Goal: Task Accomplishment & Management: Manage account settings

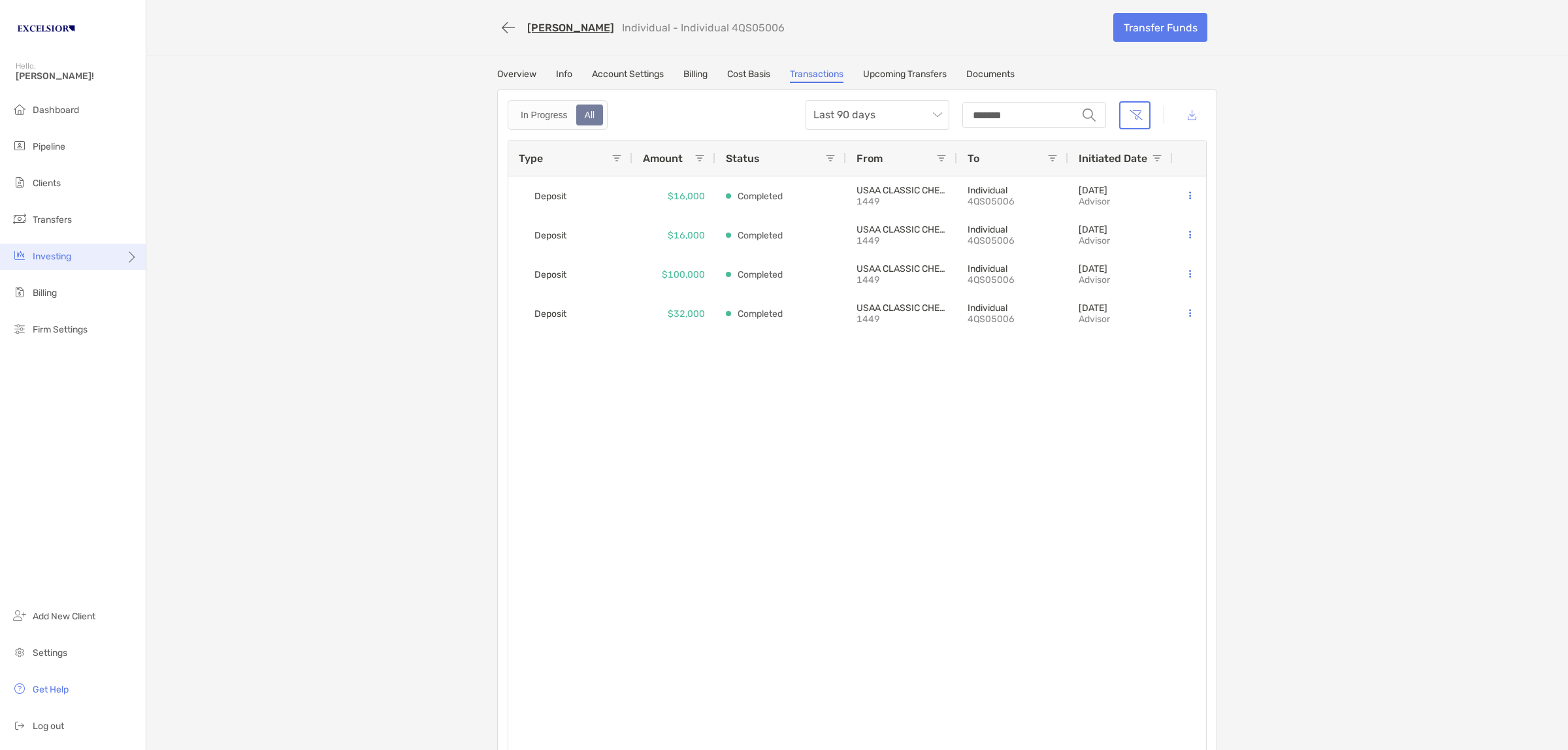
click at [43, 259] on span "Investing" at bounding box center [52, 256] width 38 height 11
click at [201, 286] on div "Emily Abeling Individual - Individual 4QS05006 Transfer Funds Overview Info Acc…" at bounding box center [857, 384] width 1422 height 769
click at [98, 255] on div "Investing" at bounding box center [72, 256] width 146 height 26
click at [158, 276] on span "Rebalancing" at bounding box center [183, 282] width 52 height 11
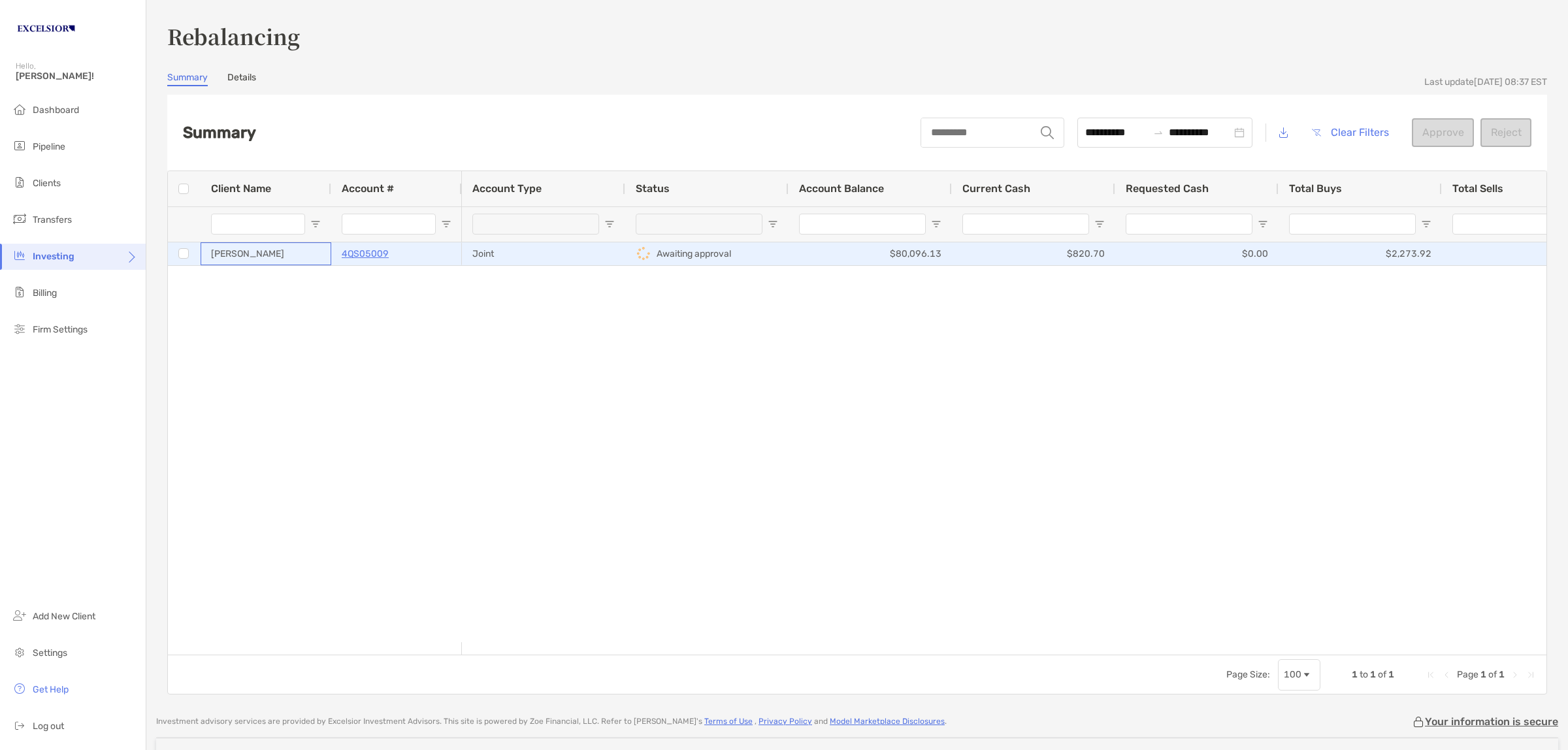
click at [320, 251] on div "[PERSON_NAME]" at bounding box center [265, 253] width 131 height 23
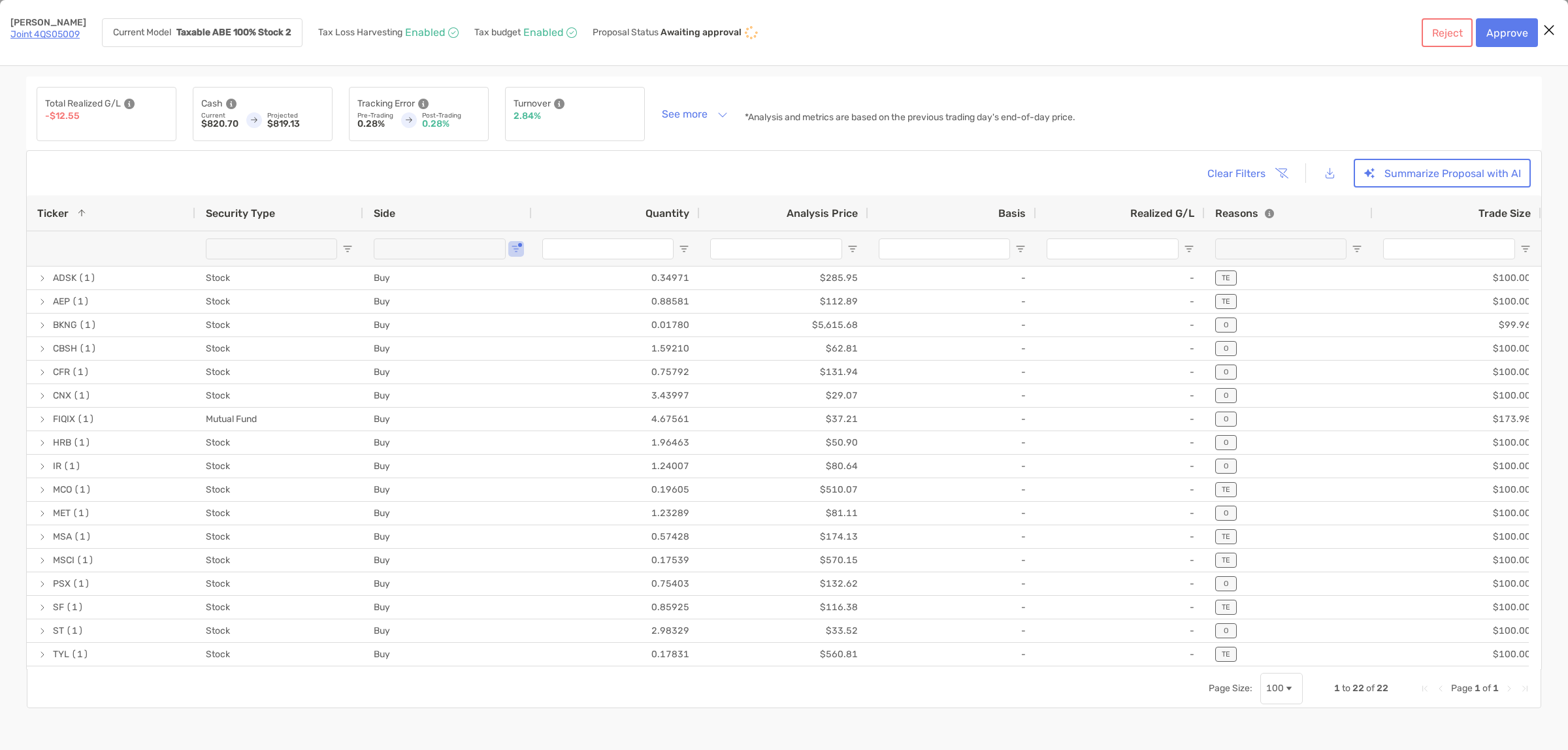
type input "*******"
click at [1327, 171] on button "[object Object]" at bounding box center [1330, 174] width 30 height 28
click at [1452, 166] on button "Summarize Proposal with AI" at bounding box center [1442, 173] width 177 height 29
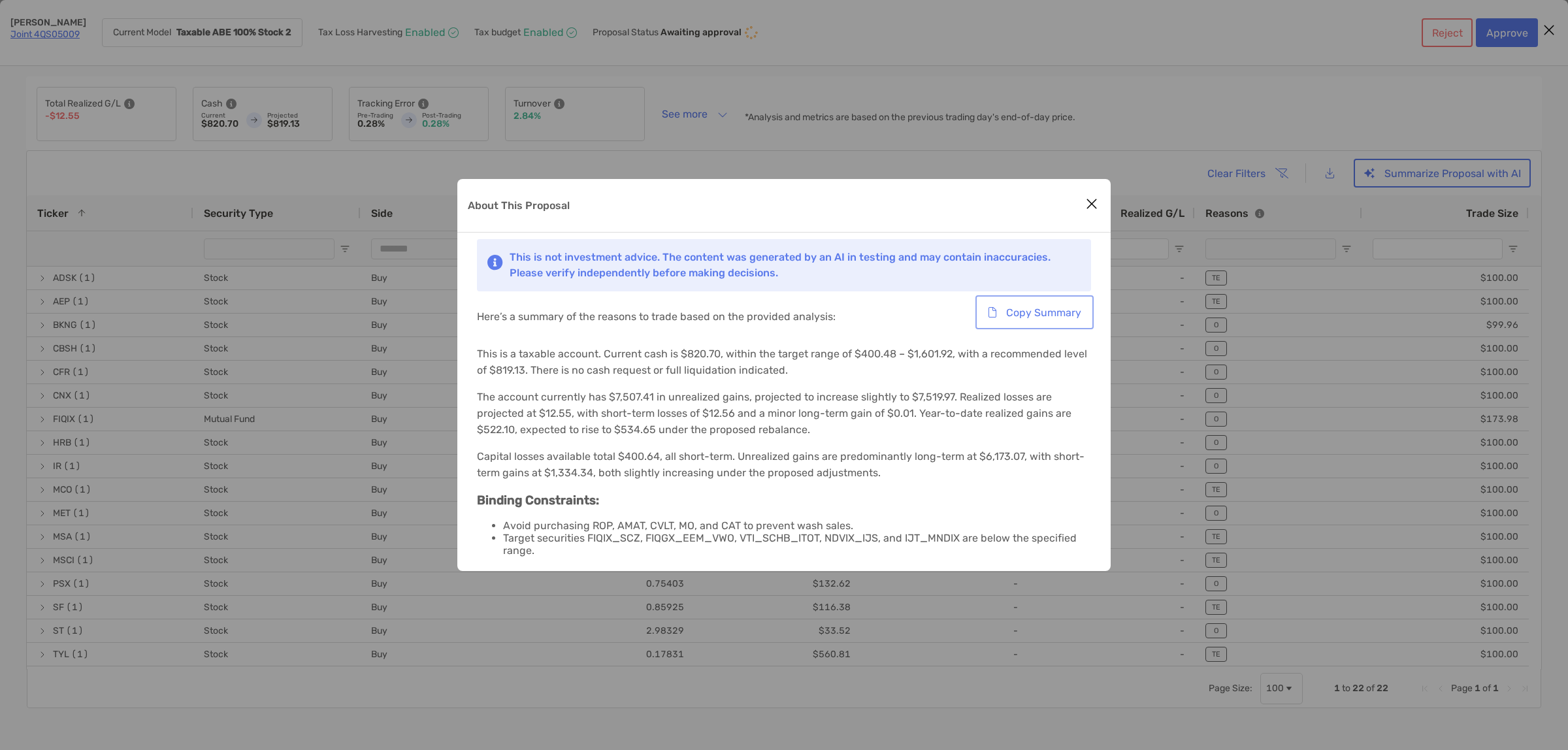
click at [1056, 318] on button "Copy Summary" at bounding box center [1034, 312] width 113 height 29
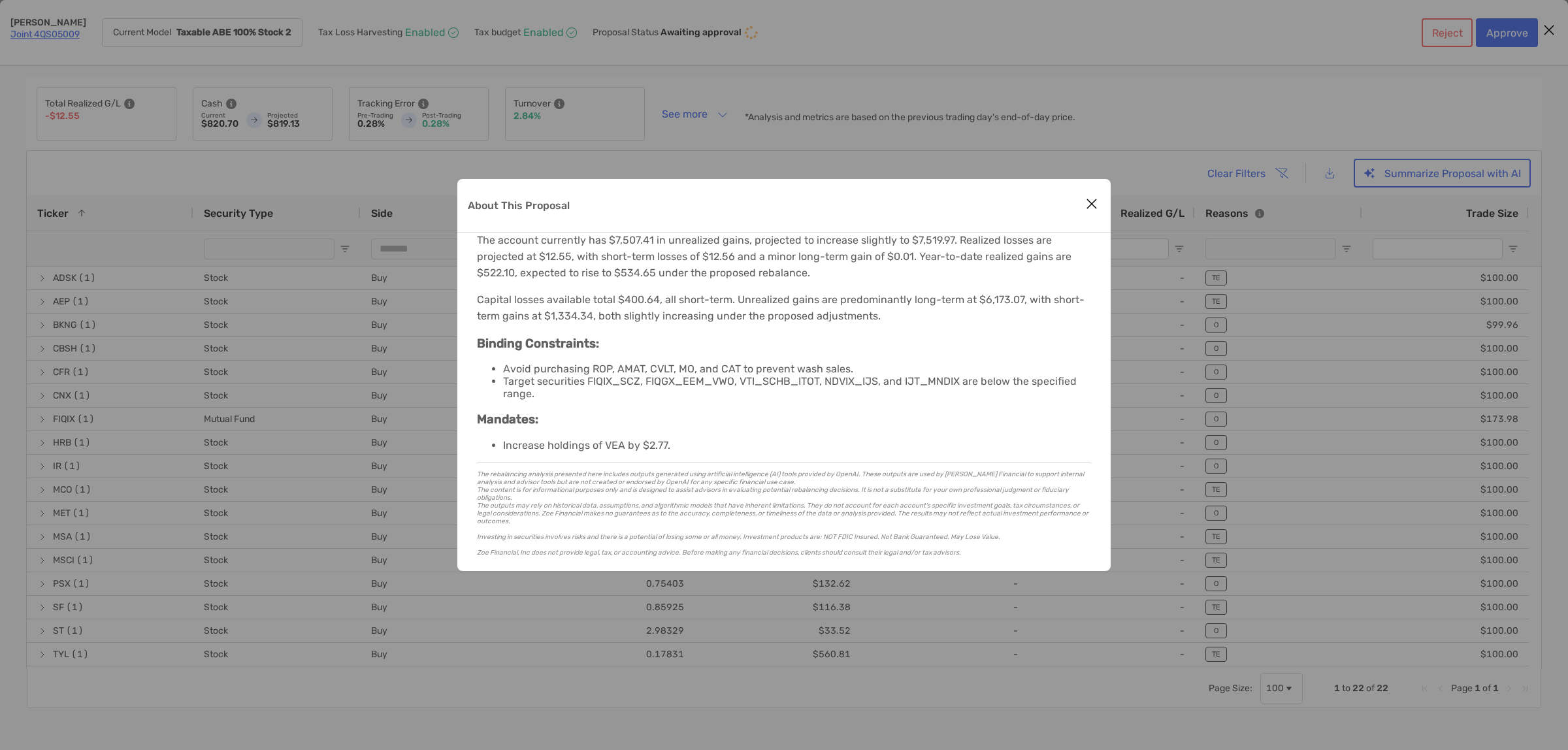
click at [1089, 205] on icon "Close modal" at bounding box center [1092, 203] width 12 height 16
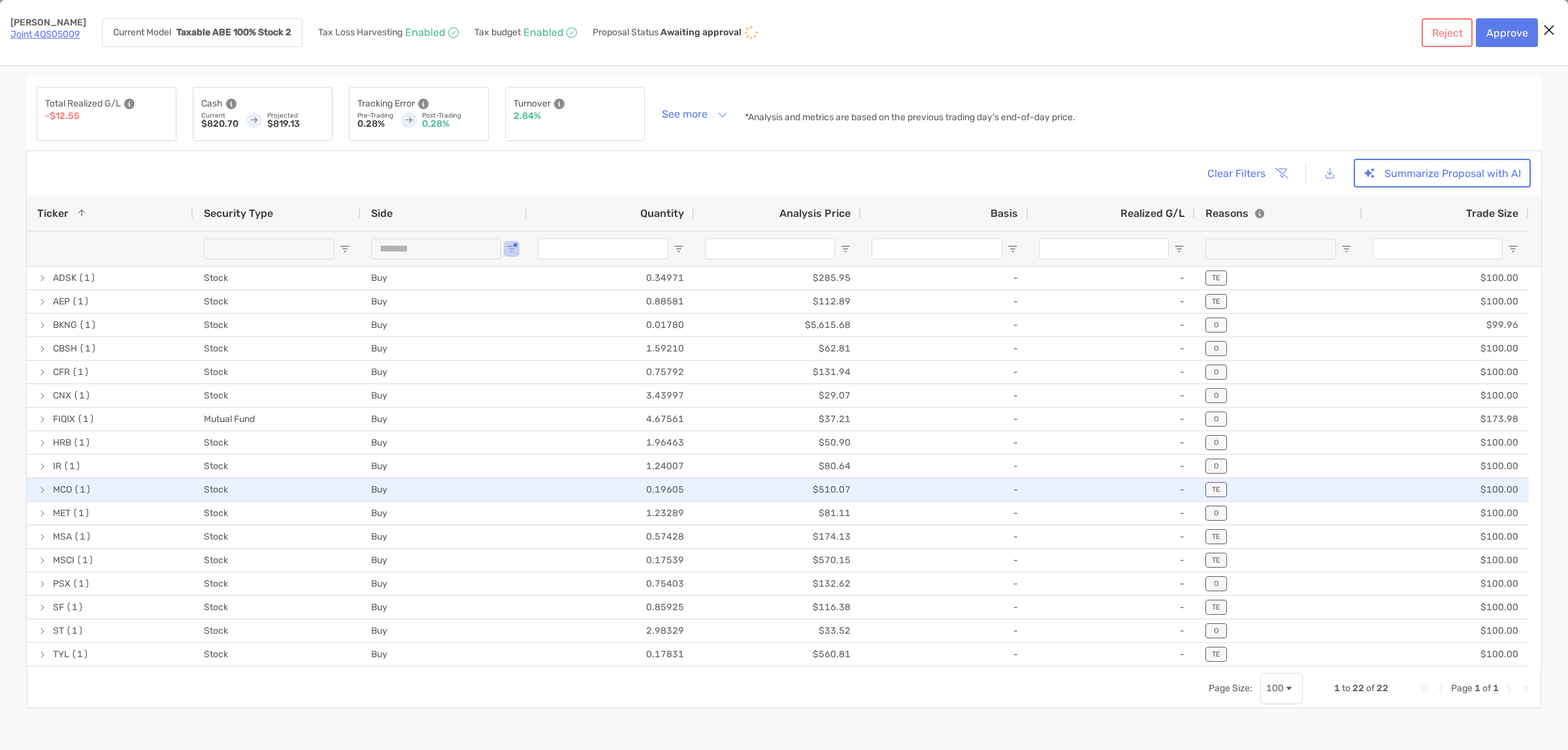
scroll to position [115, 0]
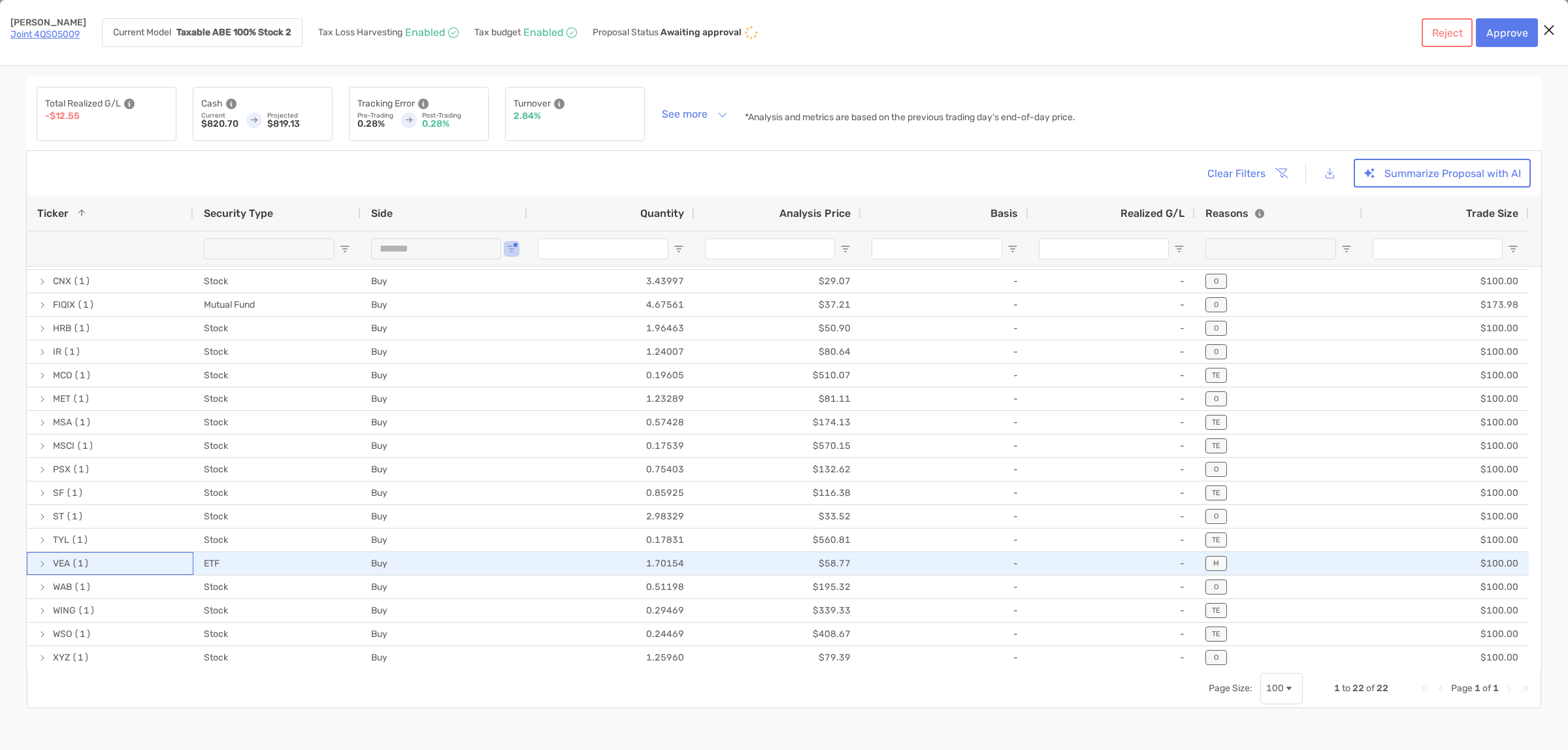
click at [44, 563] on span "[object Object]" at bounding box center [42, 564] width 10 height 10
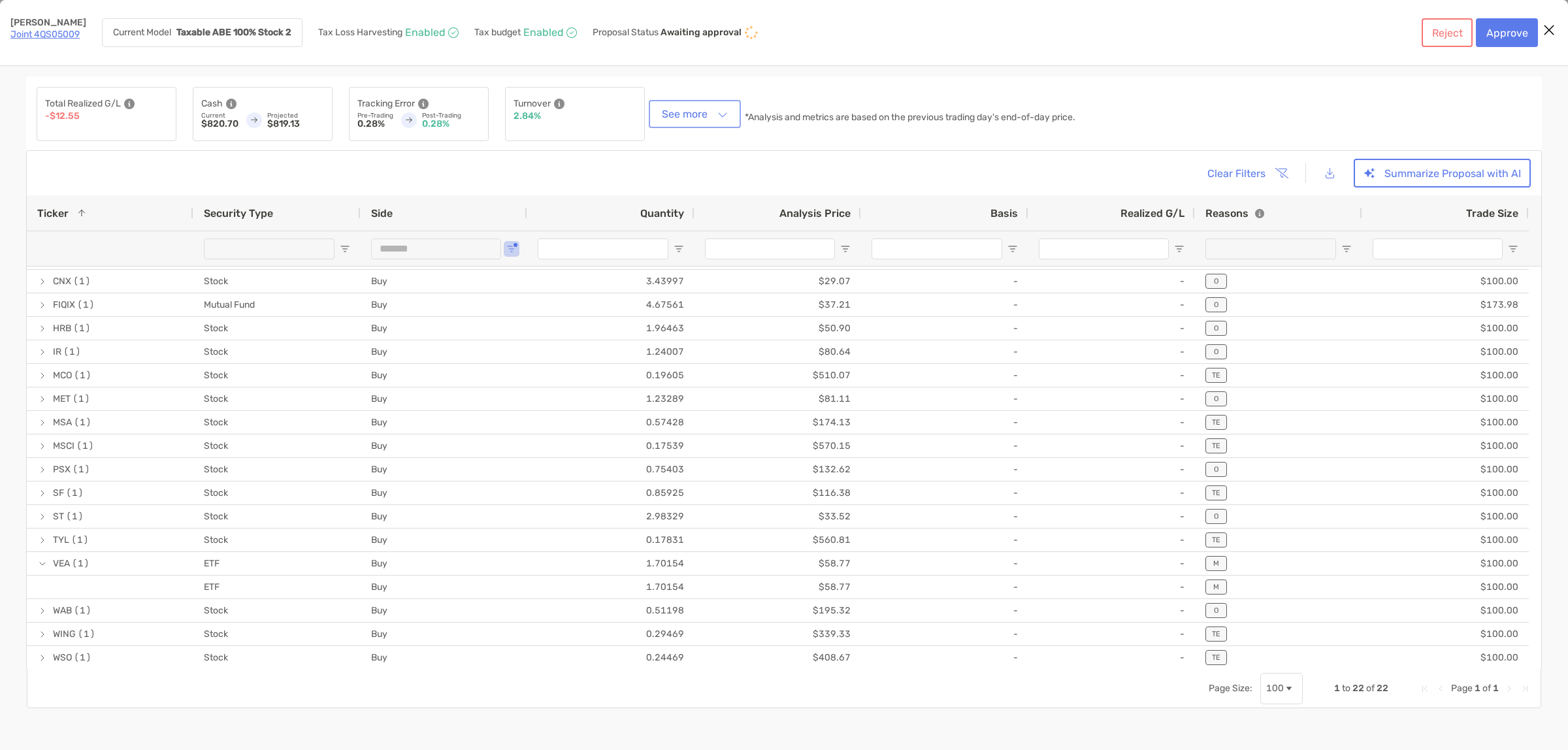
click at [723, 115] on button "See more" at bounding box center [695, 114] width 87 height 23
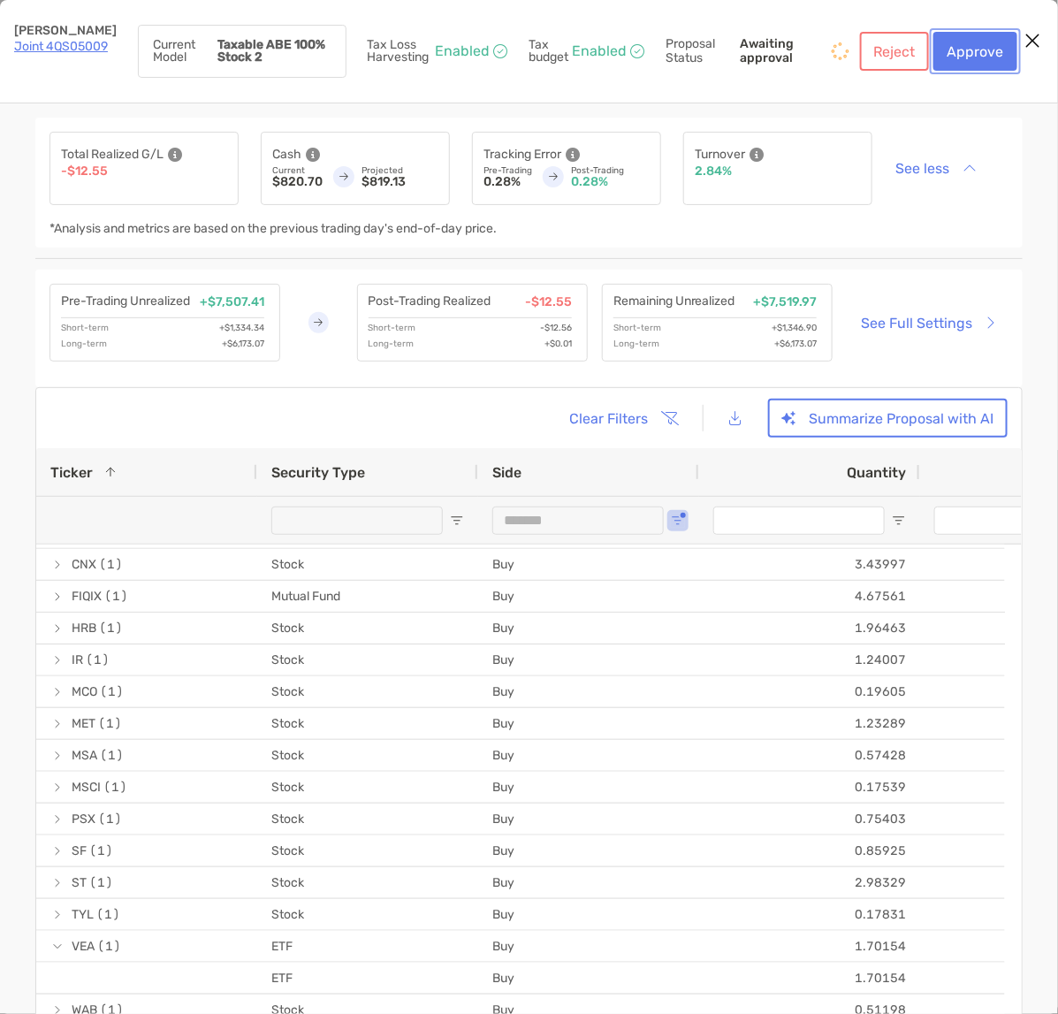
click at [987, 60] on button "Approve" at bounding box center [975, 51] width 84 height 39
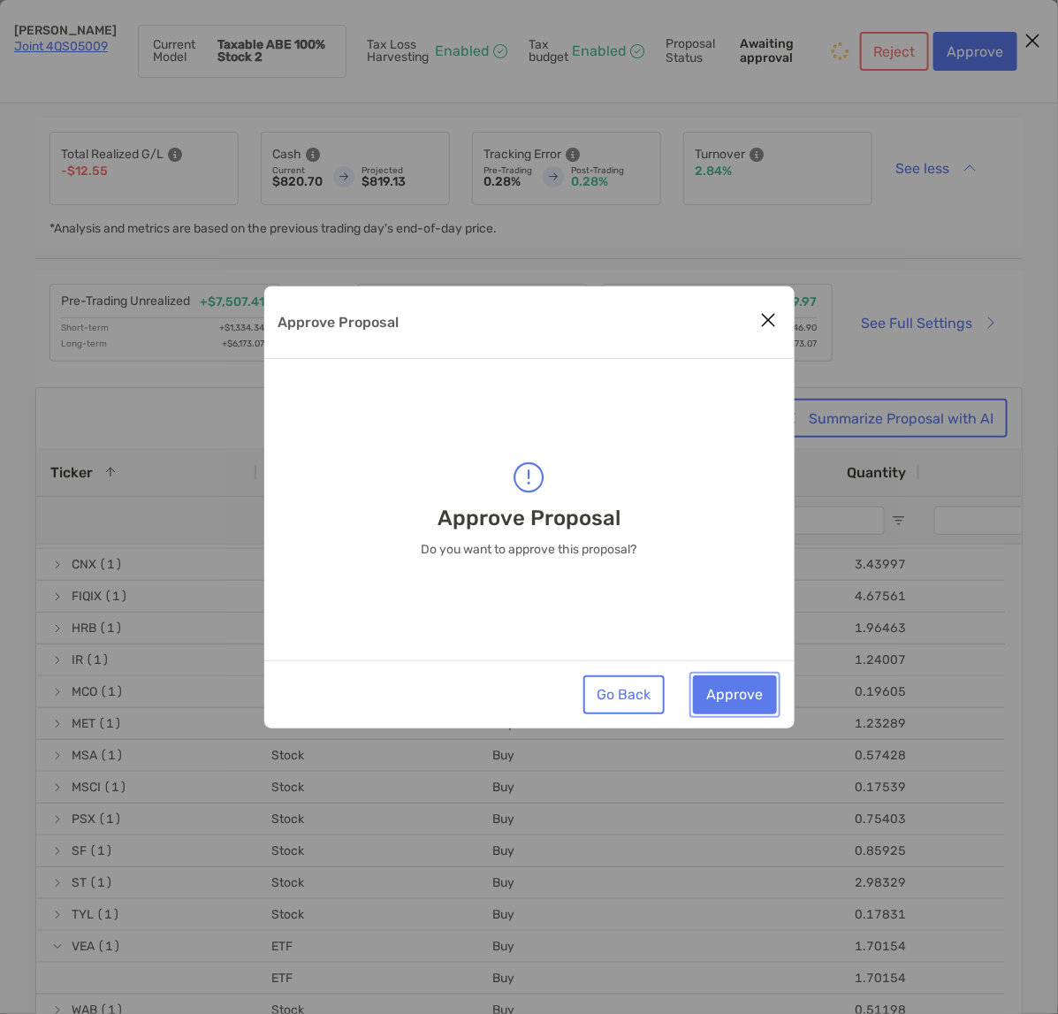
click at [738, 699] on button "Approve" at bounding box center [735, 694] width 84 height 39
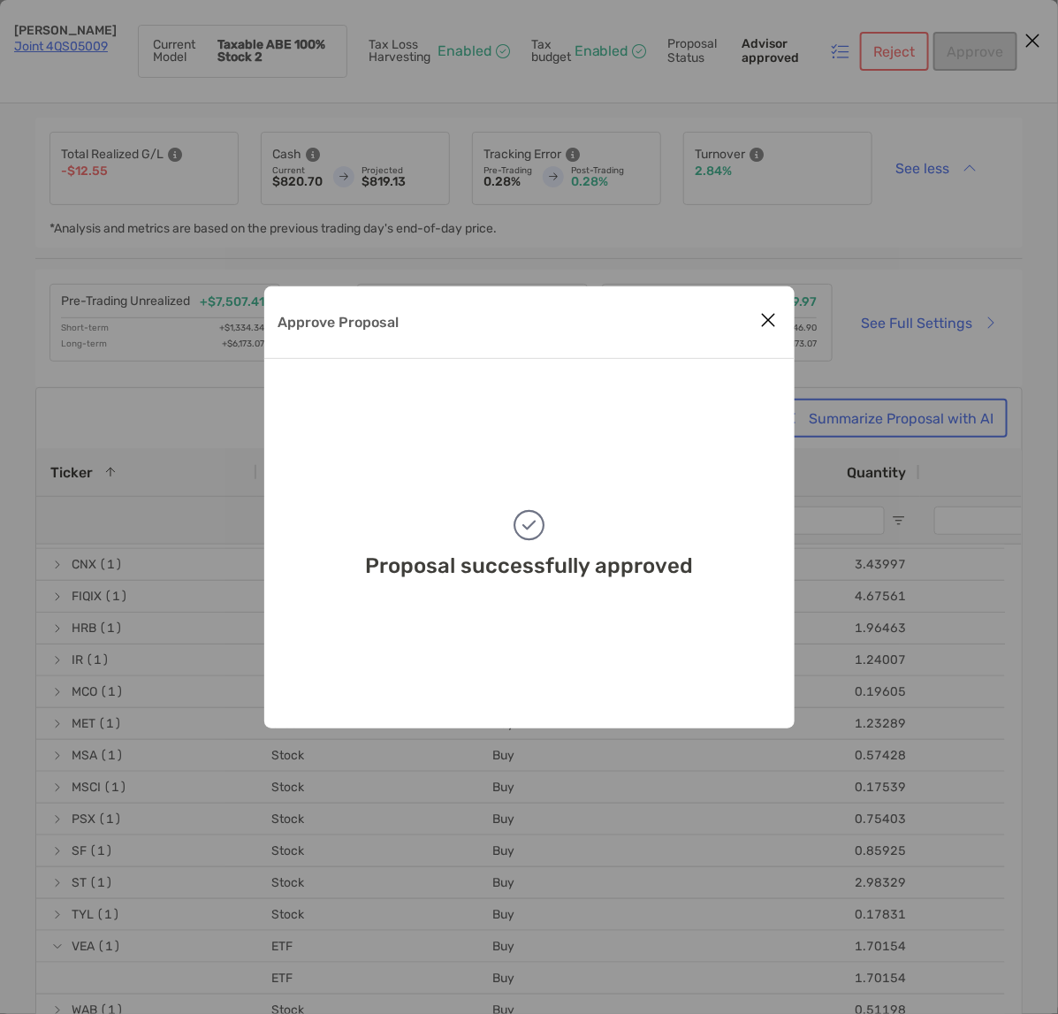
click at [765, 319] on icon "Close modal" at bounding box center [769, 319] width 16 height 21
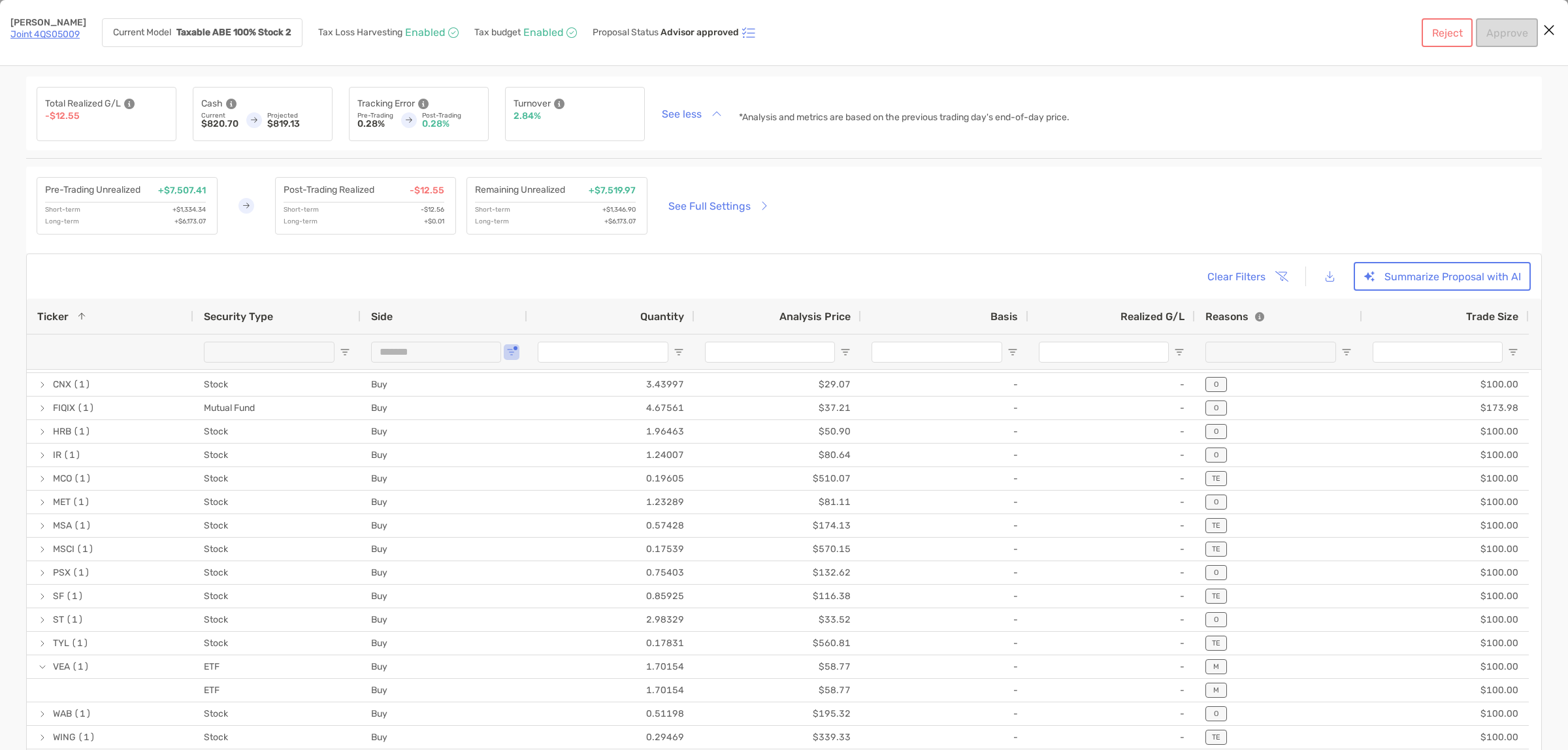
click at [36, 33] on link "Joint 4QS05009" at bounding box center [45, 34] width 69 height 11
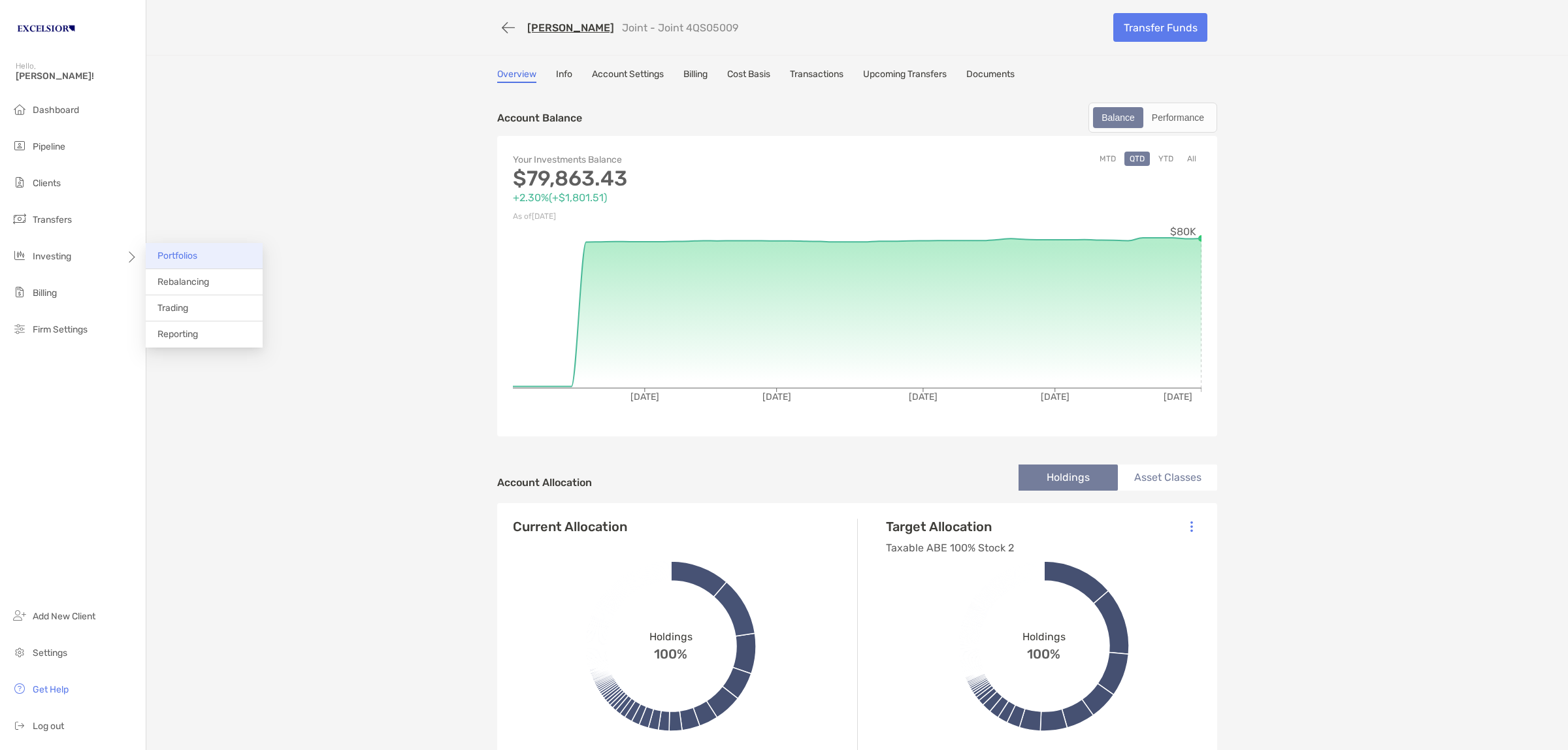
click at [200, 252] on li "Portfolios" at bounding box center [204, 256] width 117 height 26
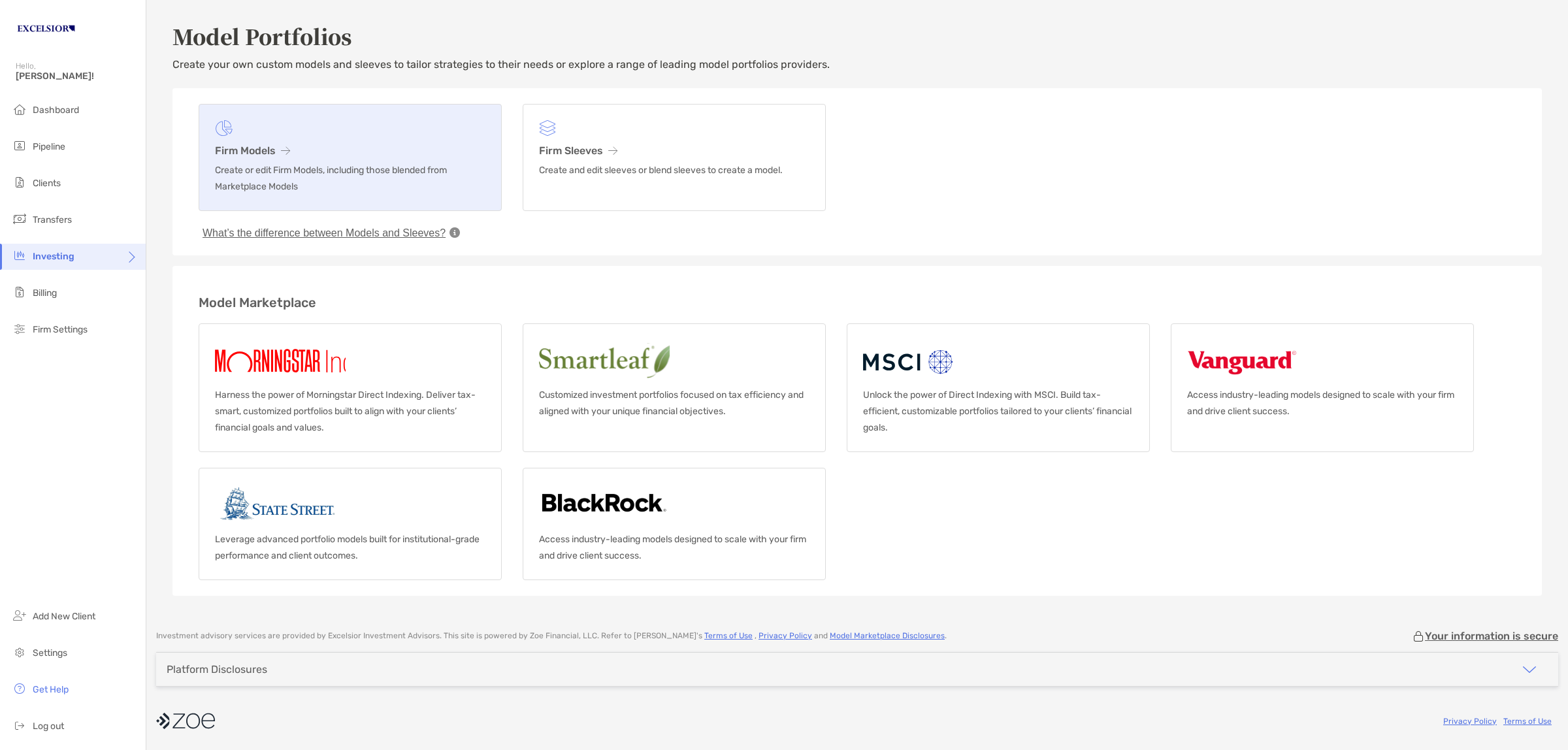
click at [252, 144] on h3 "Firm Models" at bounding box center [350, 150] width 271 height 13
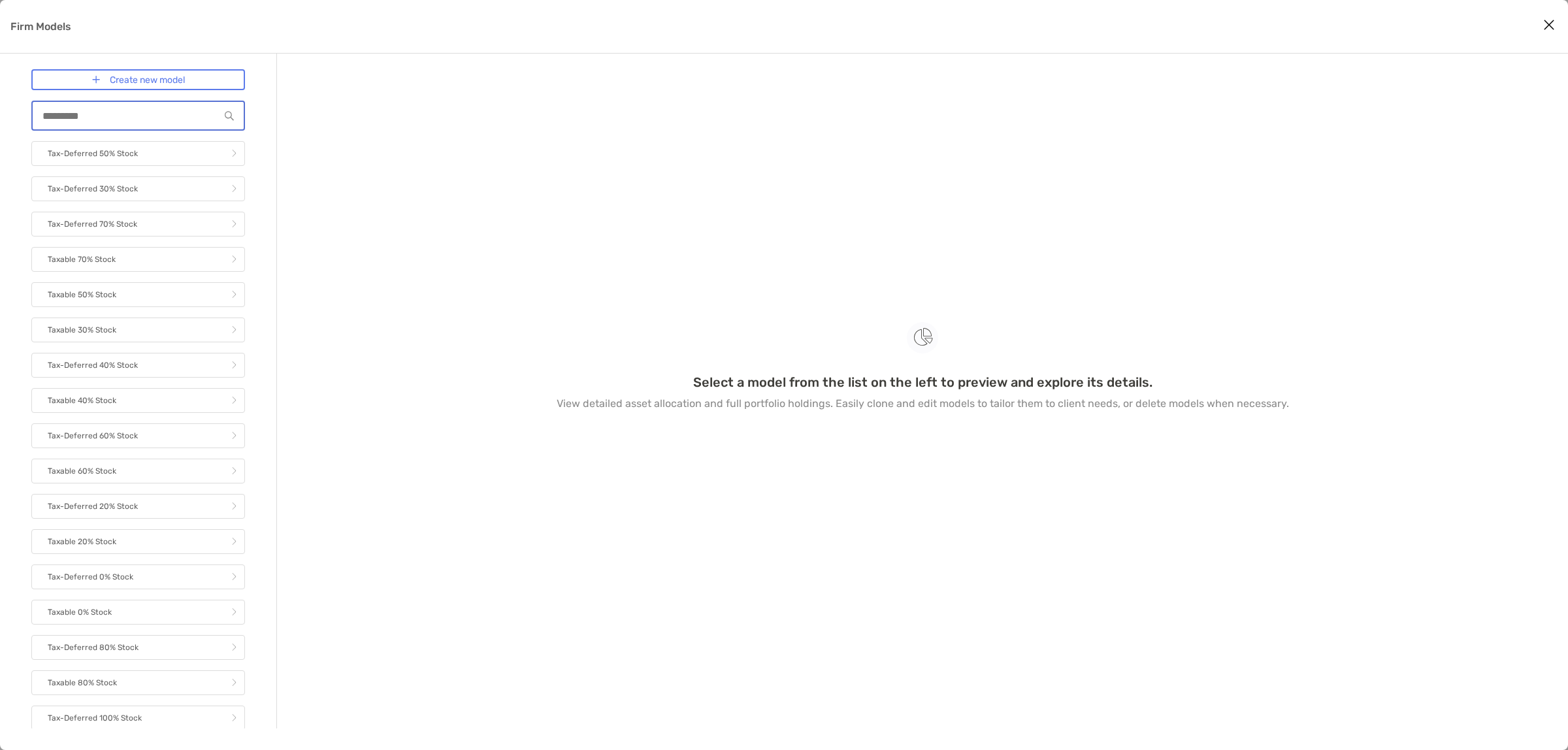
click at [53, 116] on input "Firm Models" at bounding box center [126, 115] width 187 height 11
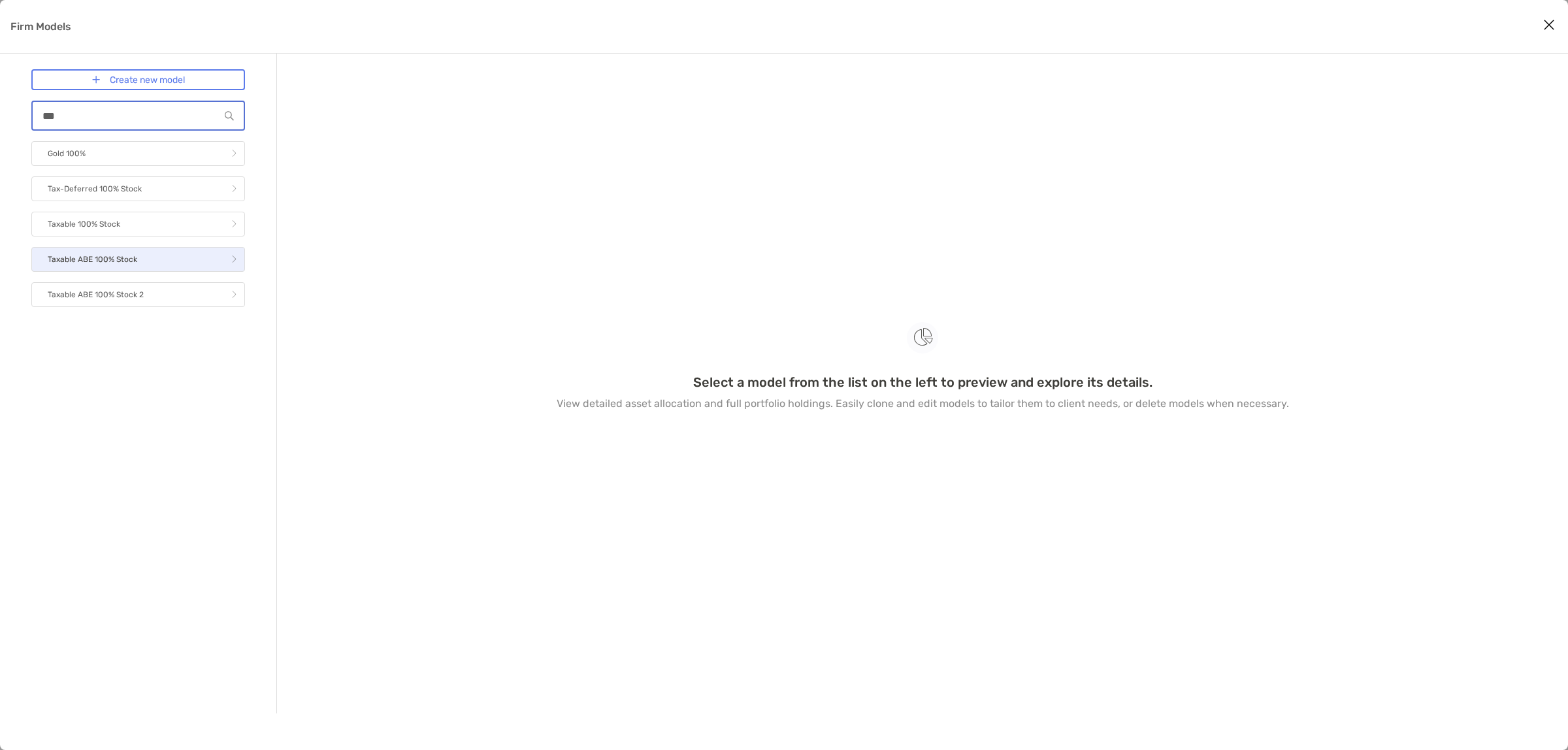
type input "***"
click at [103, 253] on p "Taxable ABE 100% Stock" at bounding box center [92, 259] width 89 height 16
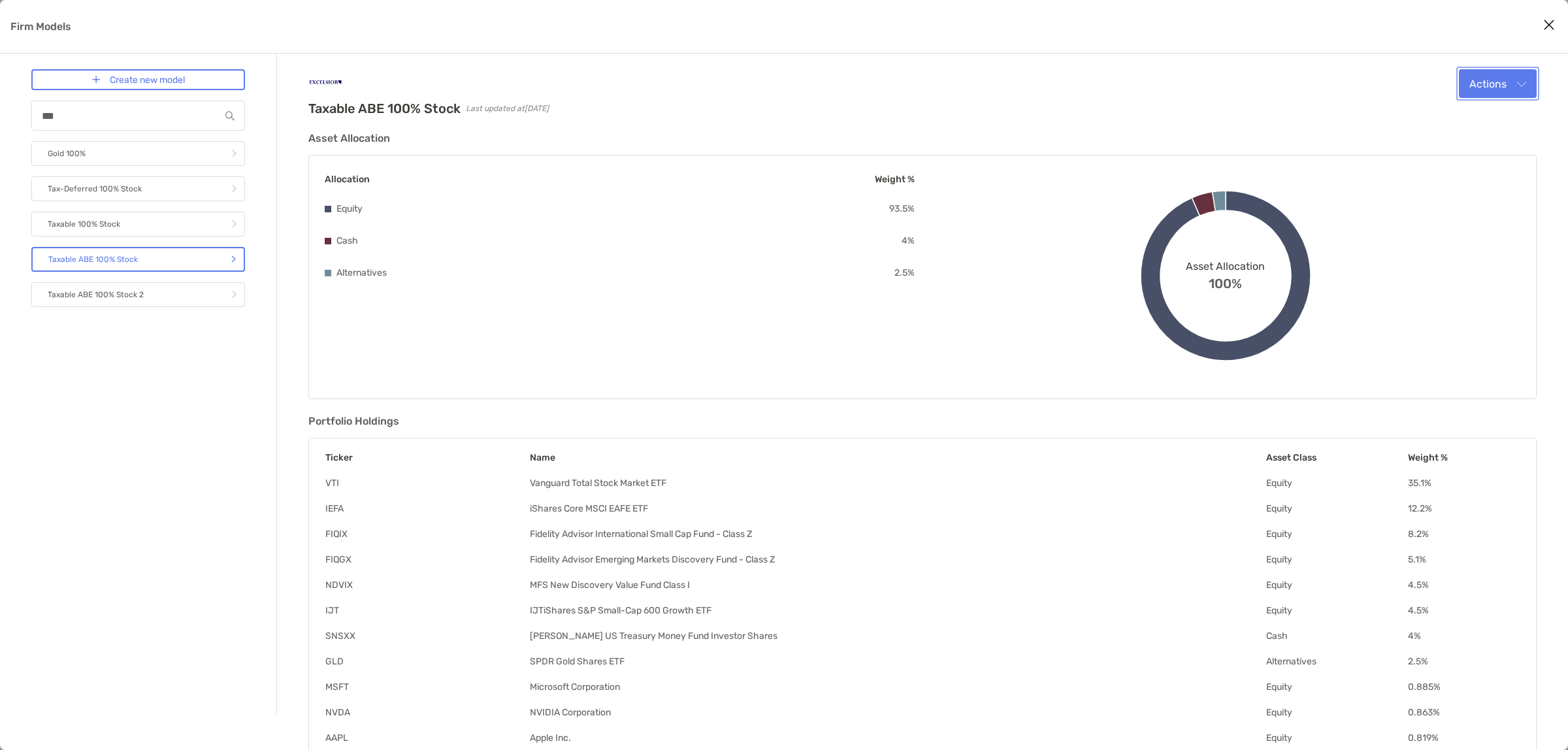
click at [1520, 70] on button "Actions" at bounding box center [1498, 83] width 78 height 29
click at [1311, 126] on div "Taxable ABE 100% Stock Last updated at [DATE] Actions Edit Clone Delete Asset A…" at bounding box center [923, 437] width 1229 height 735
click at [1547, 18] on icon "Close modal" at bounding box center [1550, 24] width 12 height 16
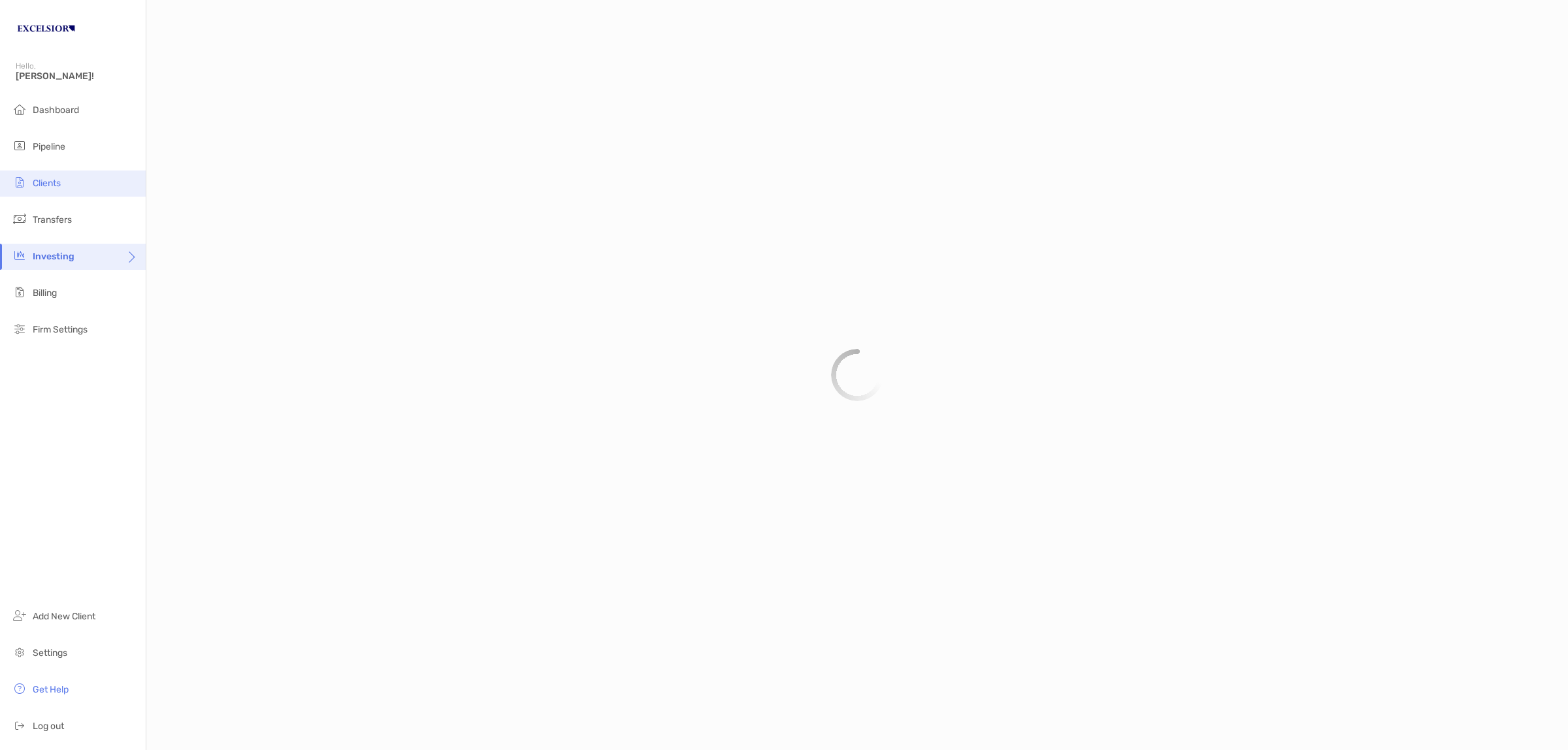
click at [44, 180] on span "Clients" at bounding box center [47, 183] width 28 height 11
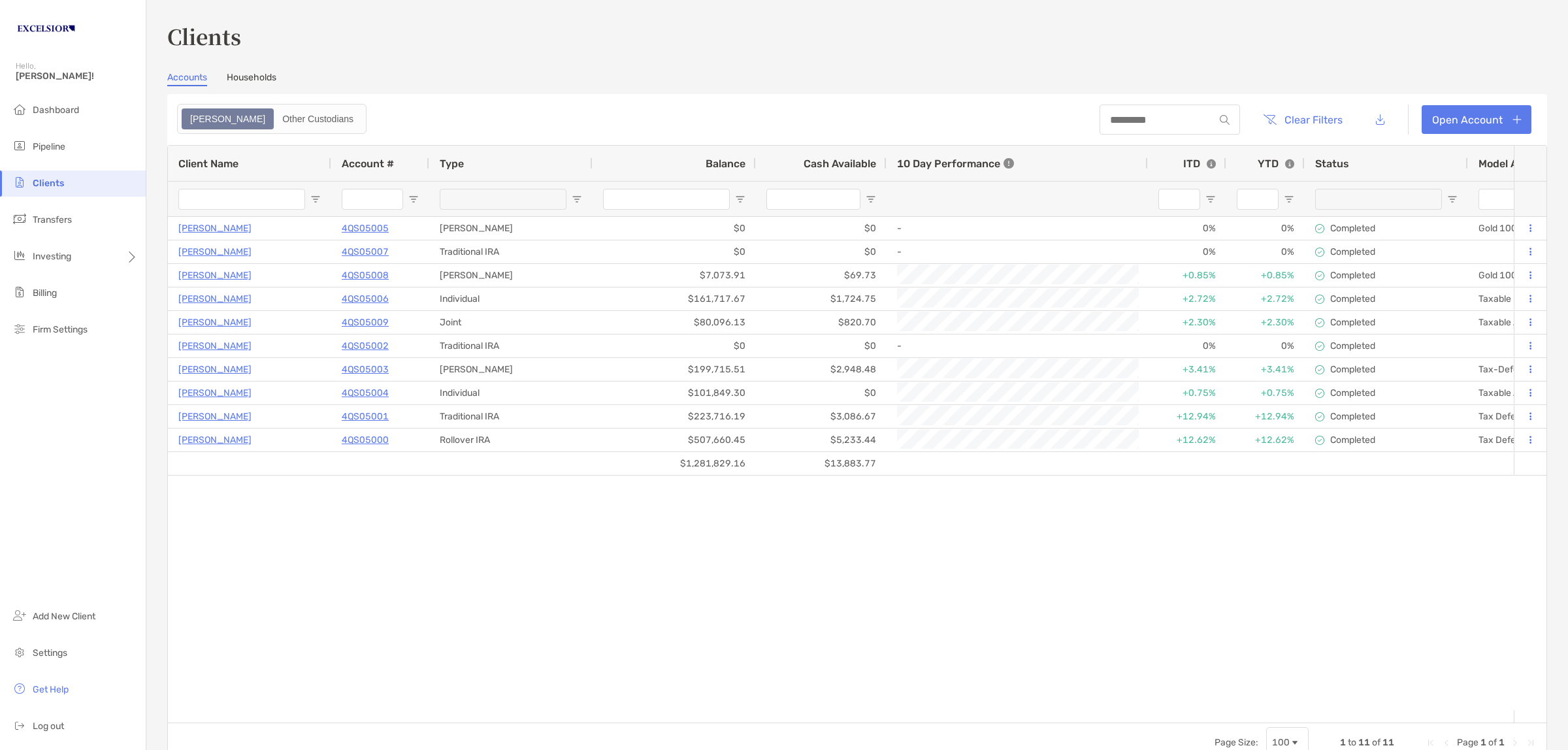
type input "**********"
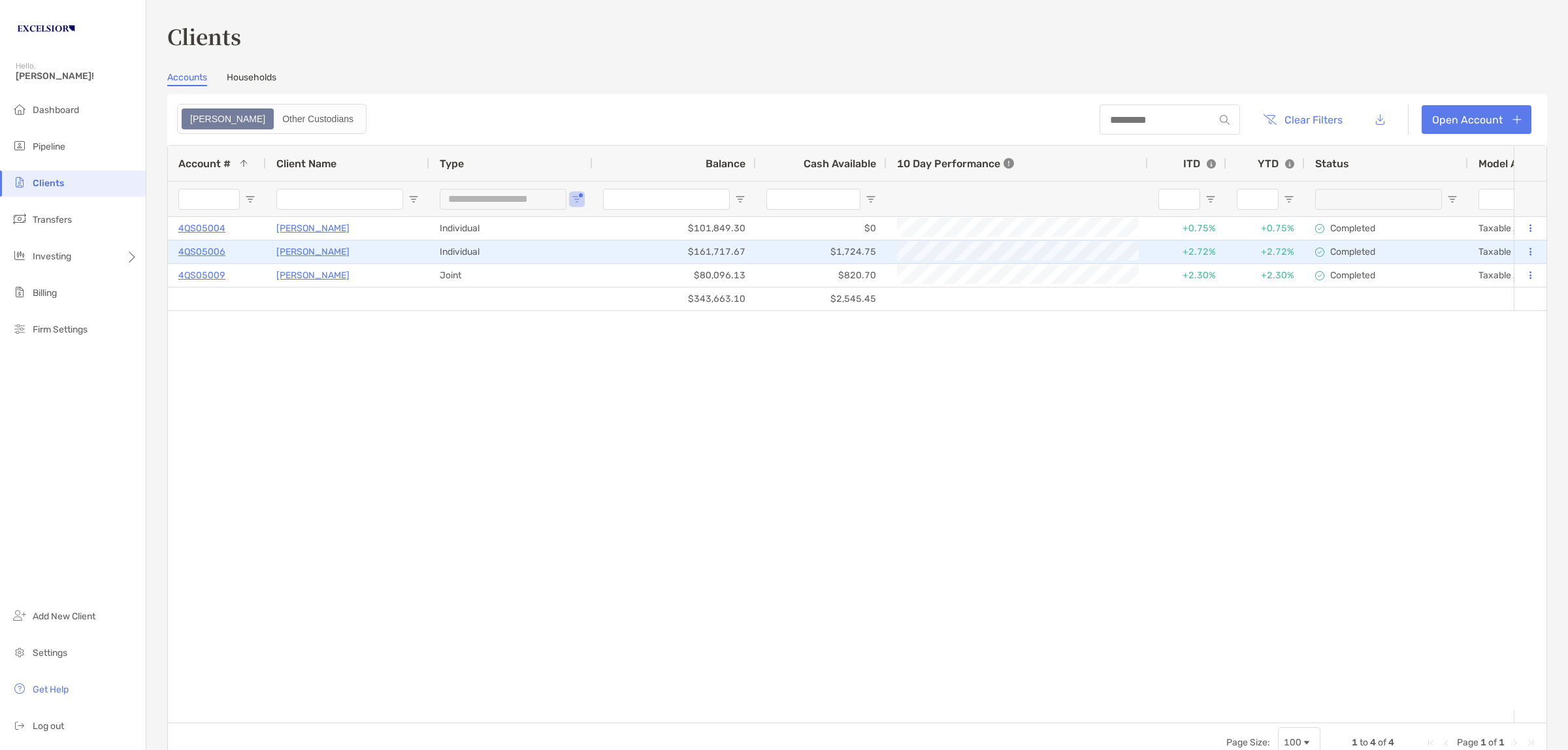
click at [214, 248] on p "4QS05006" at bounding box center [202, 252] width 47 height 16
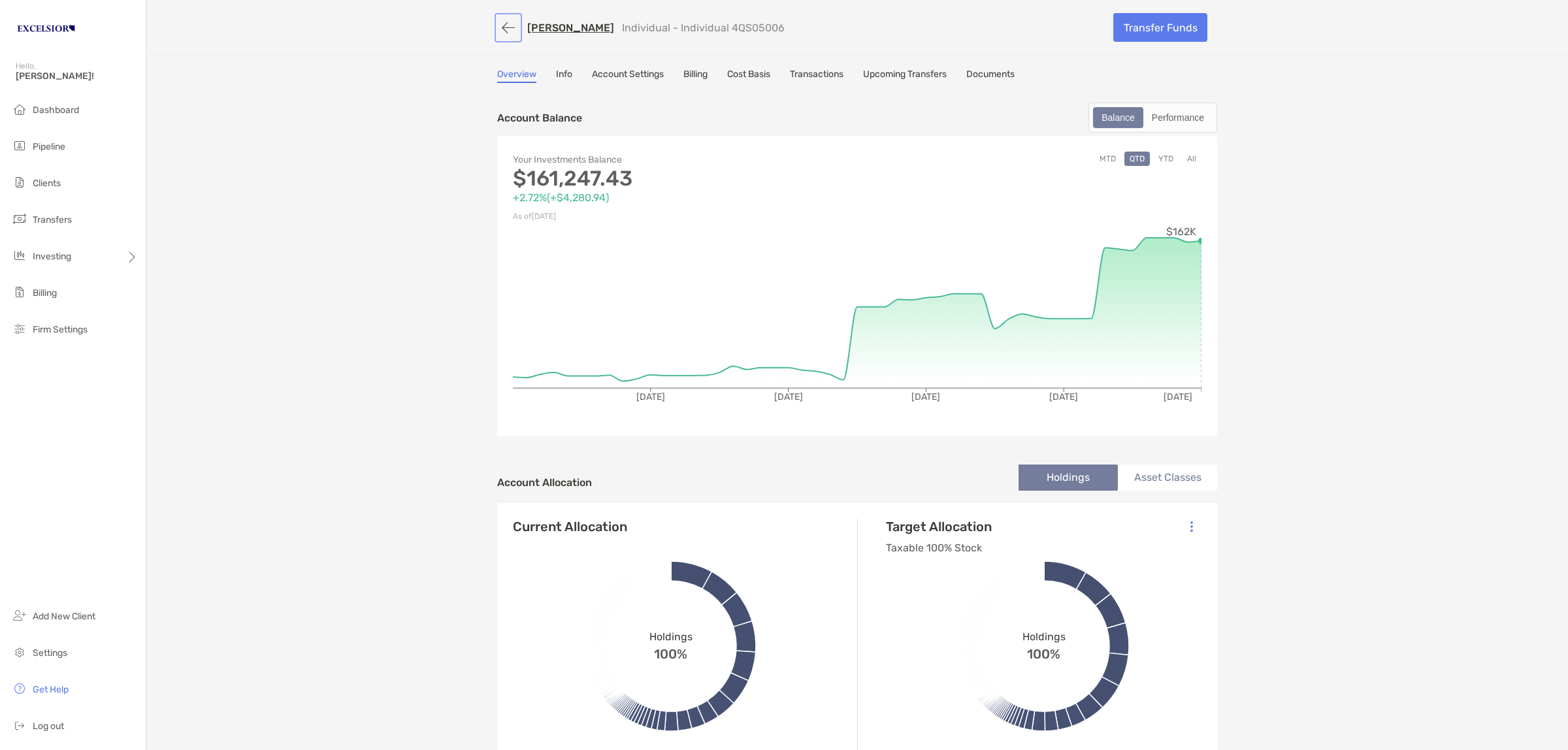
click at [506, 21] on button "button" at bounding box center [509, 27] width 22 height 24
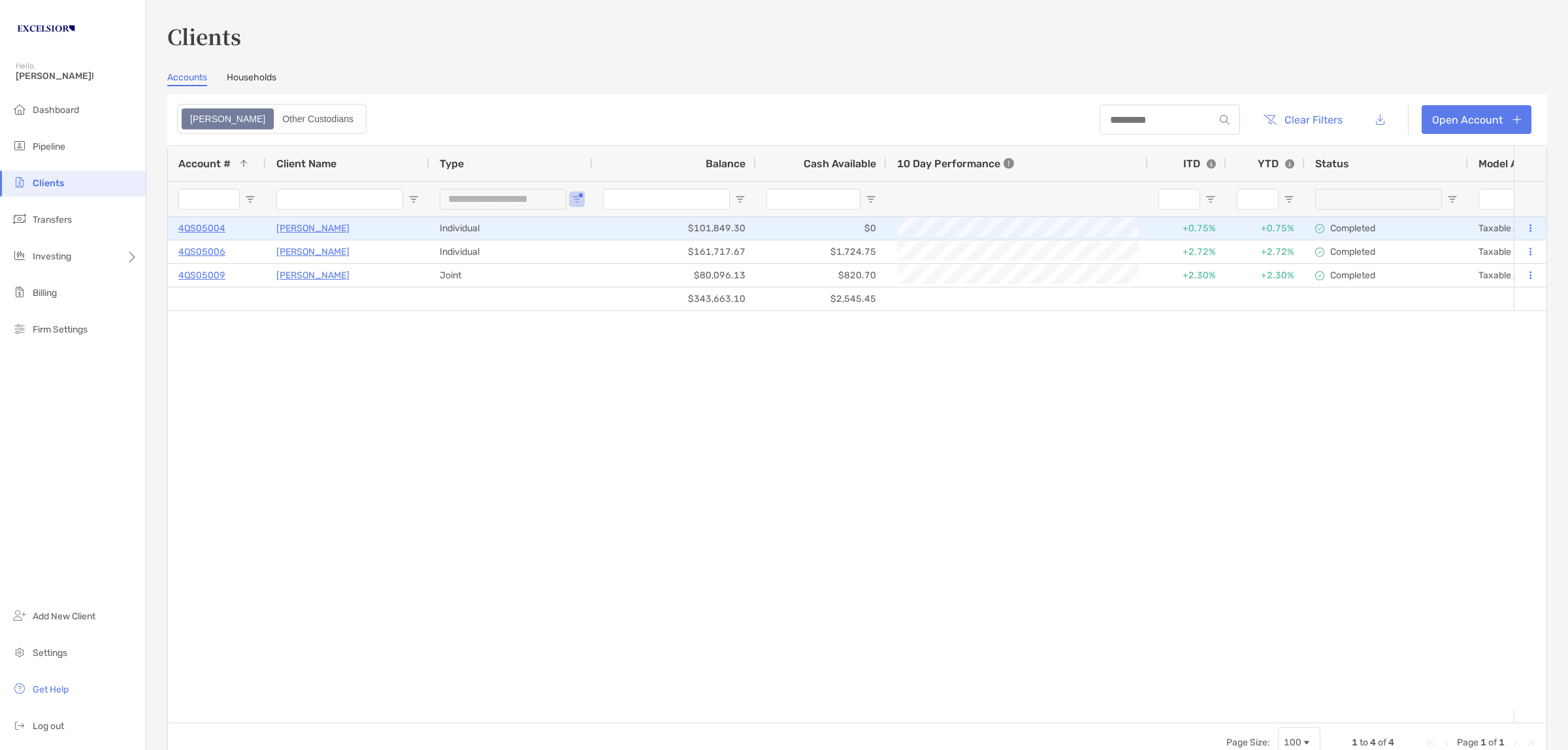
click at [213, 226] on p "4QS05004" at bounding box center [202, 228] width 47 height 16
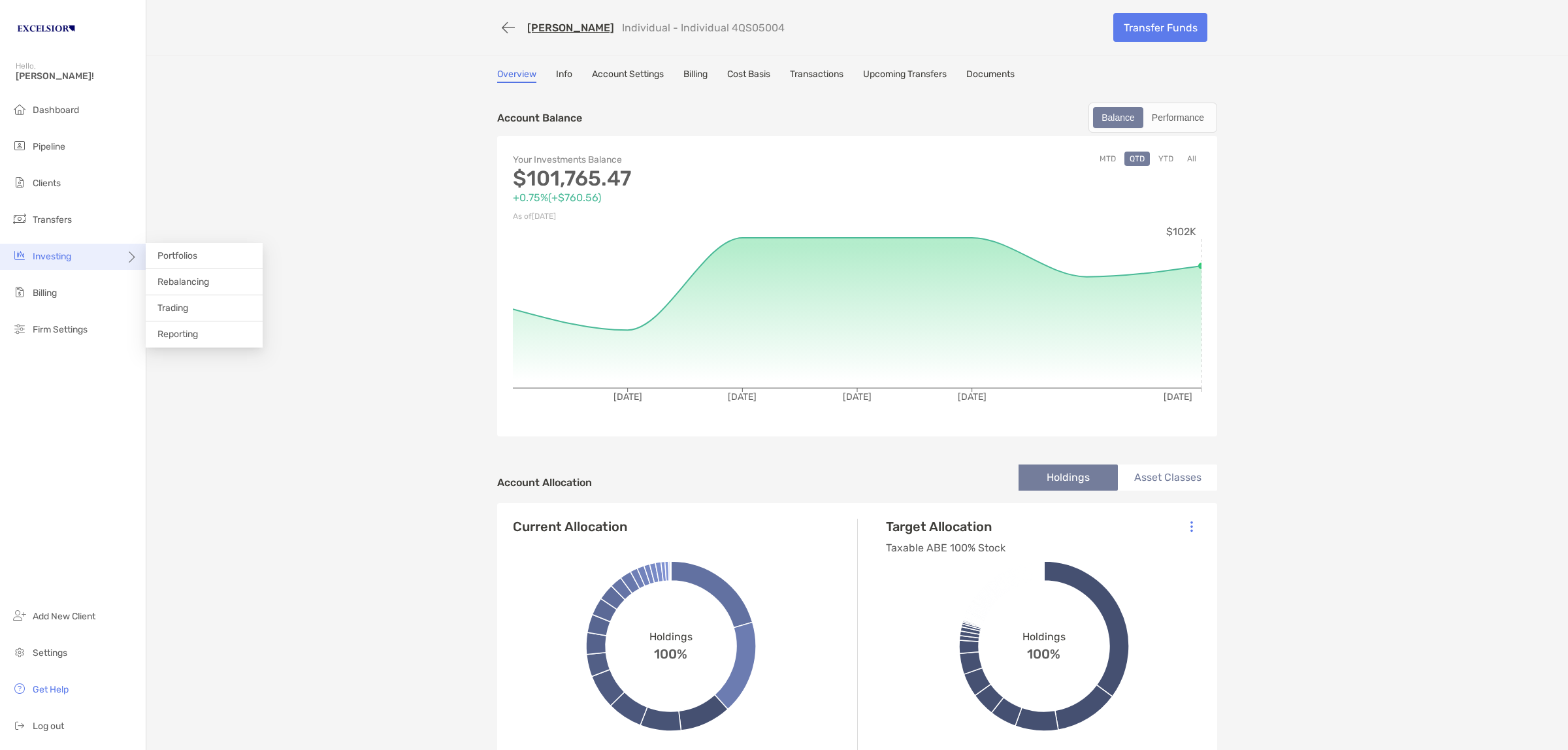
click at [77, 253] on div "Investing" at bounding box center [72, 256] width 146 height 26
click at [183, 258] on span "Portfolios" at bounding box center [177, 256] width 40 height 11
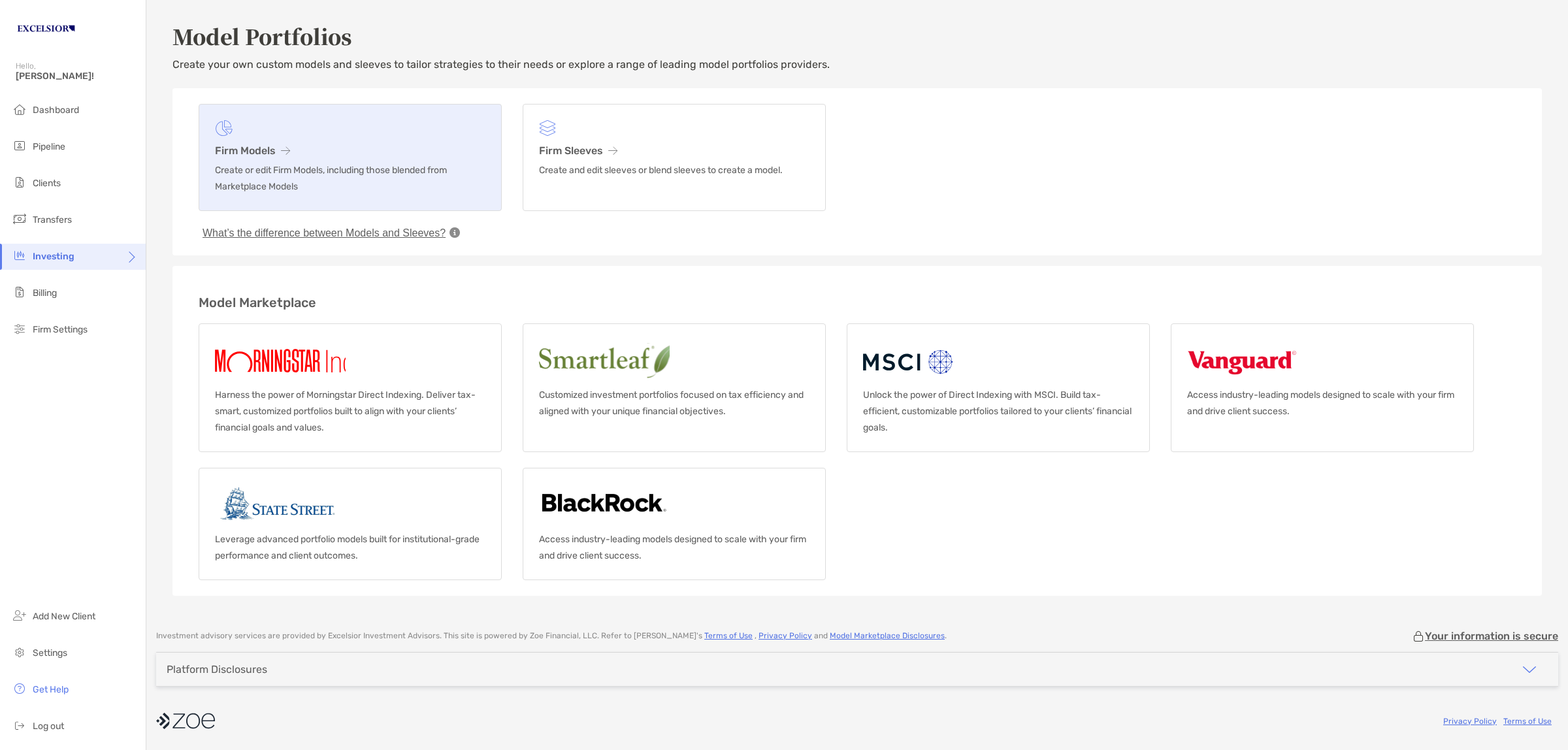
click at [249, 144] on h3 "Firm Models" at bounding box center [350, 150] width 271 height 13
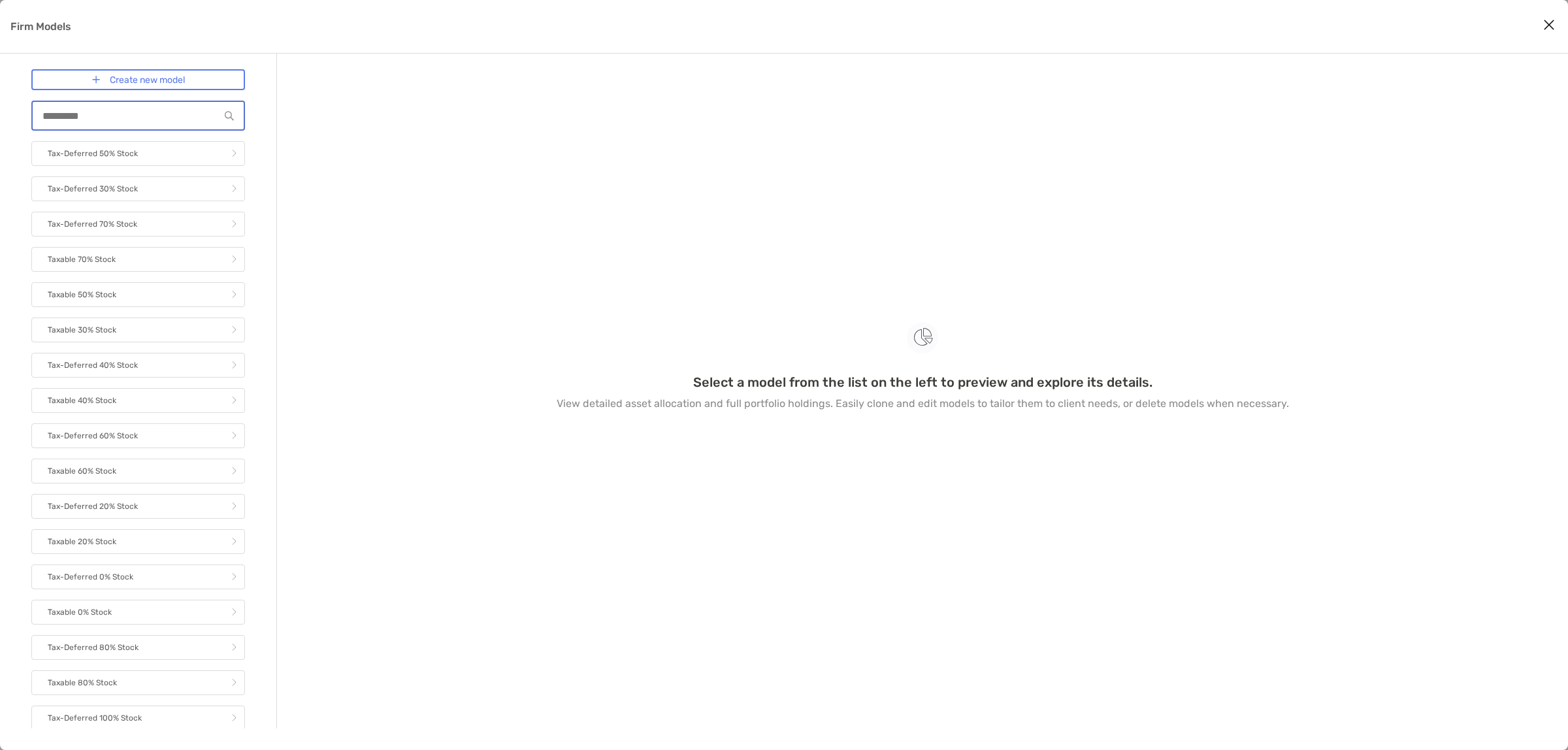
click at [78, 115] on input "Firm Models" at bounding box center [126, 115] width 187 height 11
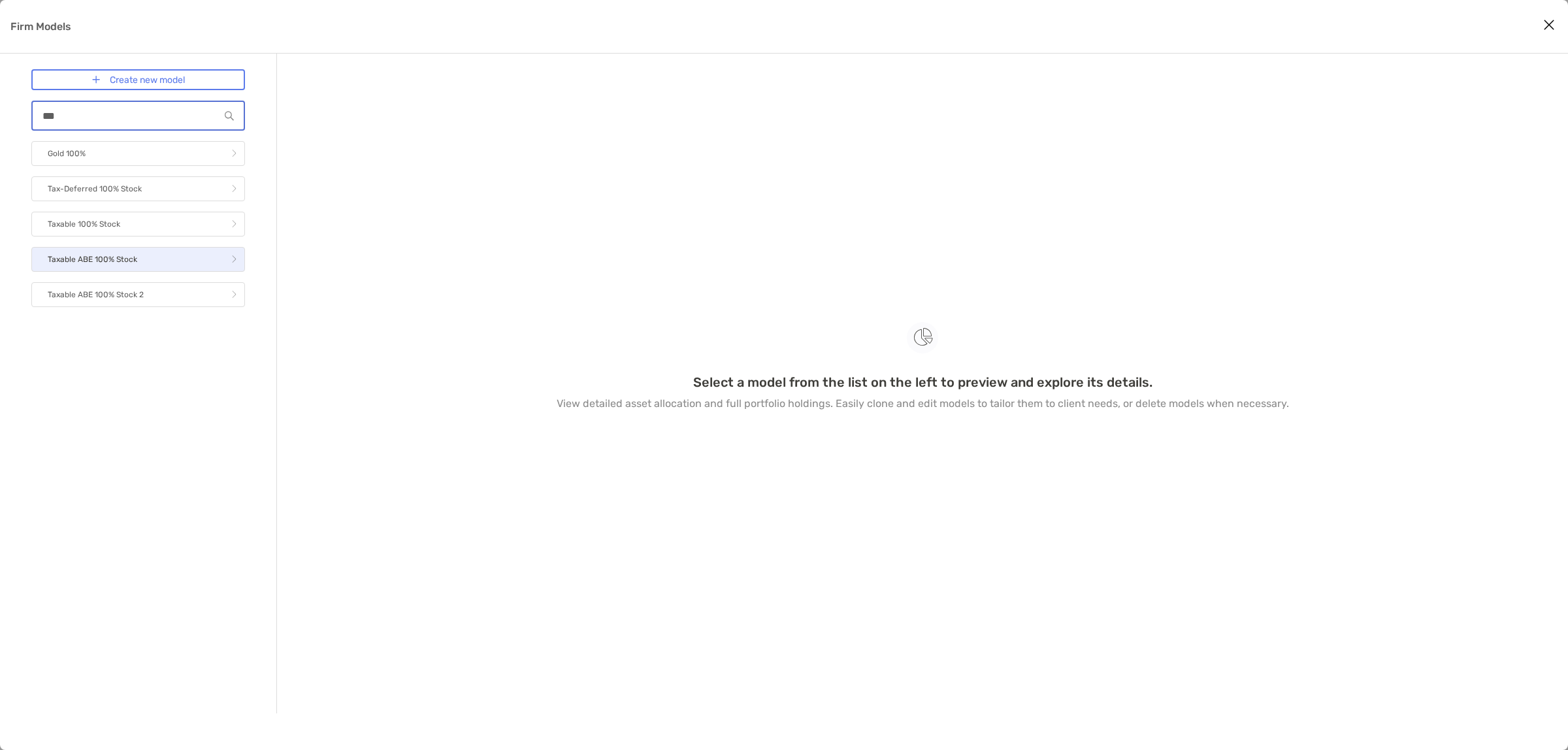
type input "***"
click at [100, 251] on p "Taxable ABE 100% Stock" at bounding box center [92, 259] width 89 height 16
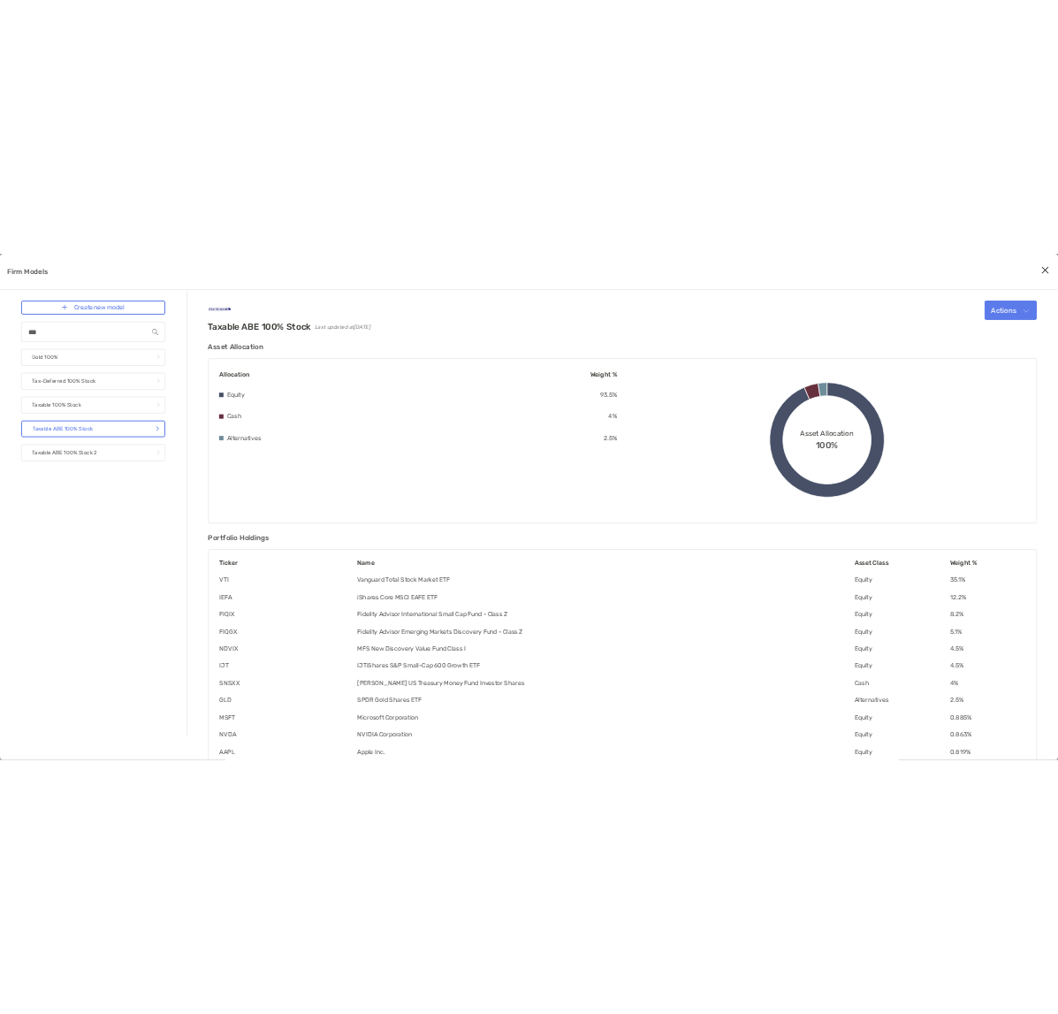
scroll to position [94, 0]
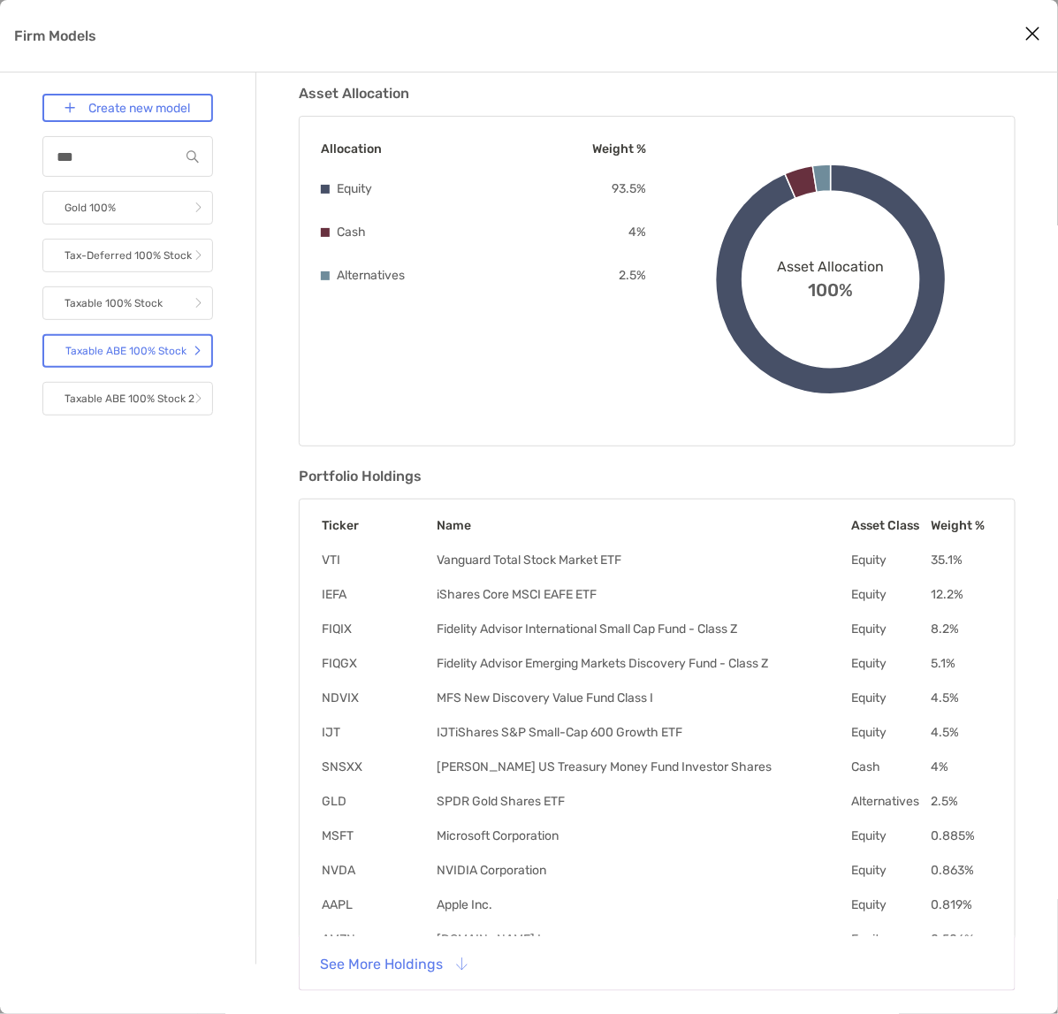
click at [1035, 36] on icon "Close modal" at bounding box center [1032, 33] width 16 height 21
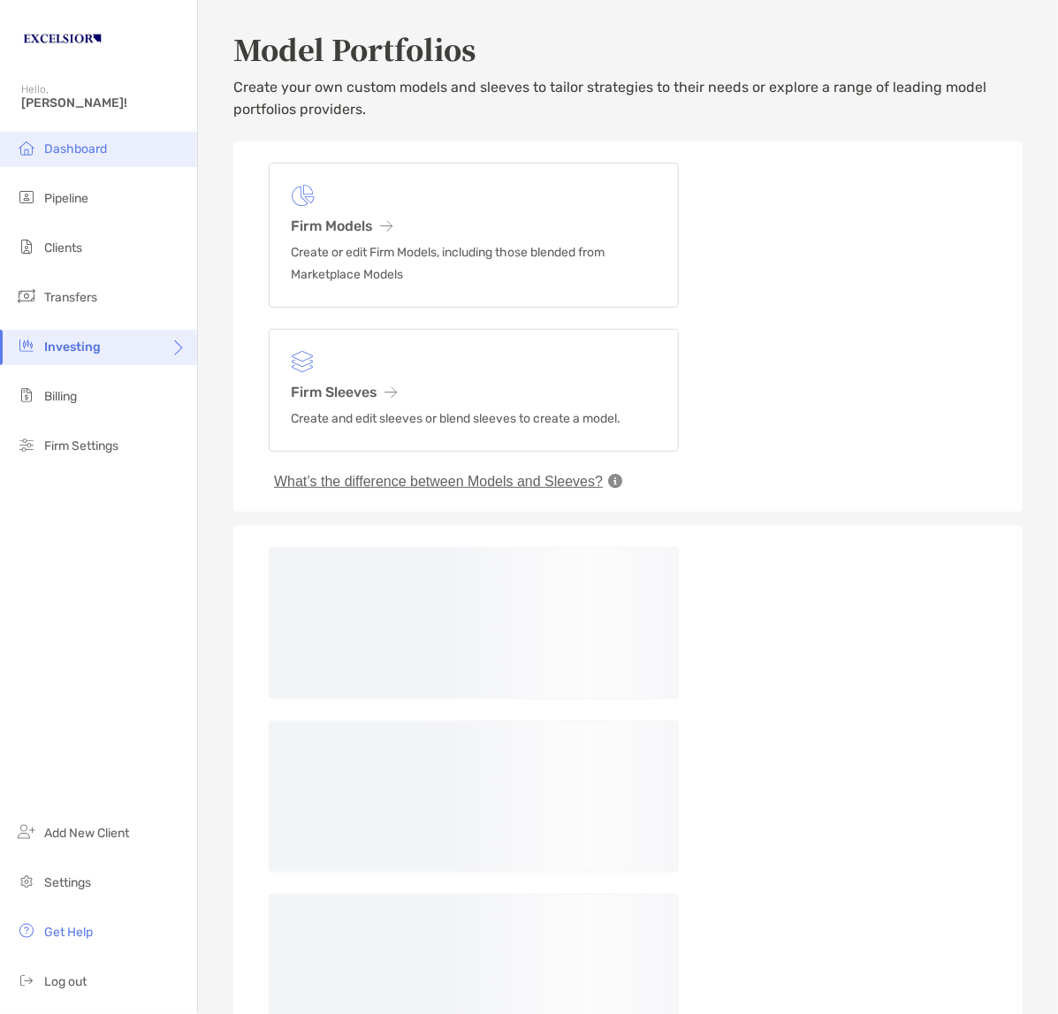
click at [76, 148] on span "Dashboard" at bounding box center [75, 148] width 63 height 15
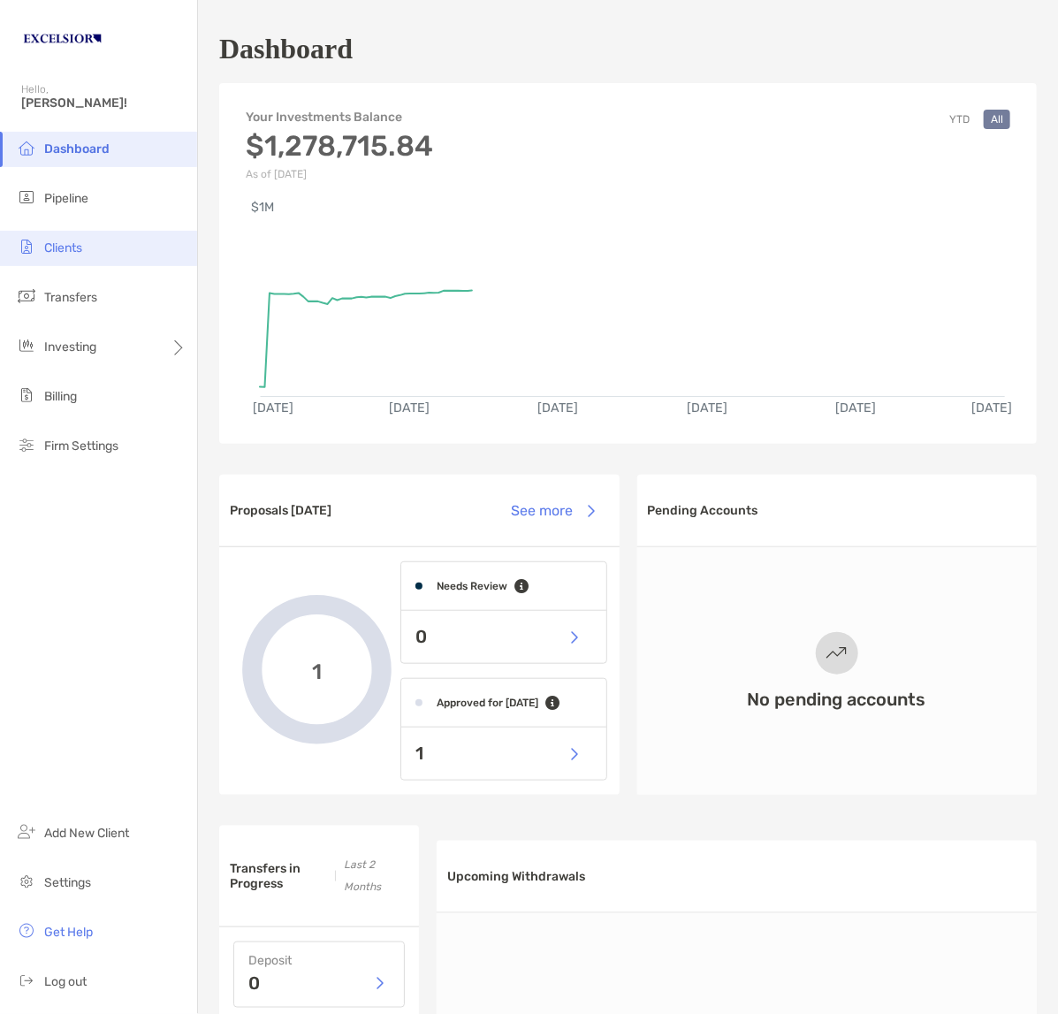
click at [73, 261] on li "Clients" at bounding box center [98, 248] width 197 height 35
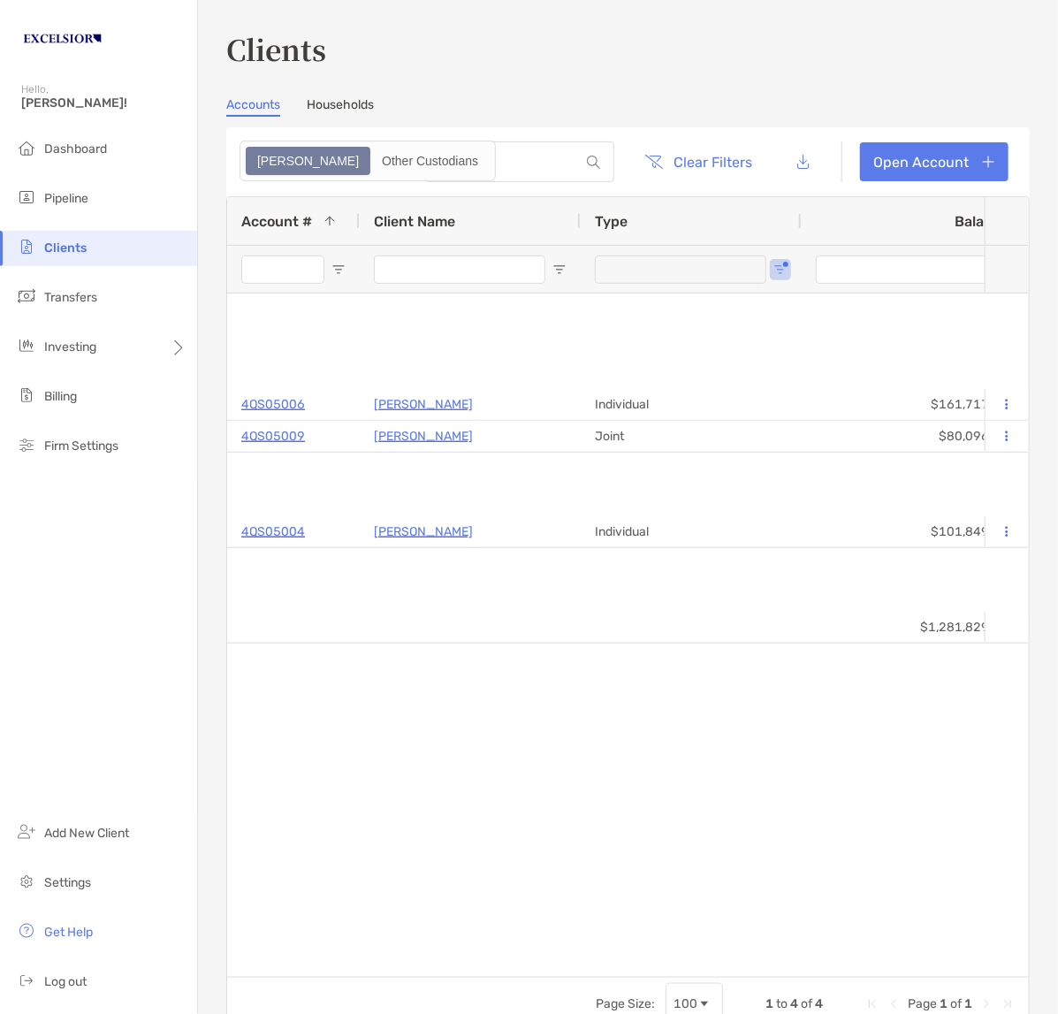
type input "**********"
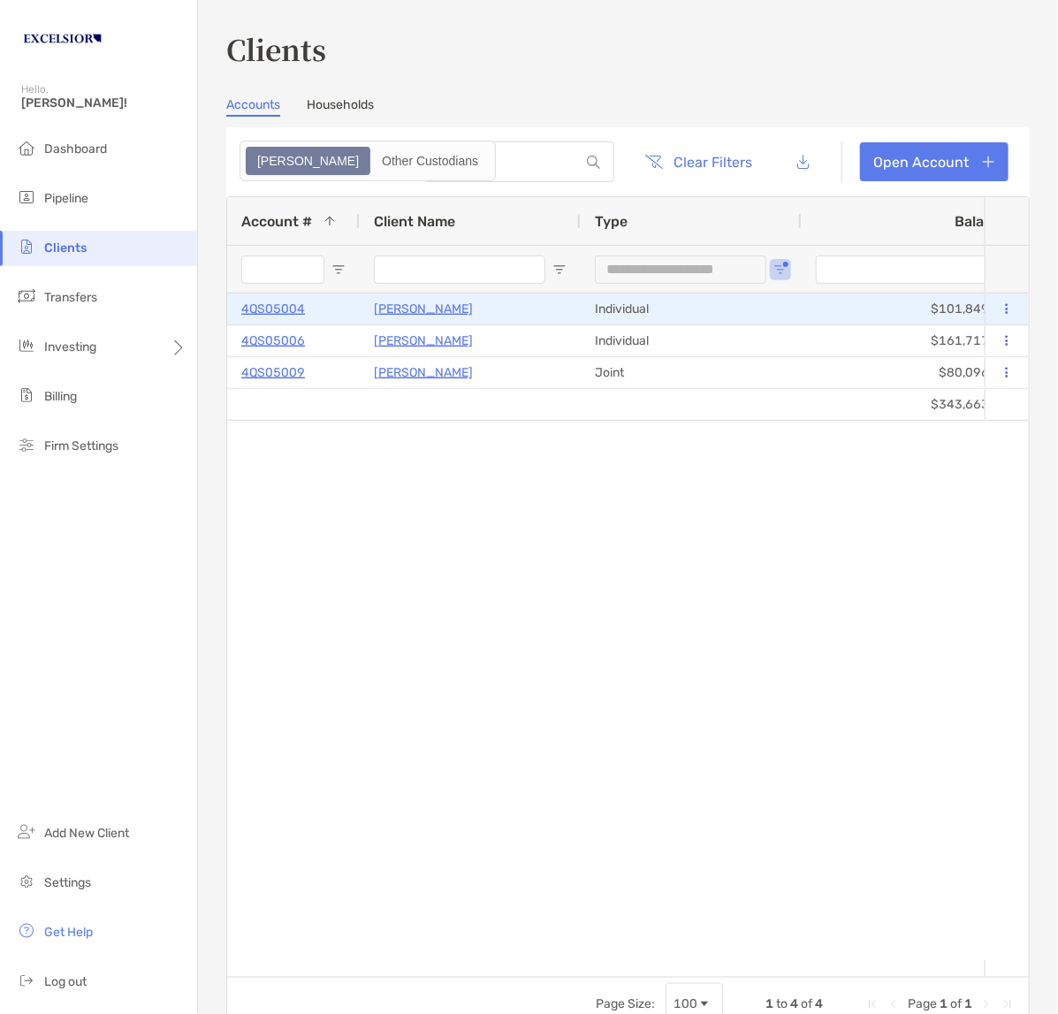
click at [276, 305] on p "4QS05004" at bounding box center [273, 309] width 64 height 22
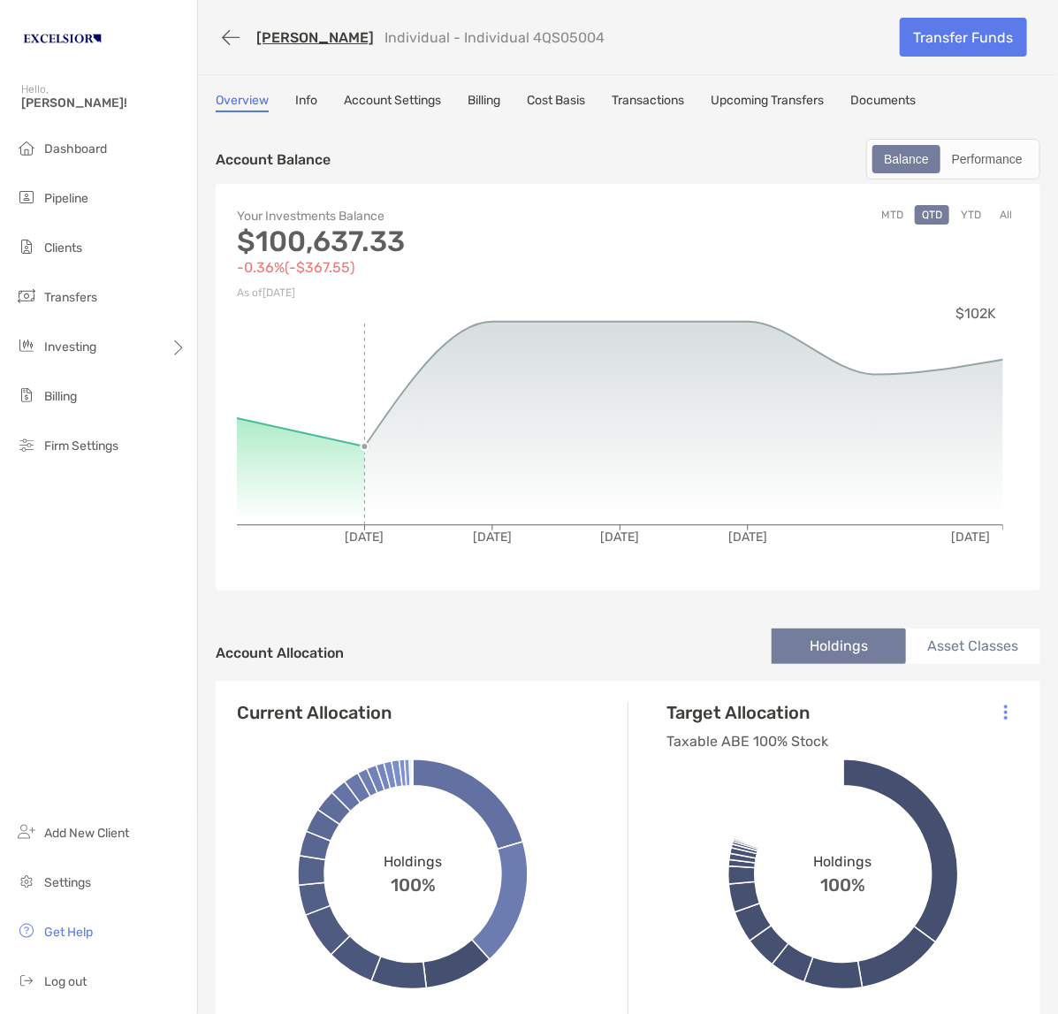
click at [391, 102] on link "Account Settings" at bounding box center [392, 102] width 97 height 19
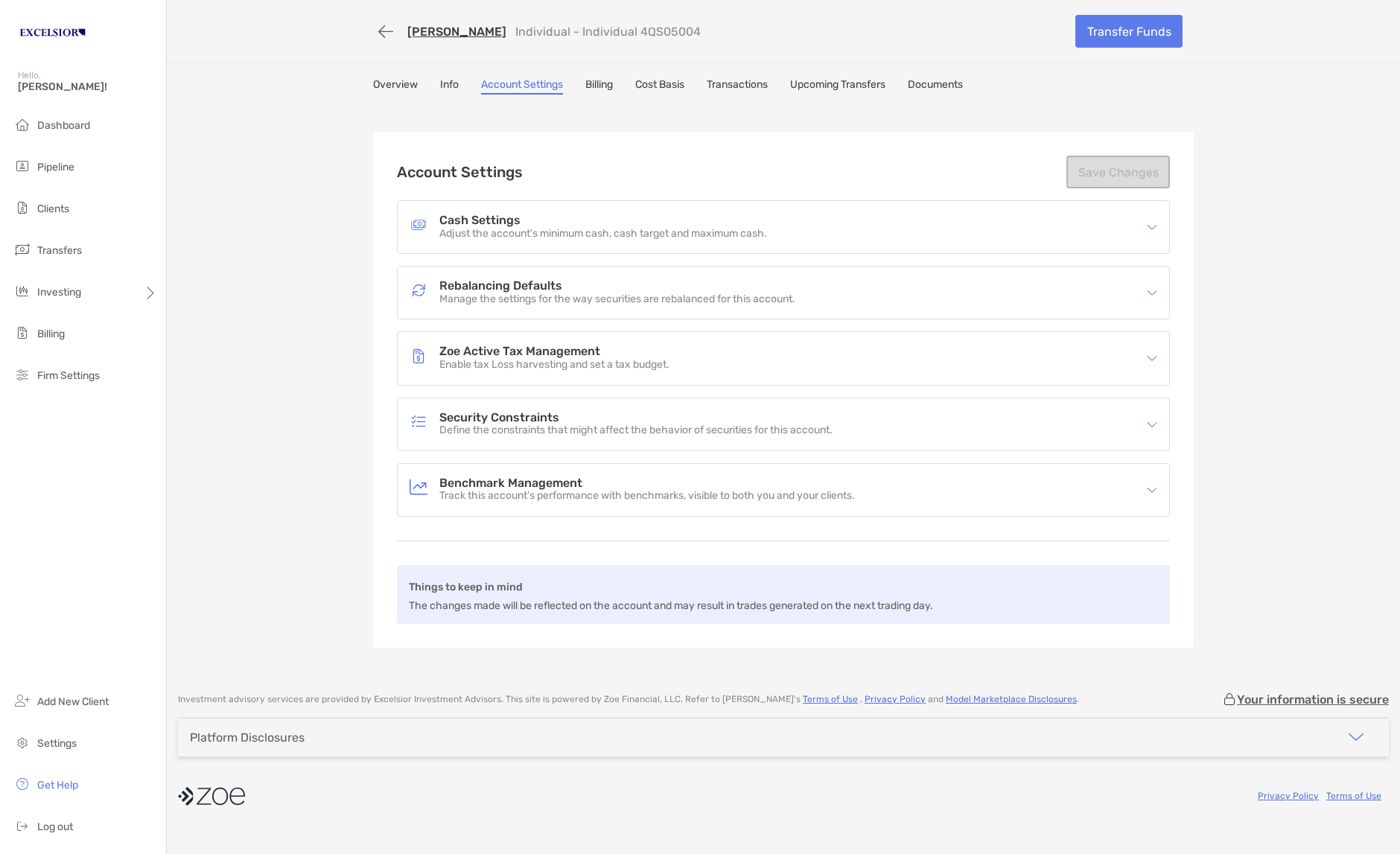
click at [298, 317] on div "[PERSON_NAME] Individual - Individual 4QS05004 Transfer Funds Overview Info Acc…" at bounding box center [783, 339] width 1233 height 677
click at [504, 418] on h4 "Security Constraints" at bounding box center [635, 418] width 393 height 13
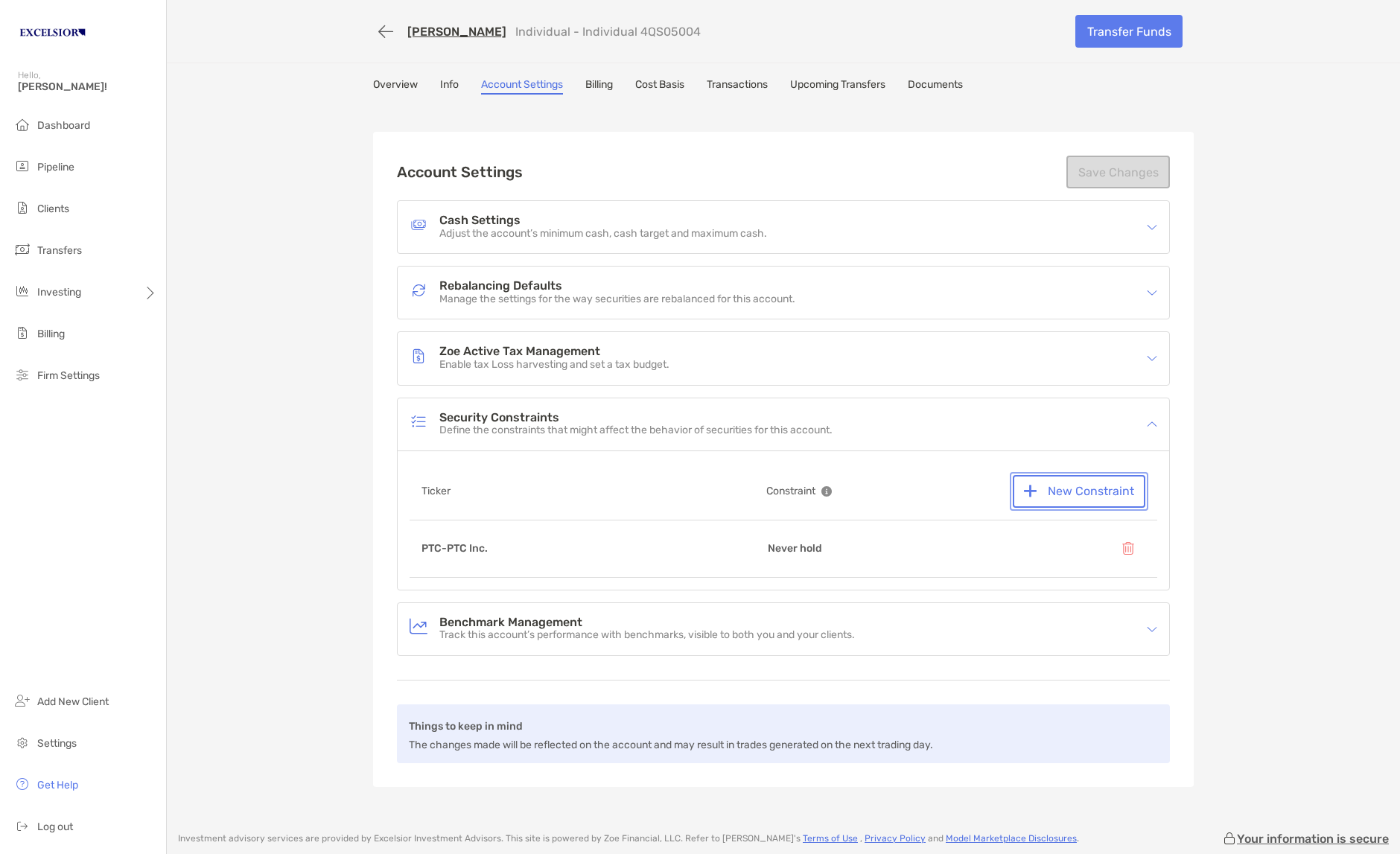
click at [1102, 490] on button "New Constraint" at bounding box center [1078, 491] width 132 height 33
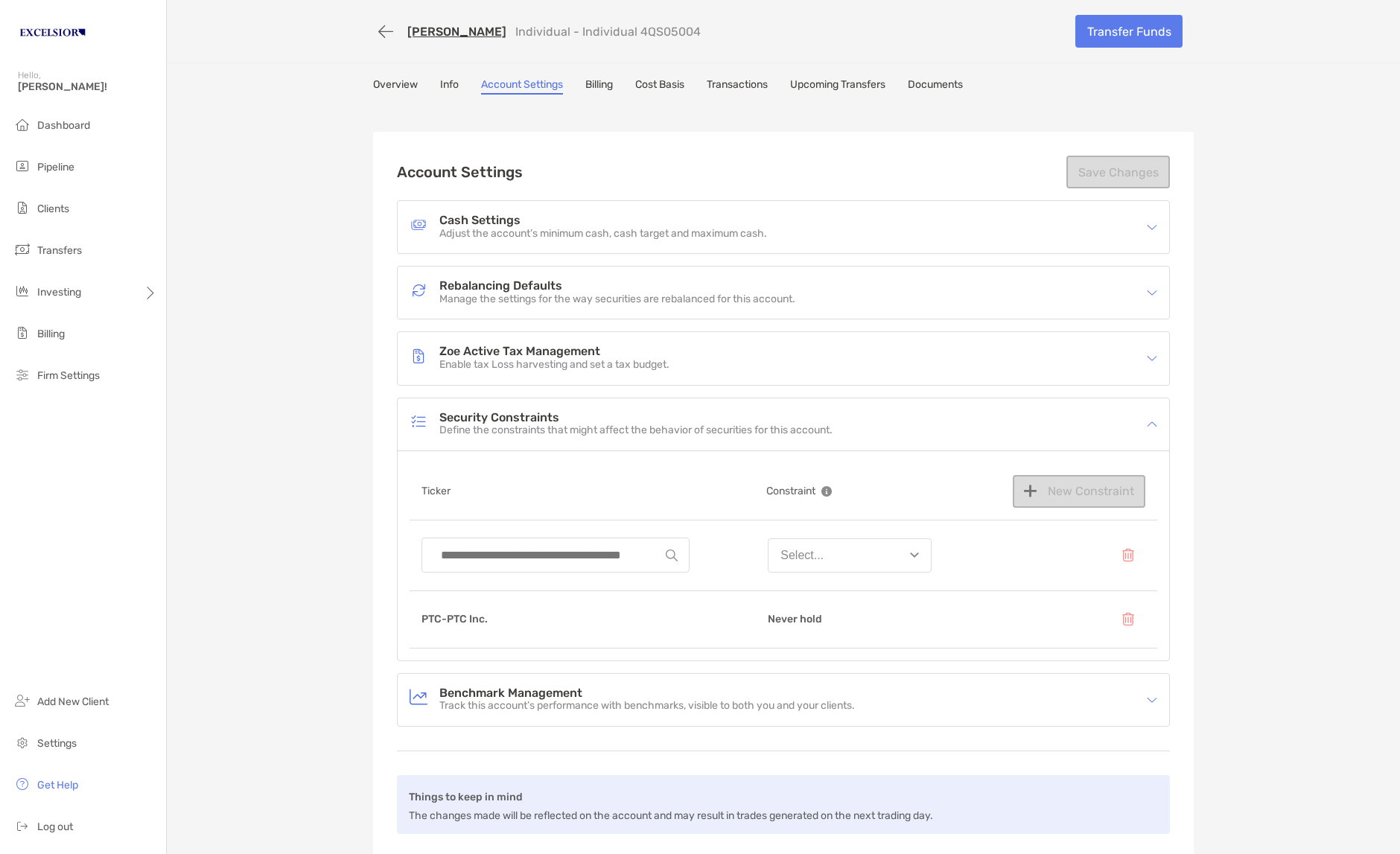
click at [574, 552] on input at bounding box center [549, 555] width 232 height 34
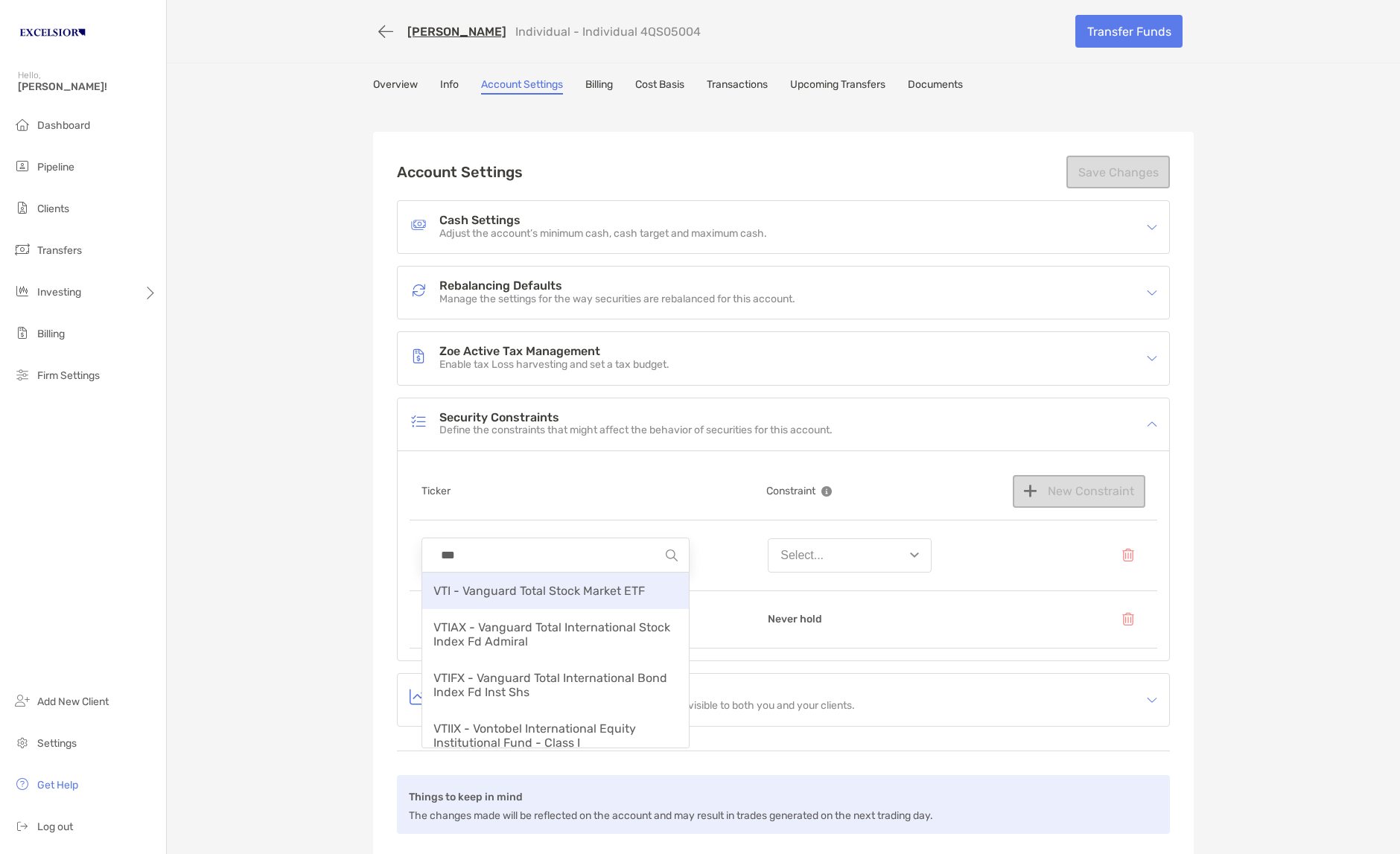
click at [497, 584] on span "VTI - Vanguard Total Stock Market ETF" at bounding box center [538, 590] width 211 height 14
type input "**********"
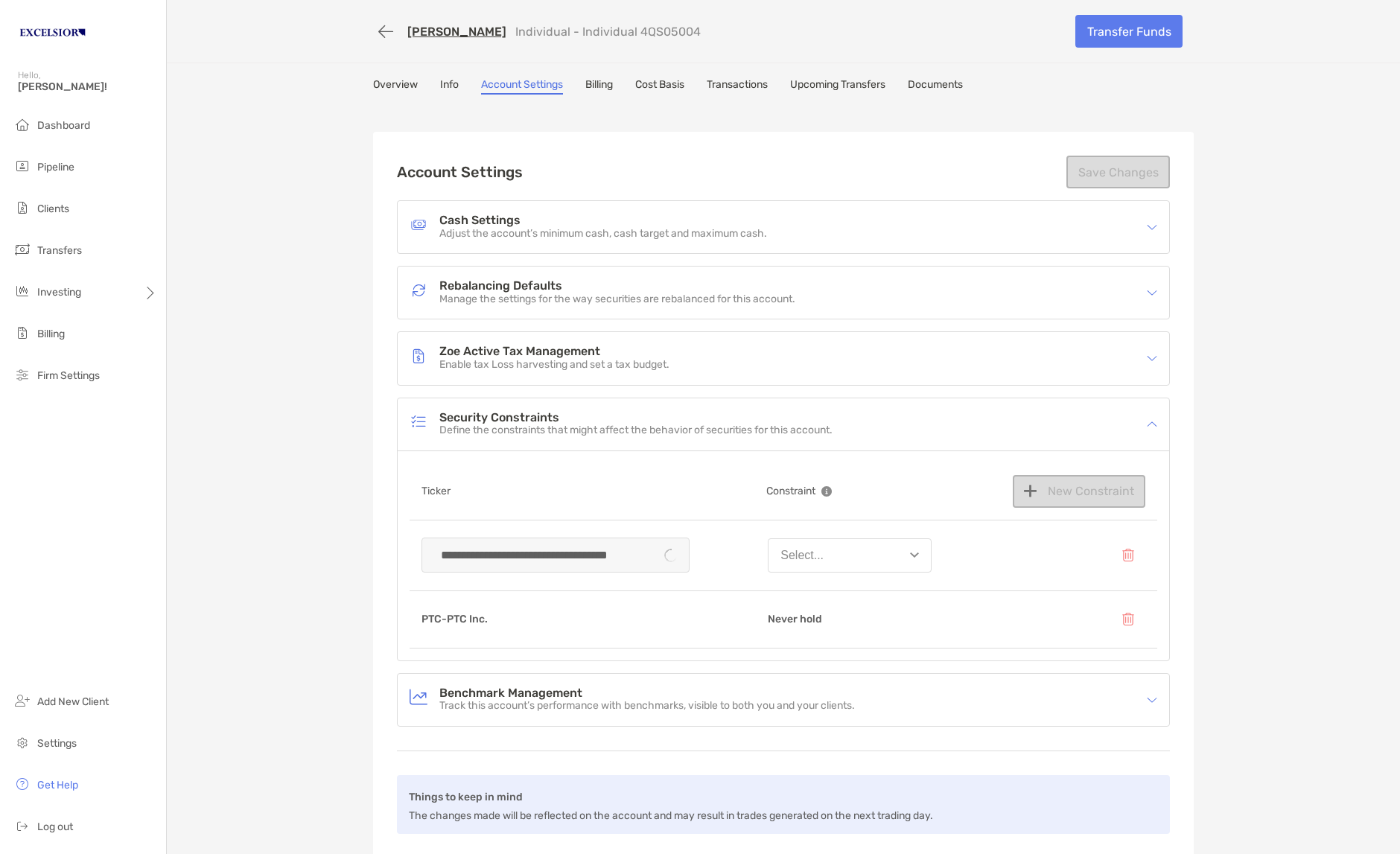
click at [815, 556] on div "Select..." at bounding box center [801, 555] width 43 height 13
click at [804, 663] on div "Never buy" at bounding box center [807, 670] width 55 height 13
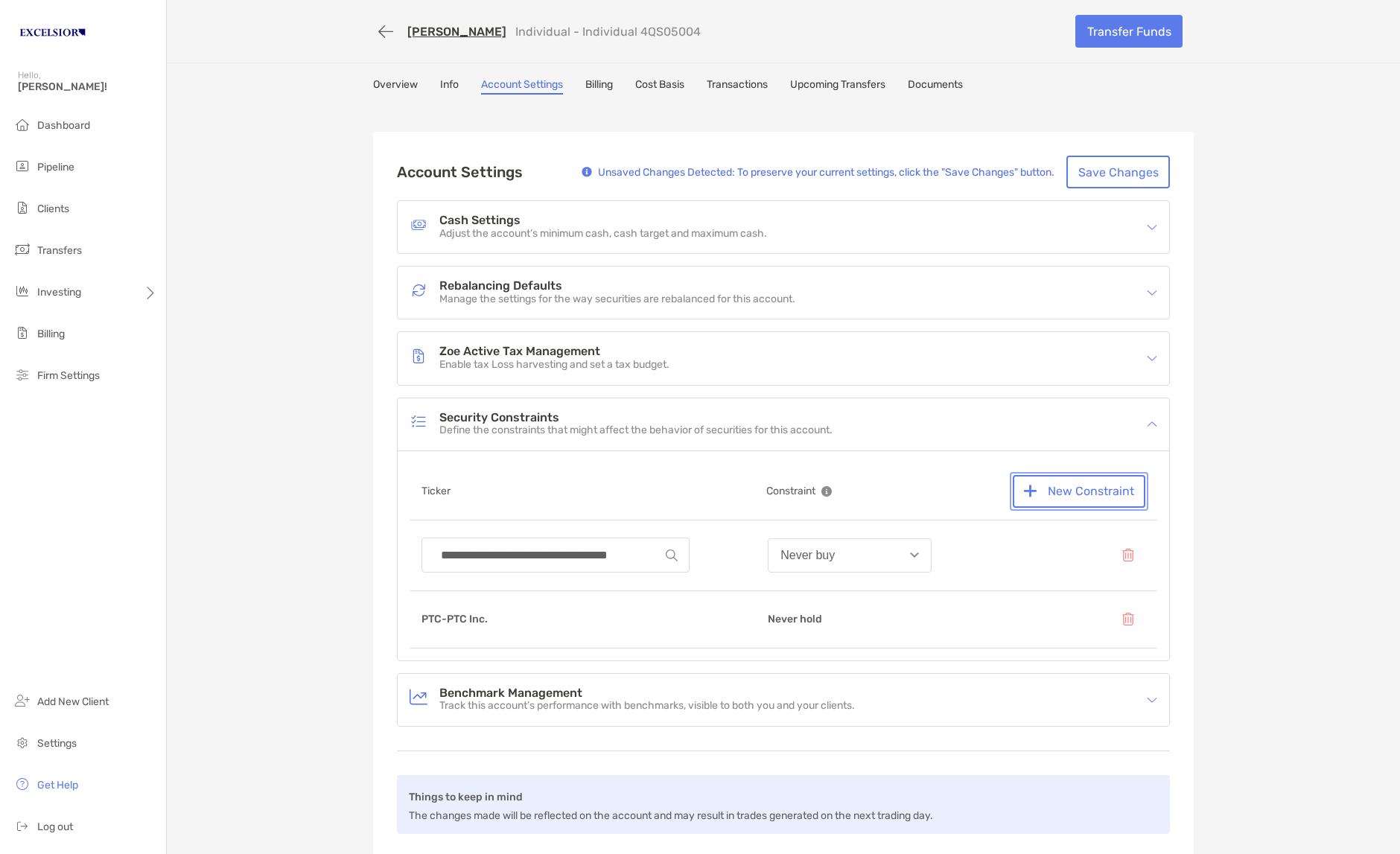
click at [1054, 497] on button "New Constraint" at bounding box center [1078, 491] width 132 height 33
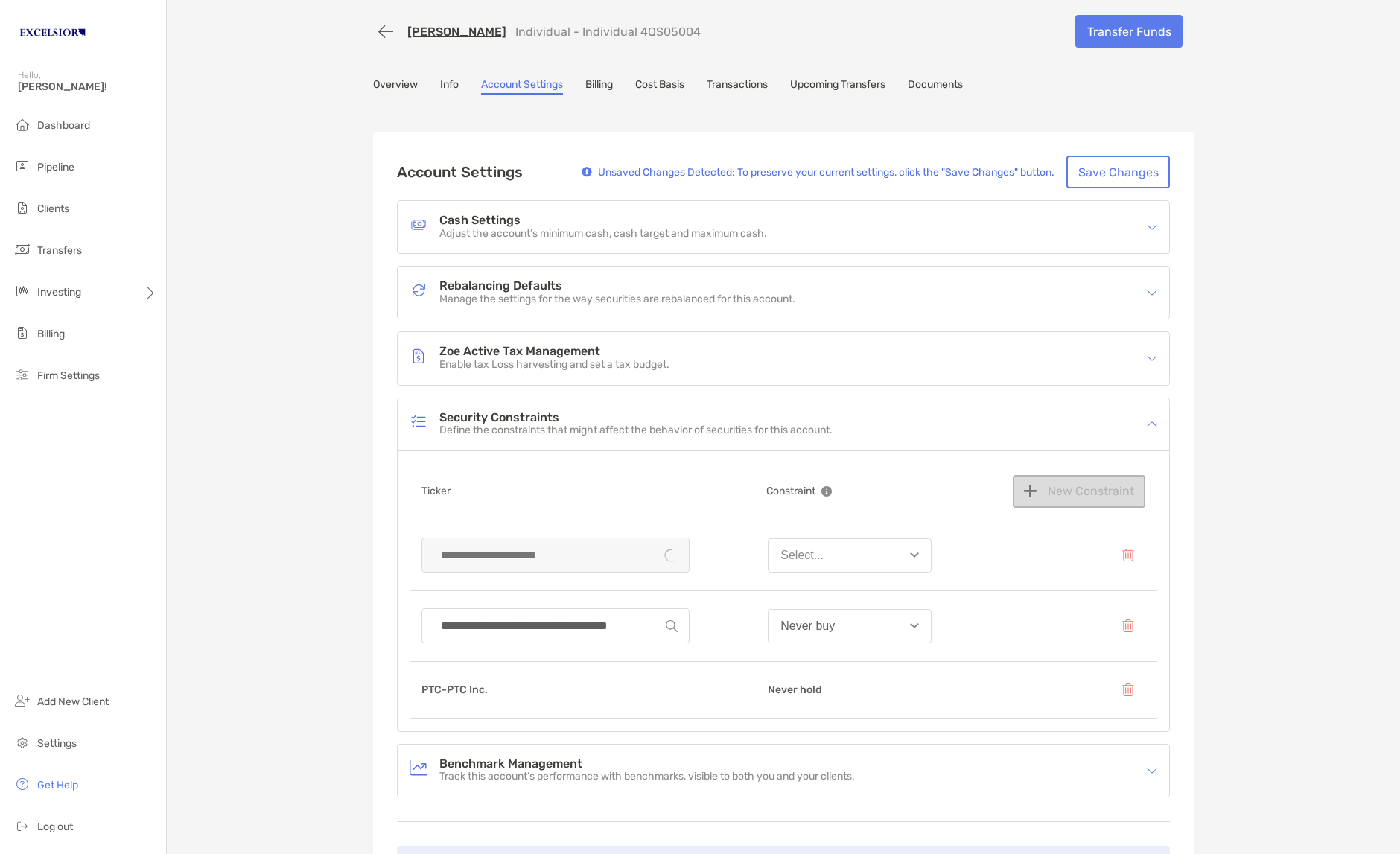
click at [548, 558] on div at bounding box center [555, 555] width 268 height 35
click at [548, 557] on input at bounding box center [549, 555] width 232 height 34
click at [466, 585] on span "IEFA - iShares Core MSCI EAFE ETF" at bounding box center [531, 590] width 195 height 14
type input "**********"
click at [836, 548] on button "Select..." at bounding box center [849, 555] width 163 height 35
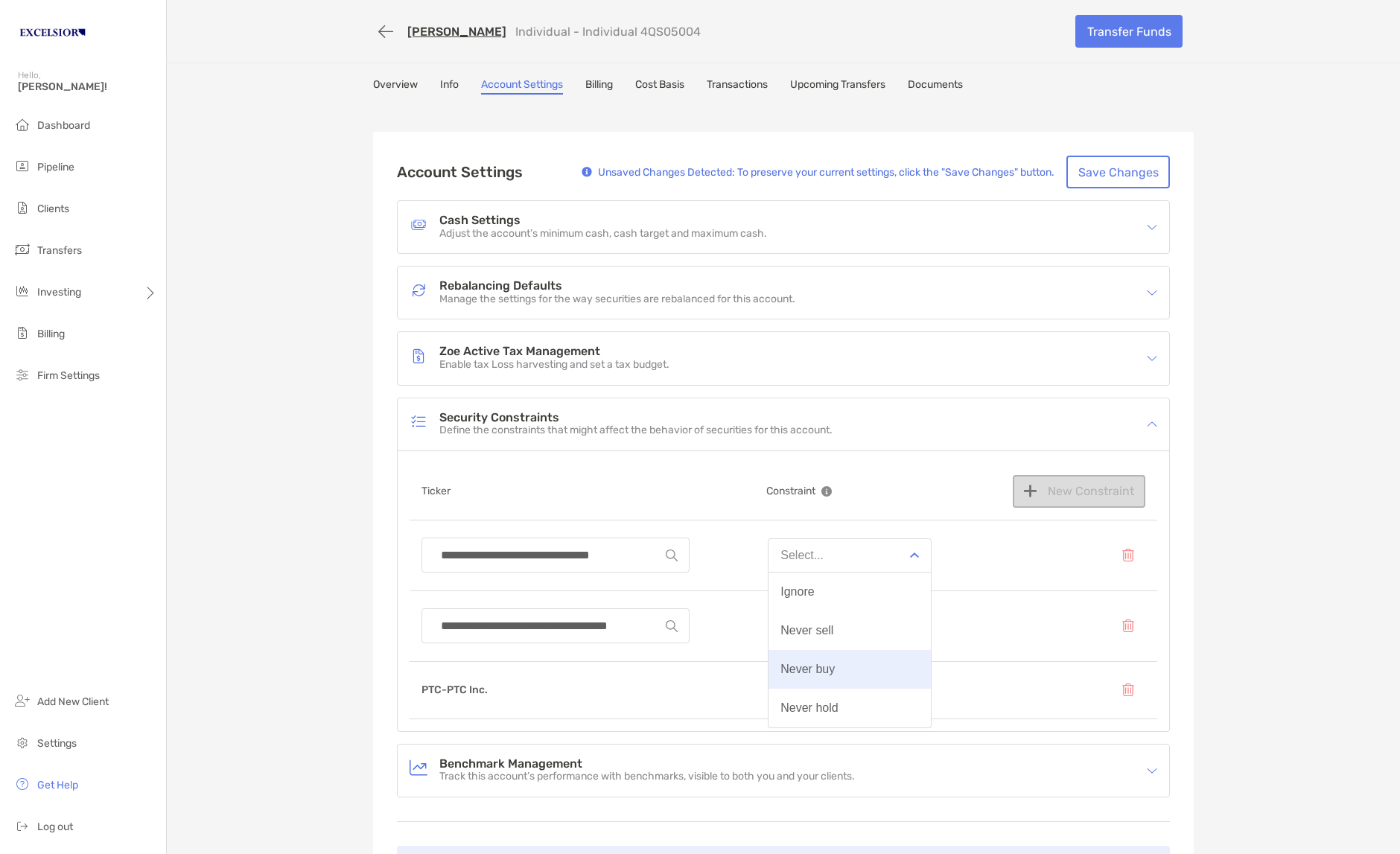
click at [819, 663] on div "Never buy" at bounding box center [807, 670] width 55 height 13
click at [1120, 173] on button "Save Changes" at bounding box center [1118, 172] width 104 height 33
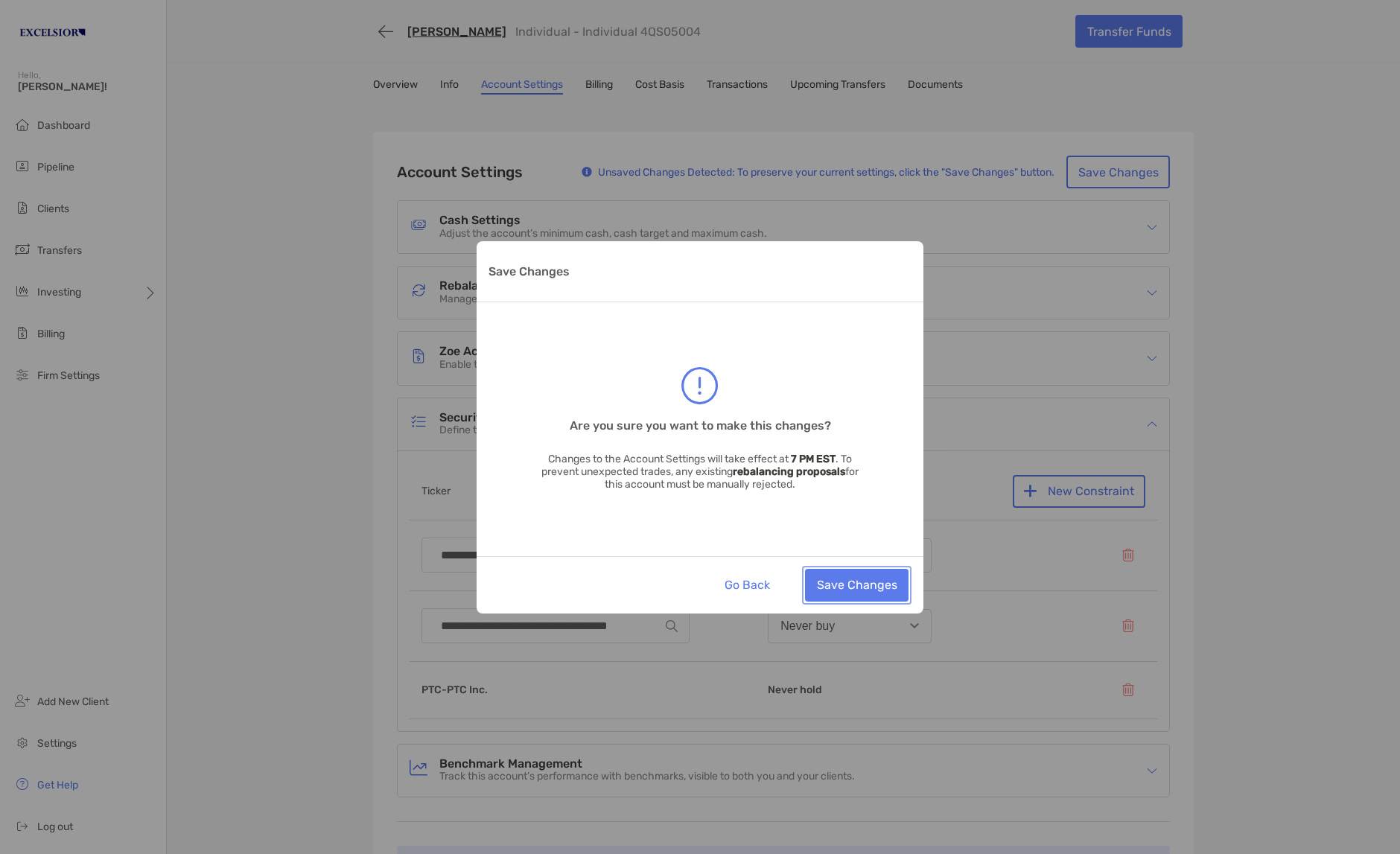
click at [858, 597] on button "Save Changes" at bounding box center [856, 584] width 104 height 33
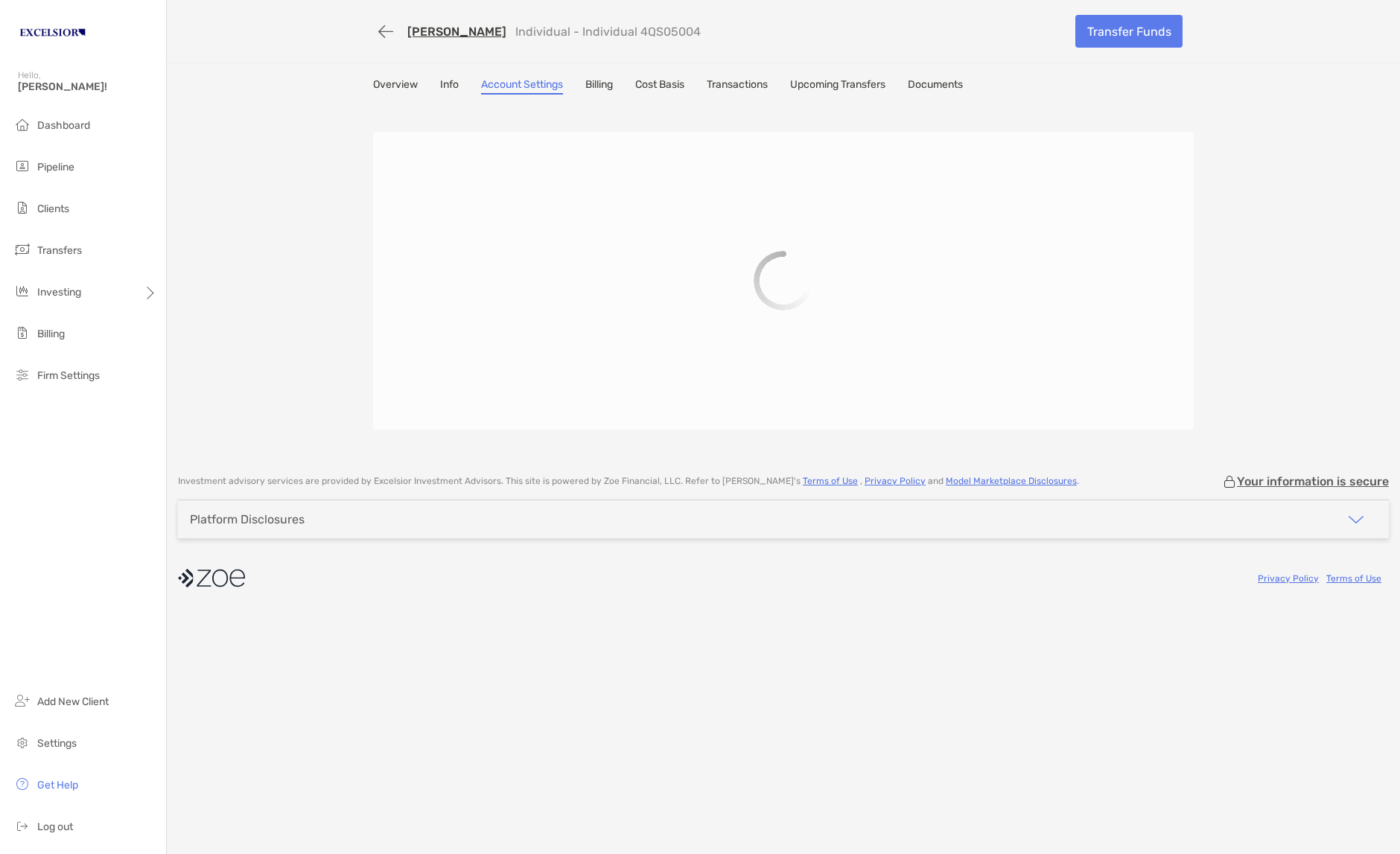
click at [292, 236] on div "[PERSON_NAME] Individual - Individual 4QS05004 Transfer Funds Overview Info Acc…" at bounding box center [783, 229] width 1233 height 459
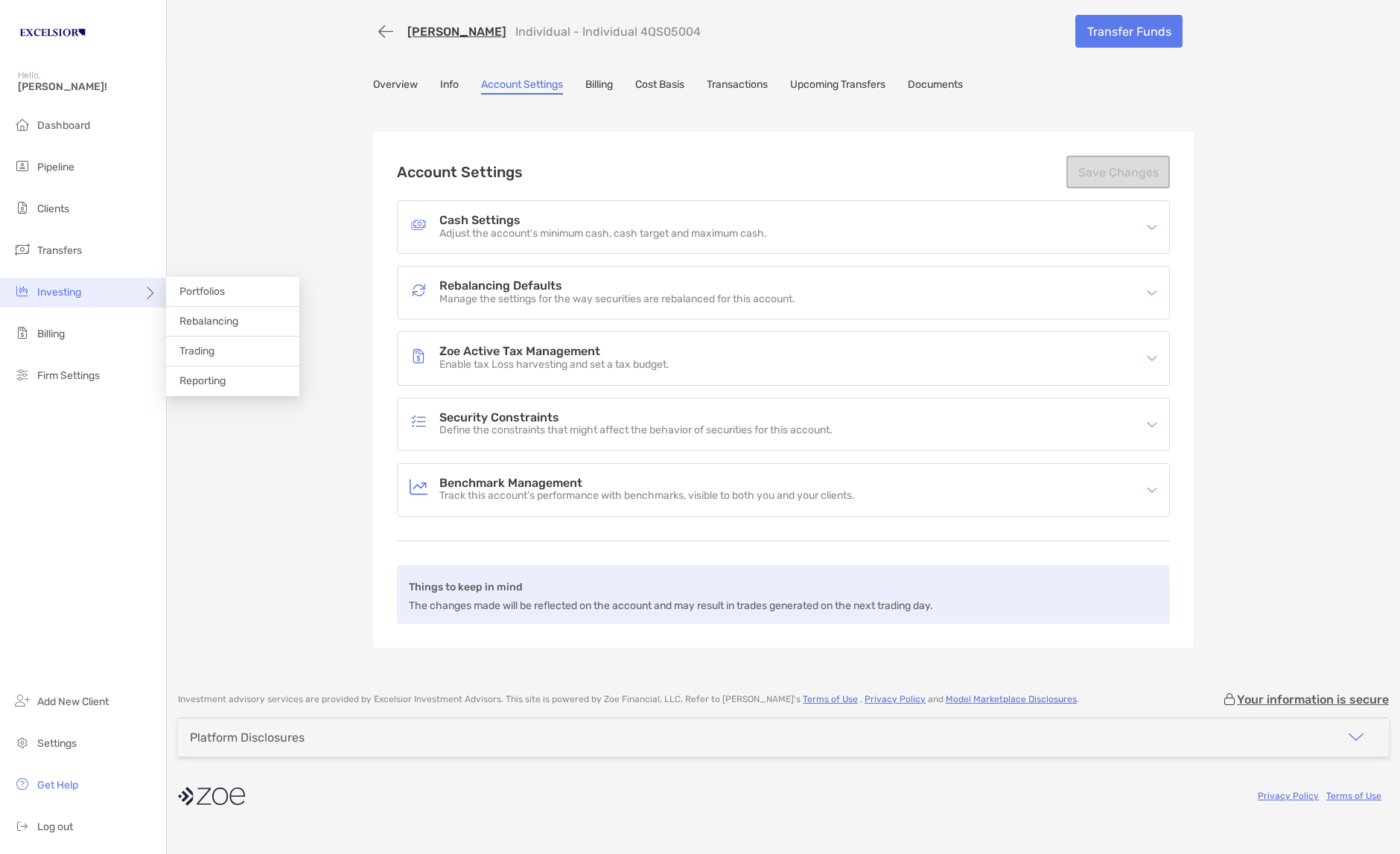
click at [84, 295] on div "Investing" at bounding box center [83, 292] width 166 height 29
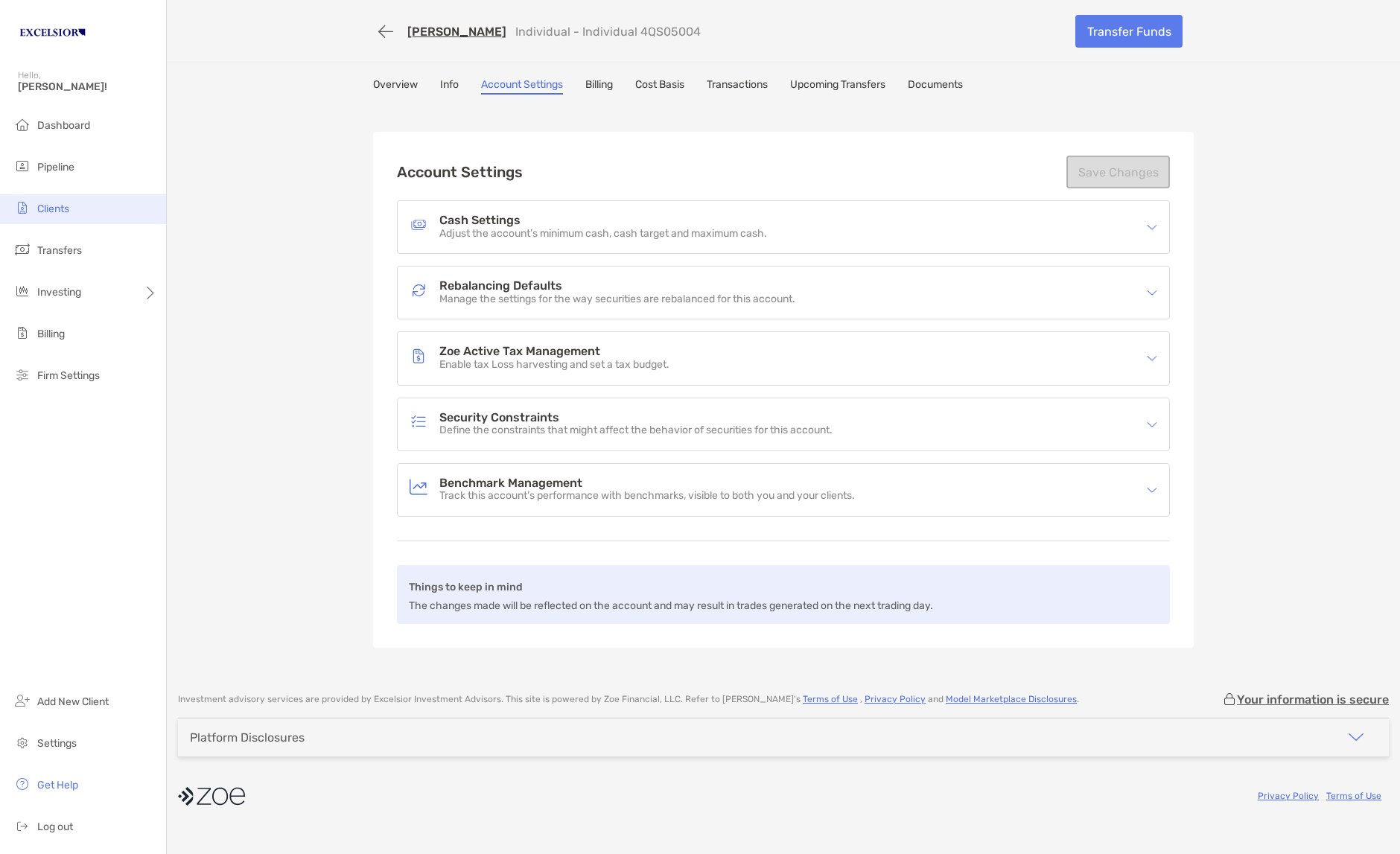
click at [49, 202] on span "Clients" at bounding box center [53, 208] width 32 height 13
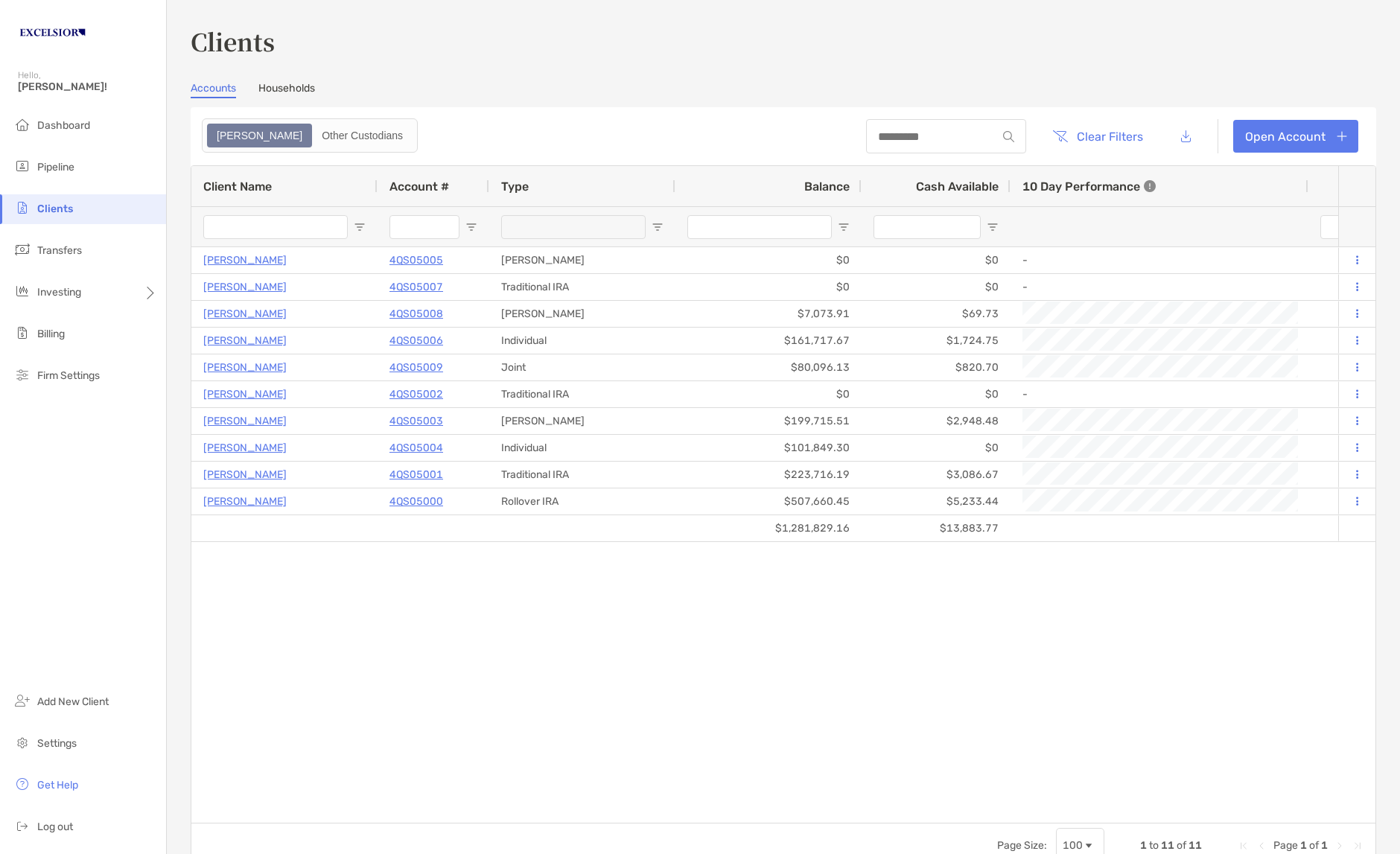
type input "**********"
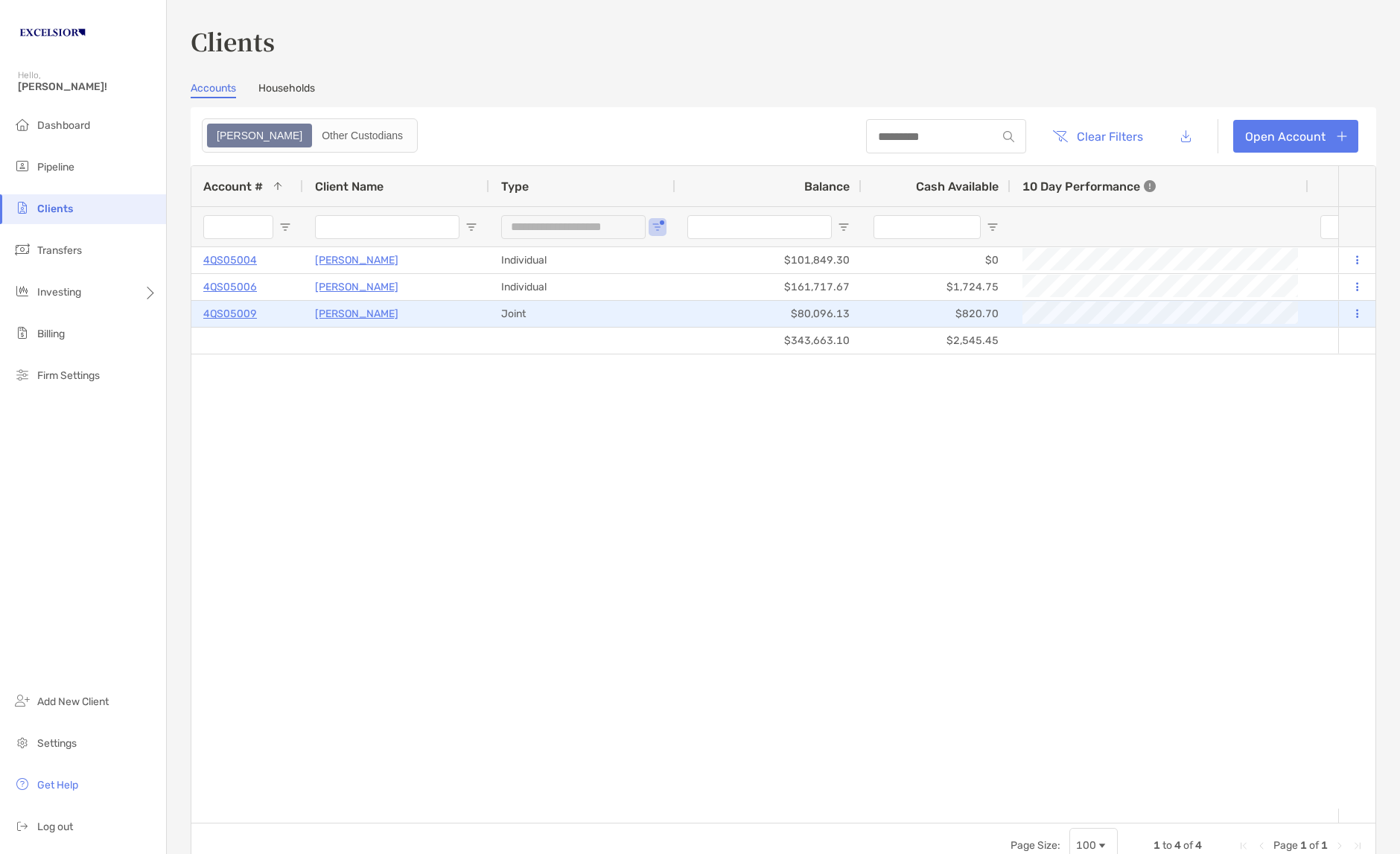
click at [233, 312] on p "4QS05009" at bounding box center [230, 314] width 54 height 19
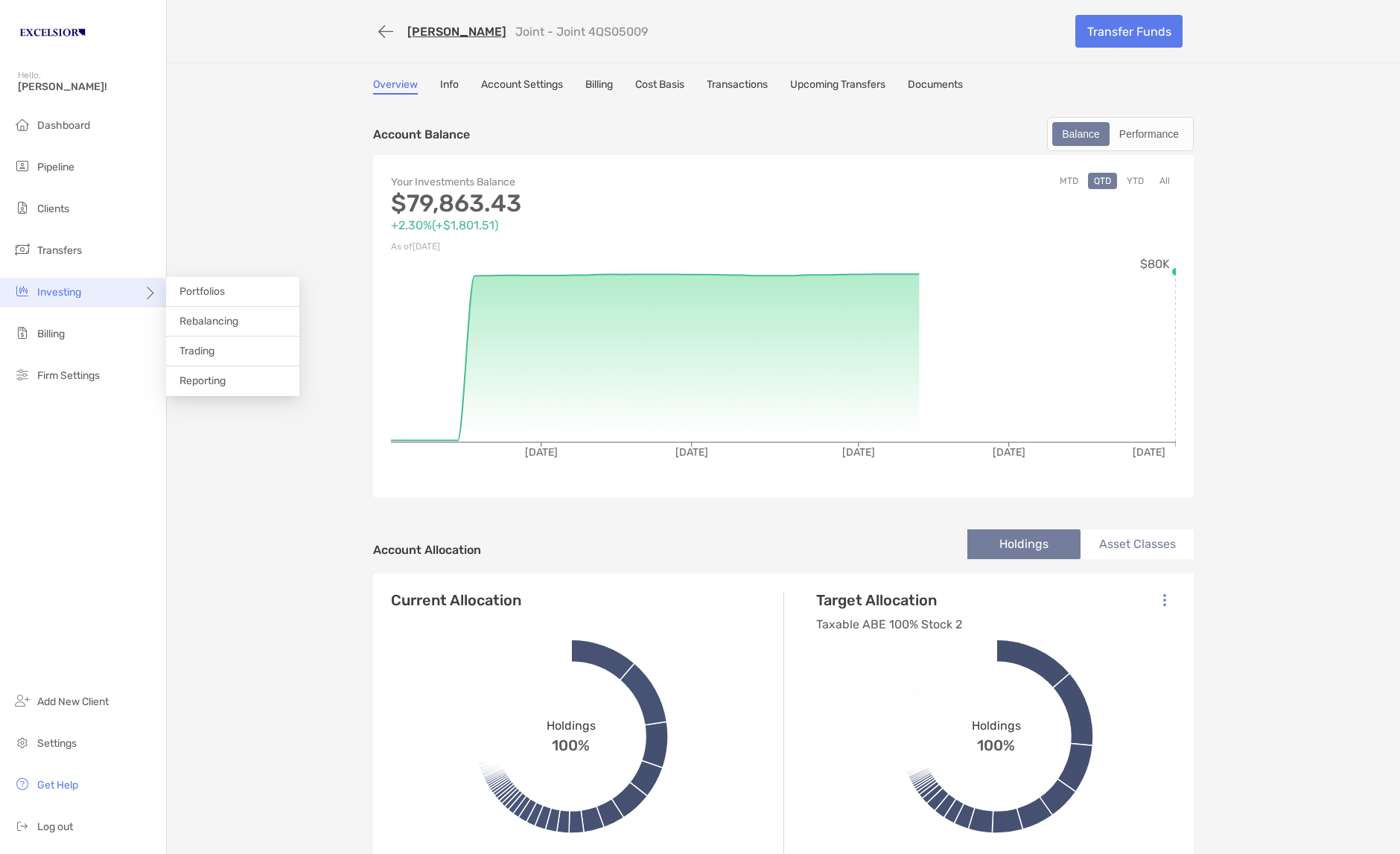
click at [87, 302] on div "Investing" at bounding box center [83, 292] width 166 height 29
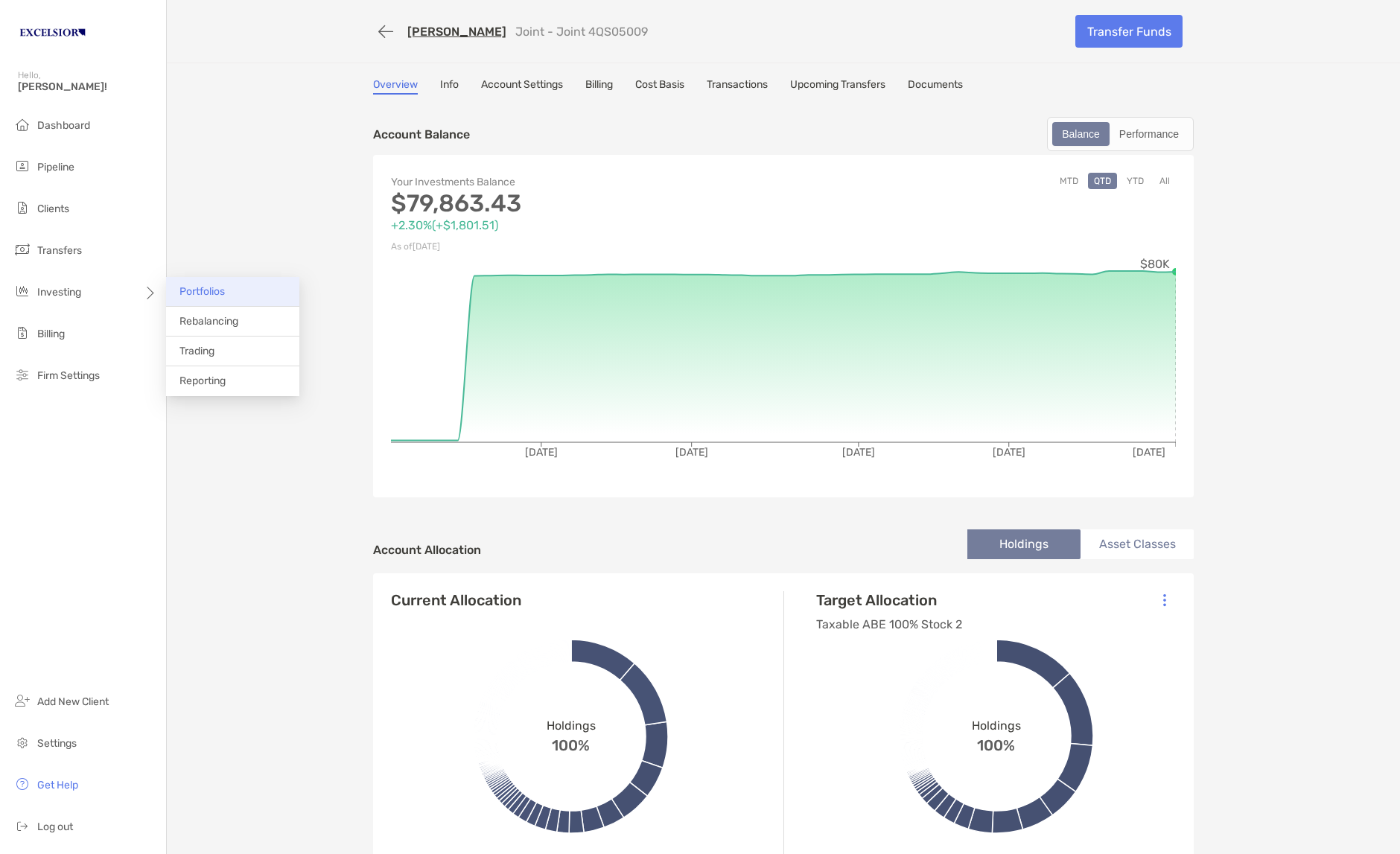
click at [192, 295] on span "Portfolios" at bounding box center [202, 291] width 45 height 13
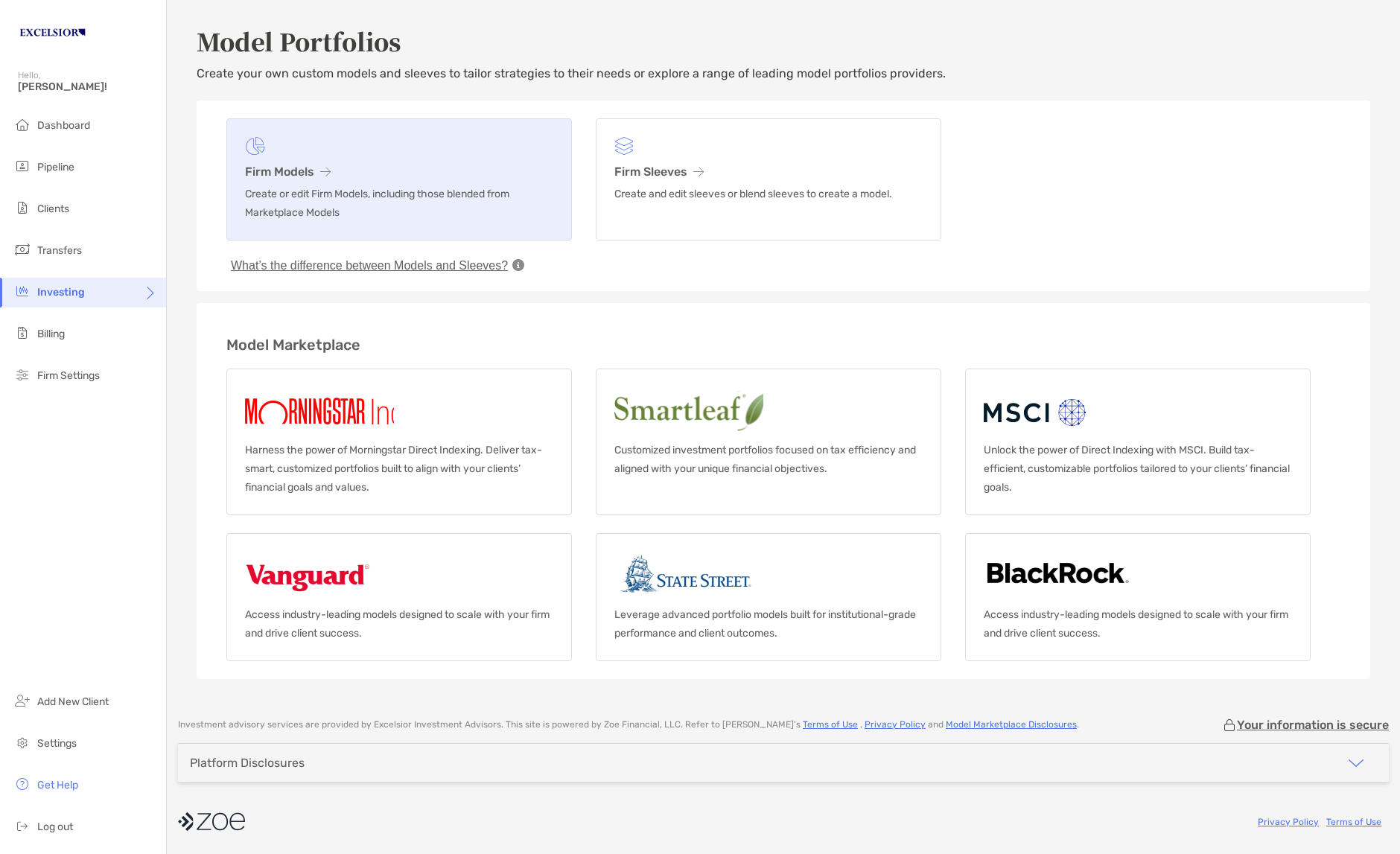
click at [270, 173] on h3 "Firm Models" at bounding box center [399, 171] width 308 height 14
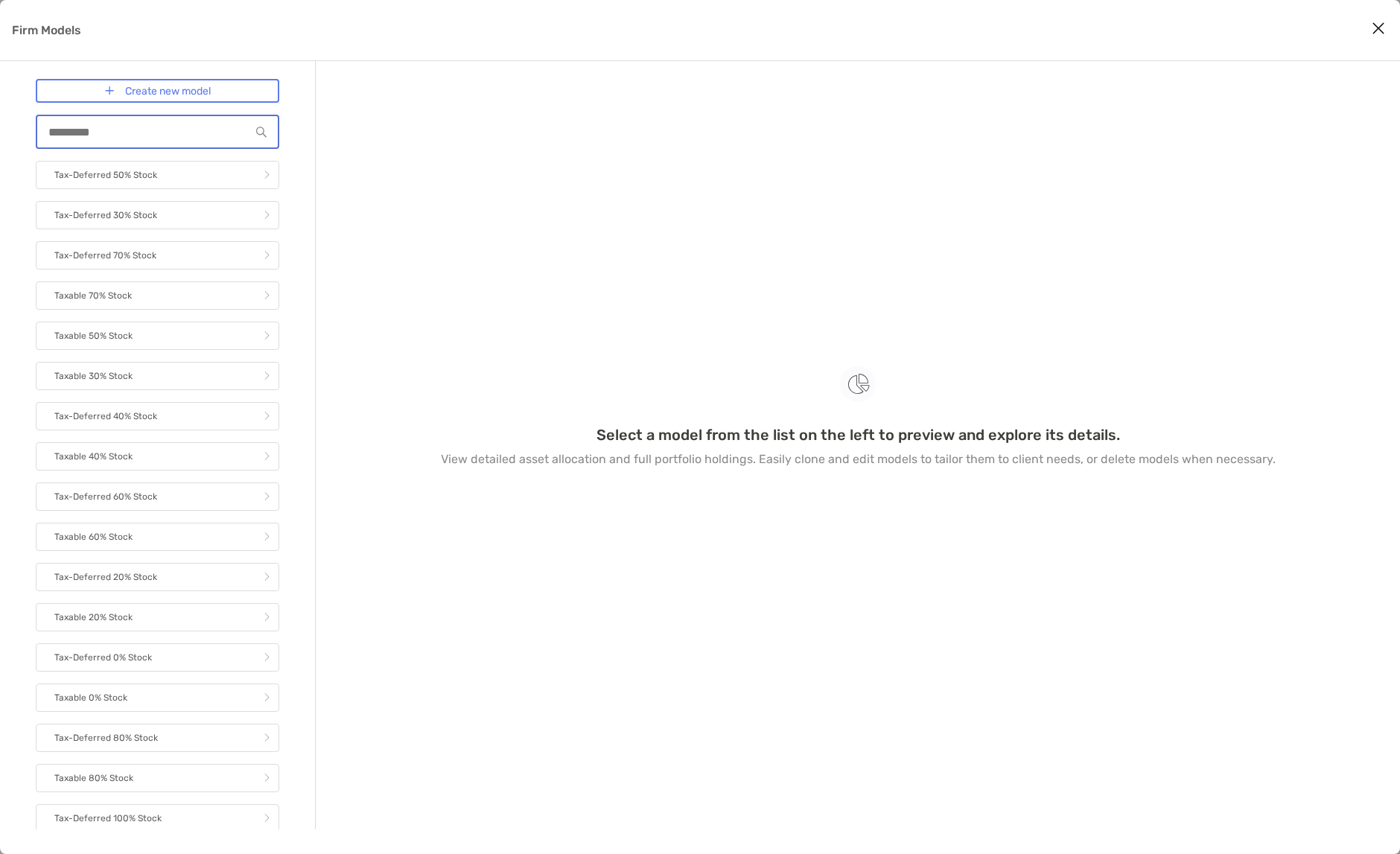
click at [160, 135] on input "Firm Models" at bounding box center [143, 131] width 213 height 13
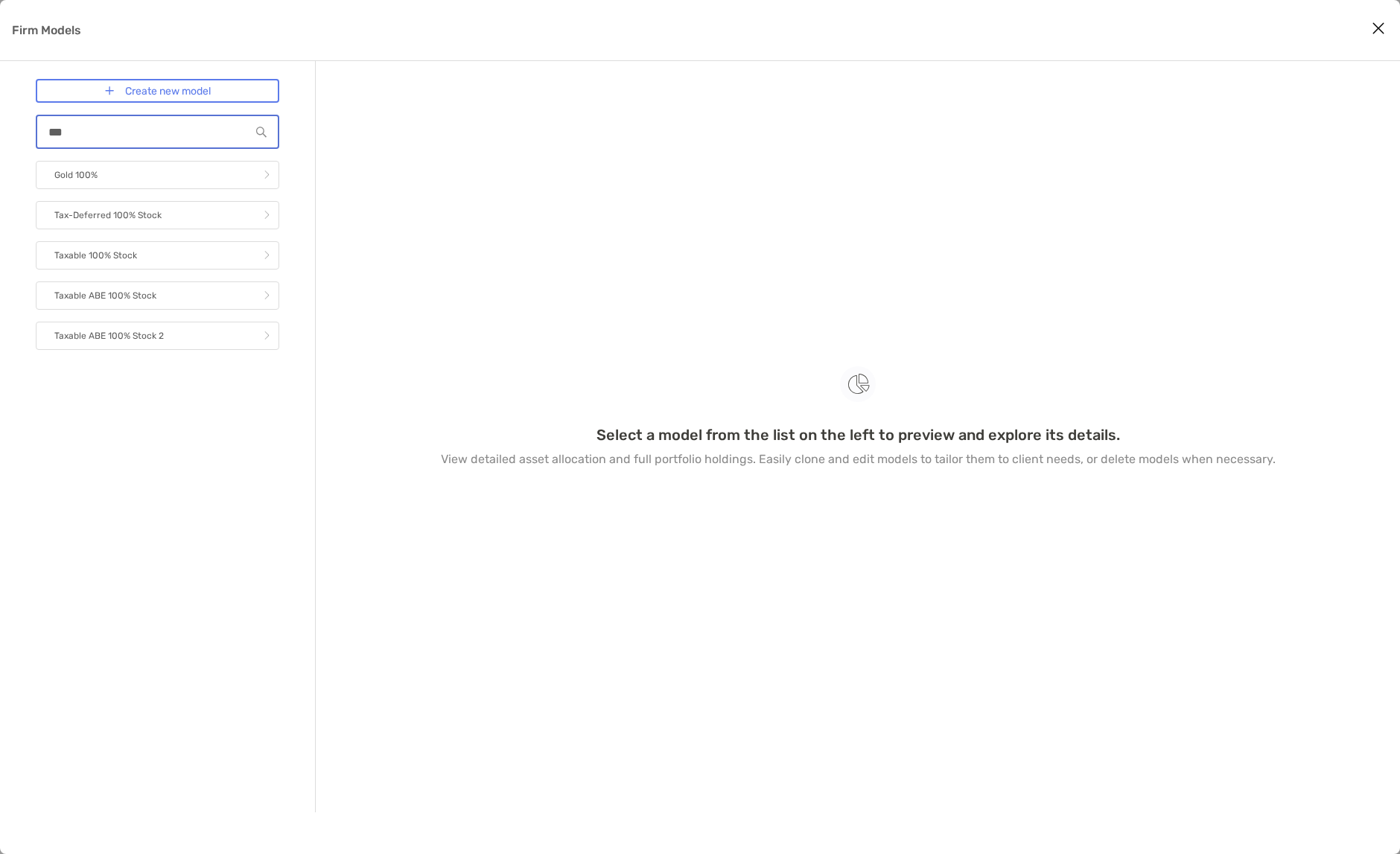
type input "***"
click at [168, 334] on link "Taxable ABE 100% Stock 2" at bounding box center [157, 336] width 243 height 29
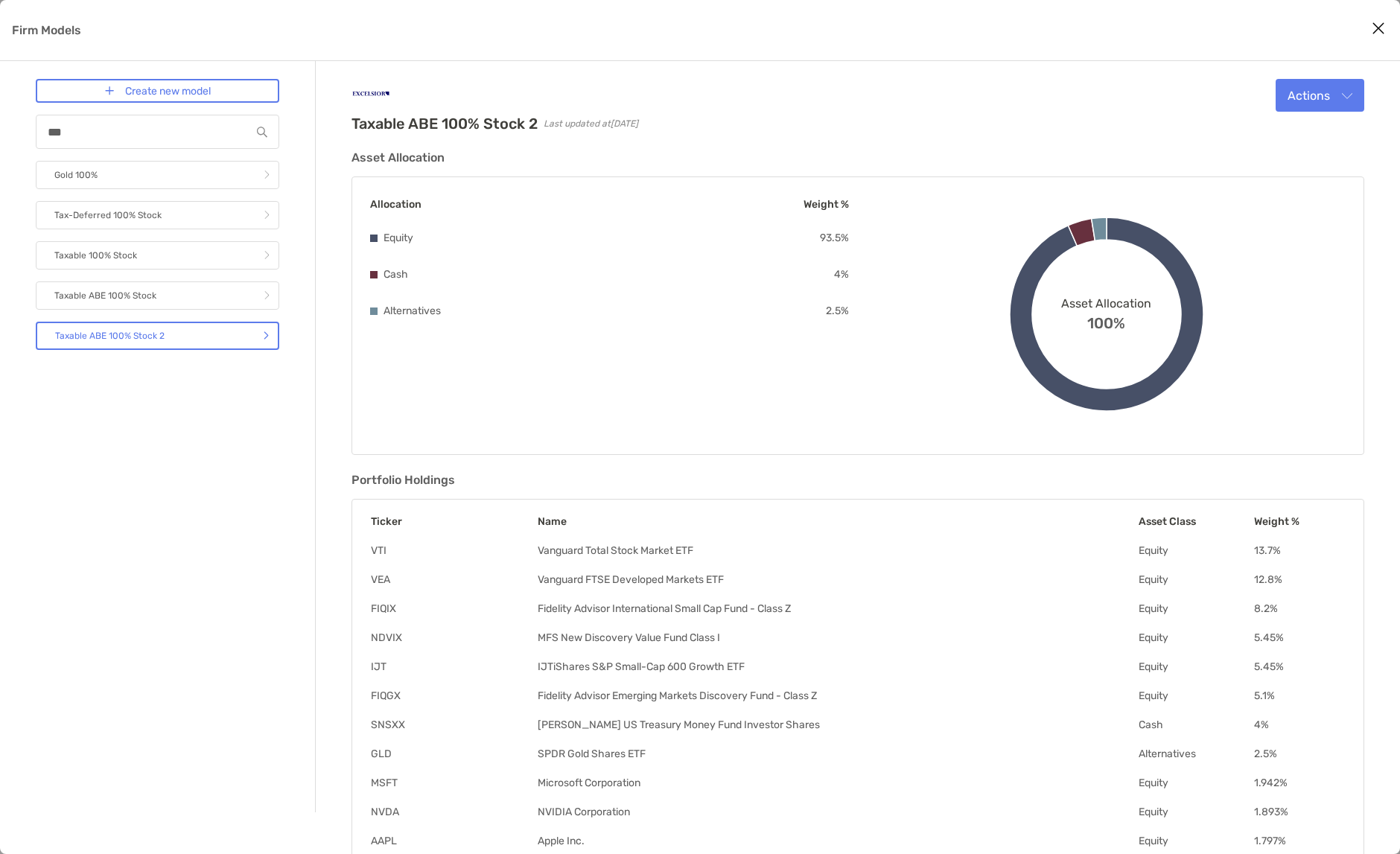
click at [243, 458] on div "Create new model *** Gold 100% Tax-Deferred 100% Stock Taxable 100% Stock Taxab…" at bounding box center [157, 436] width 243 height 715
click at [1372, 29] on icon "Close modal" at bounding box center [1378, 28] width 13 height 18
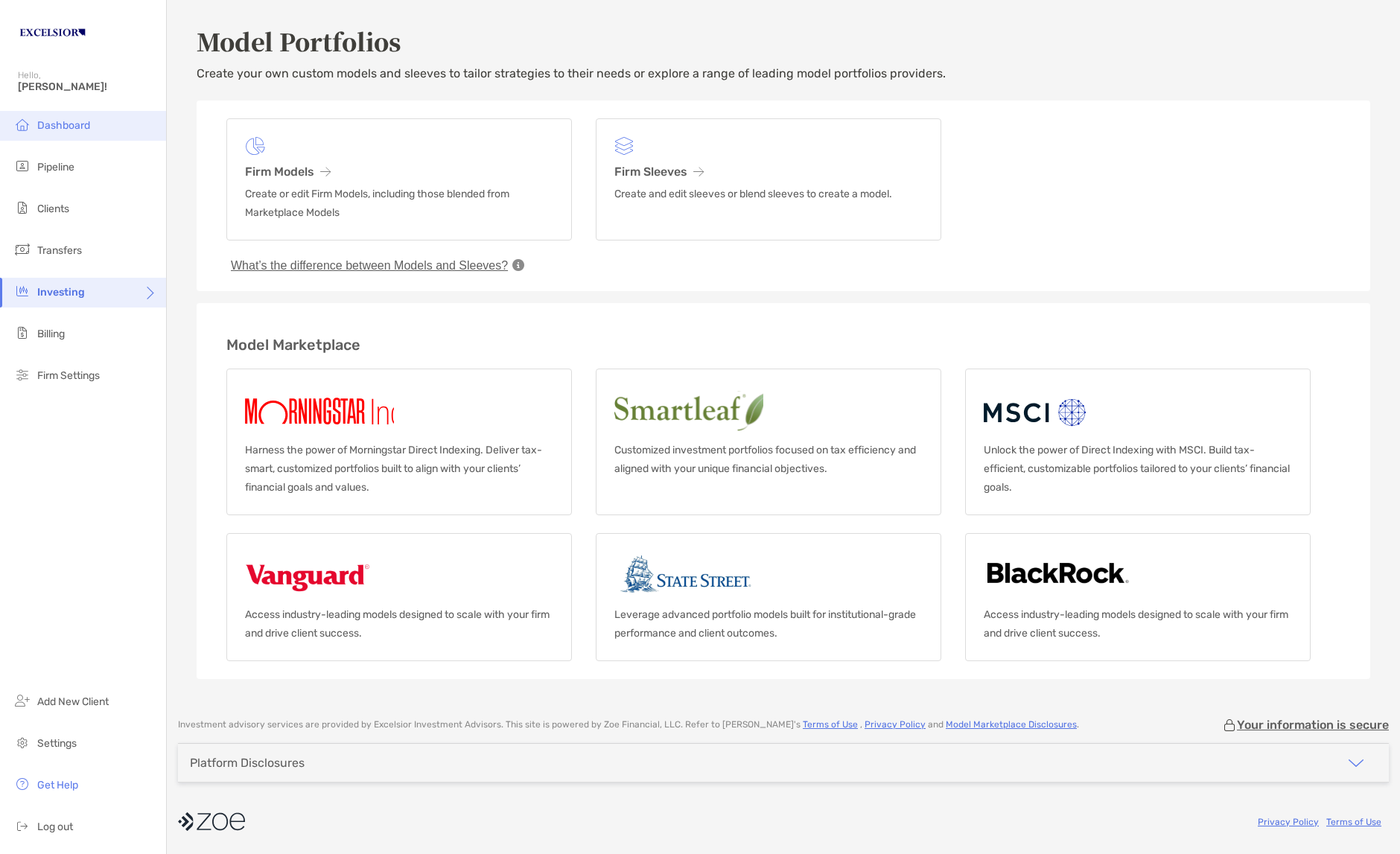
click at [60, 129] on li "Dashboard" at bounding box center [83, 125] width 166 height 29
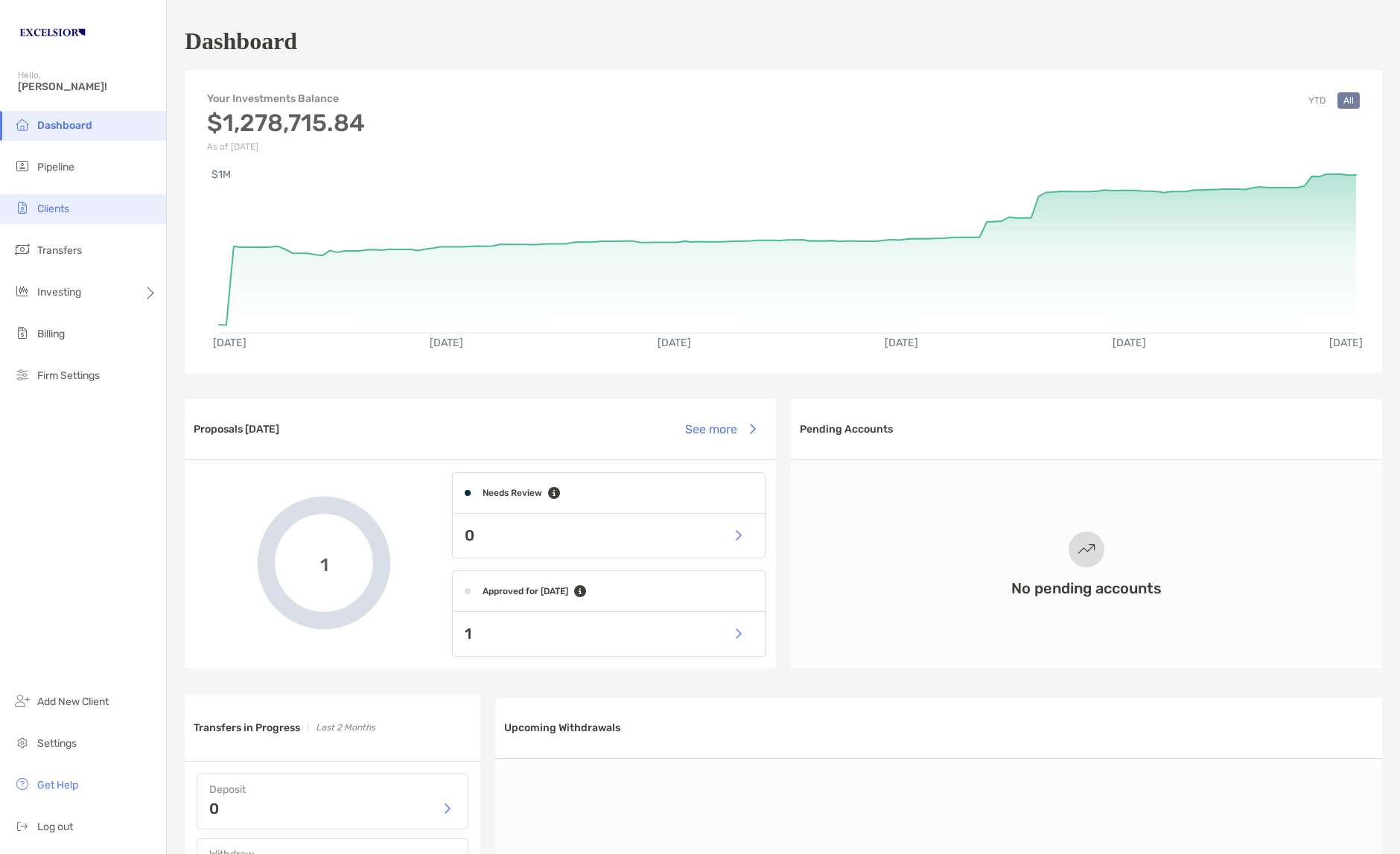
click at [51, 205] on span "Clients" at bounding box center [53, 208] width 32 height 13
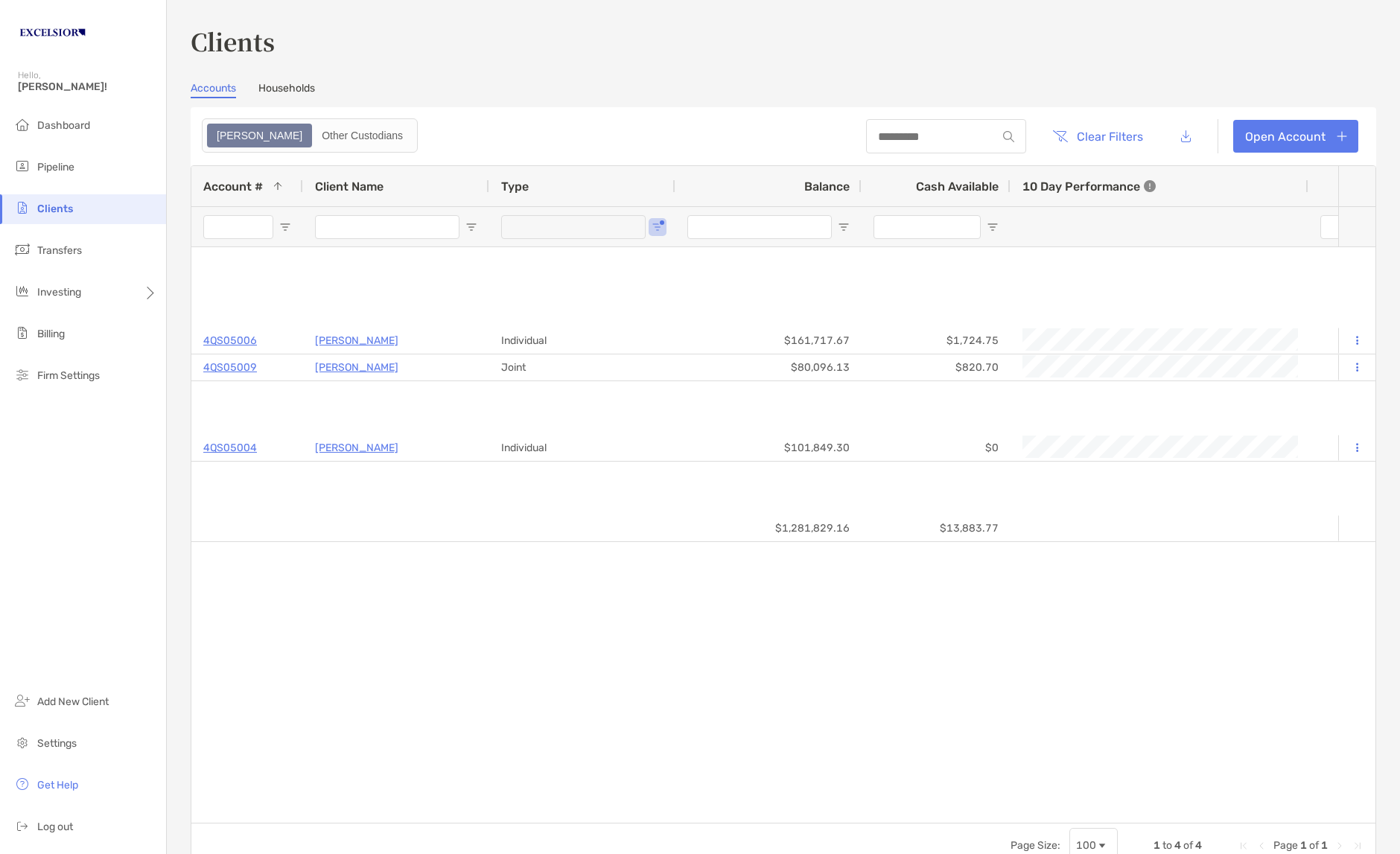
type input "**********"
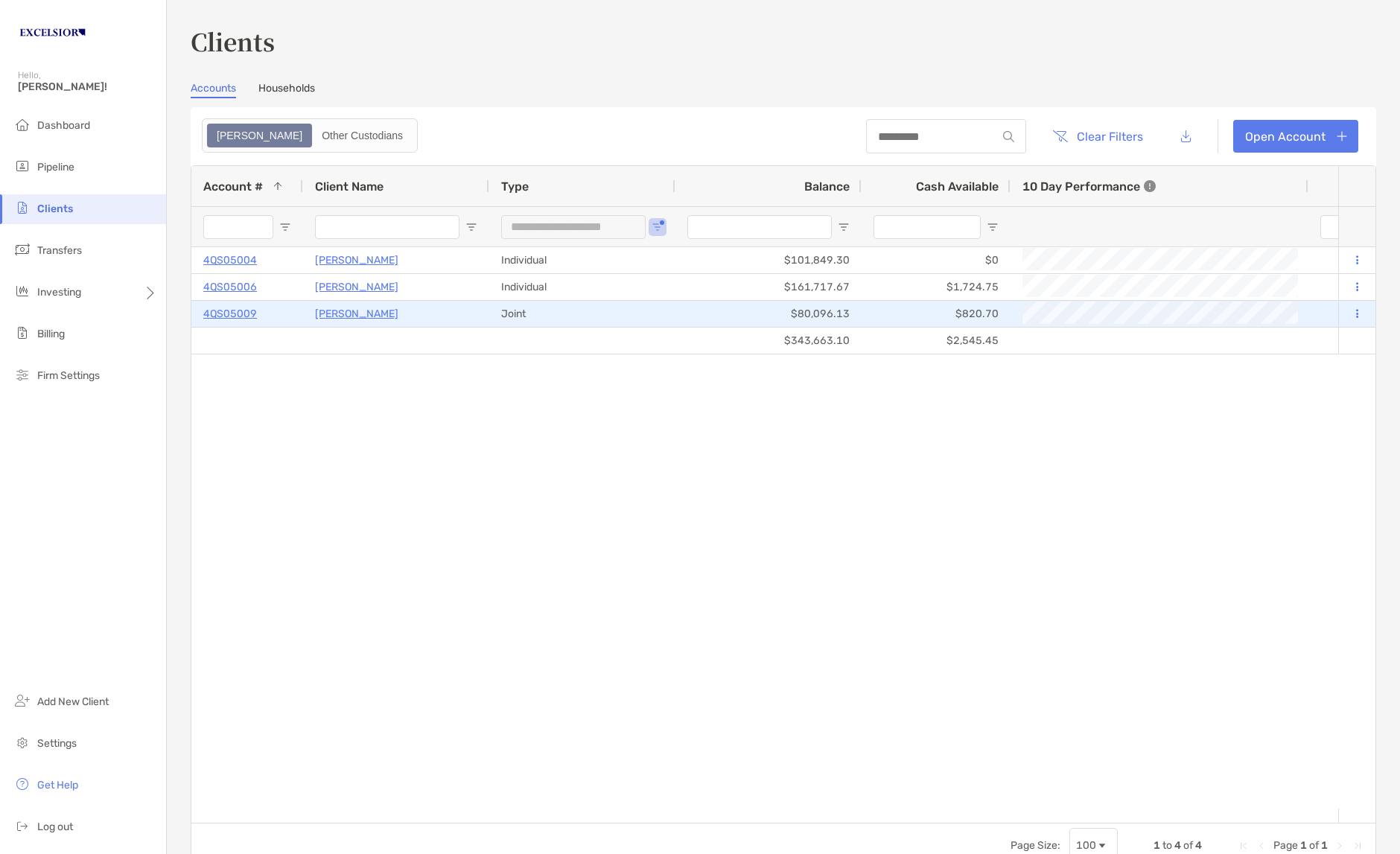
click at [243, 313] on p "4QS05009" at bounding box center [230, 314] width 54 height 19
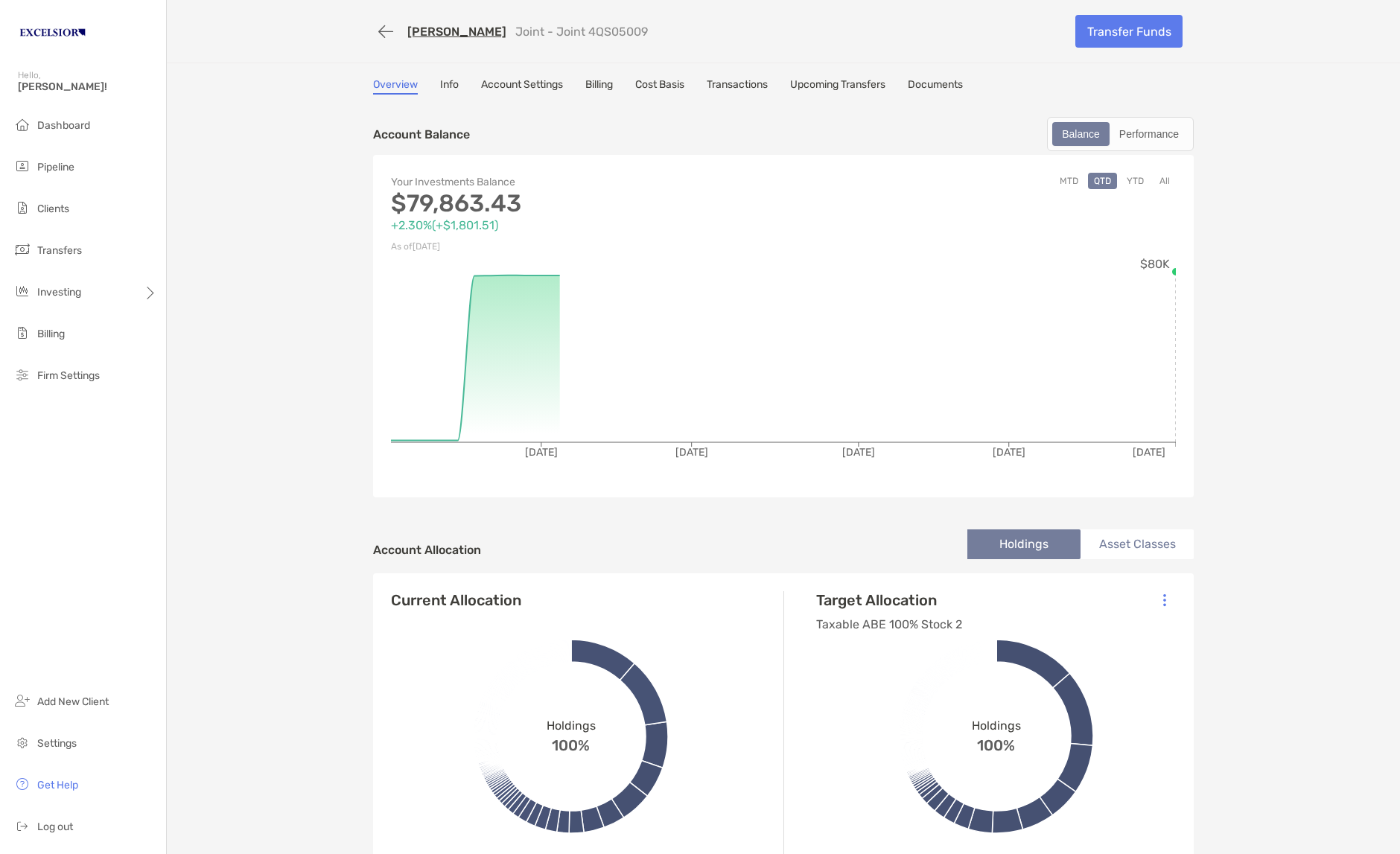
click at [533, 83] on link "Account Settings" at bounding box center [521, 86] width 82 height 16
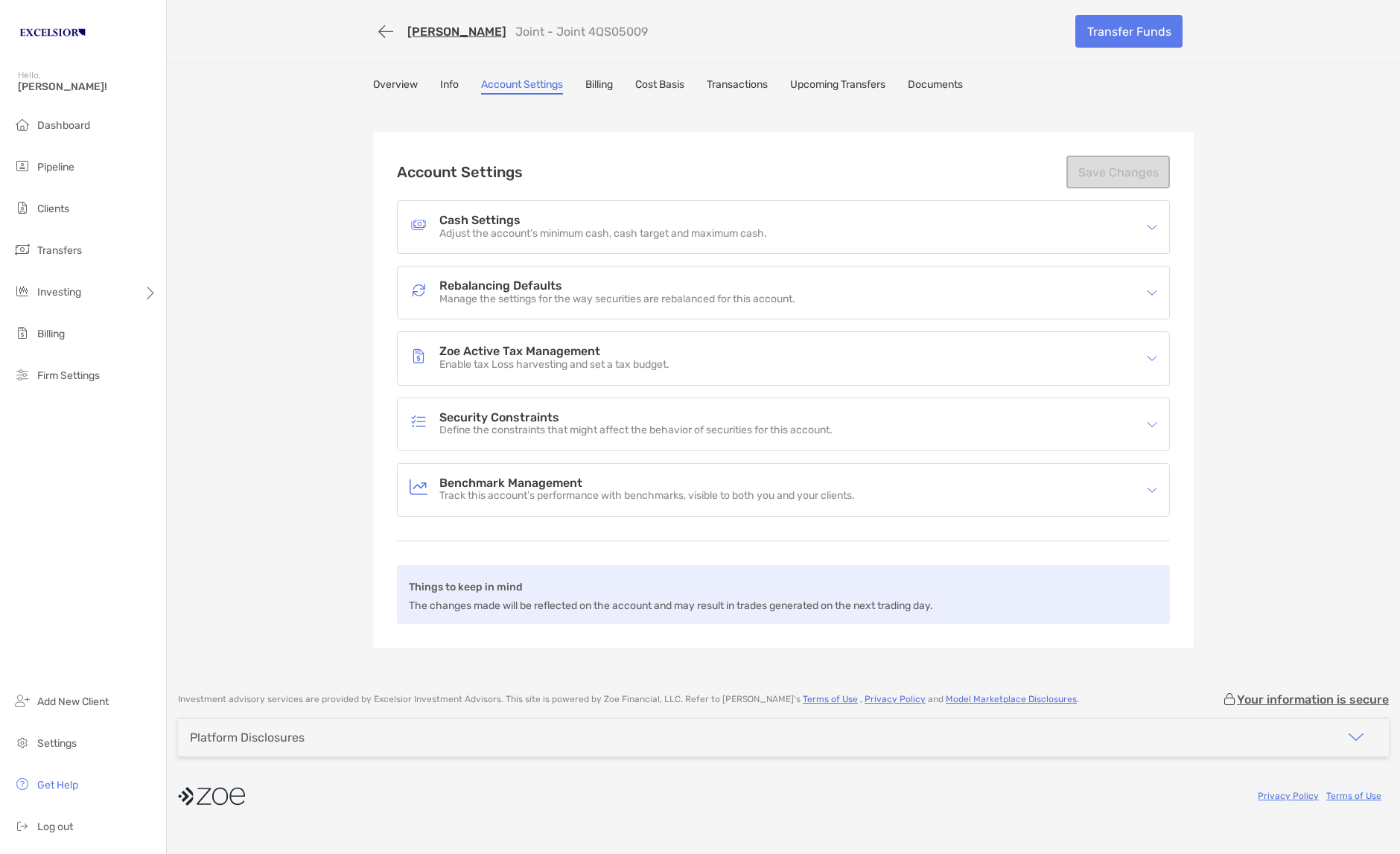
click at [467, 414] on h4 "Security Constraints" at bounding box center [635, 418] width 393 height 13
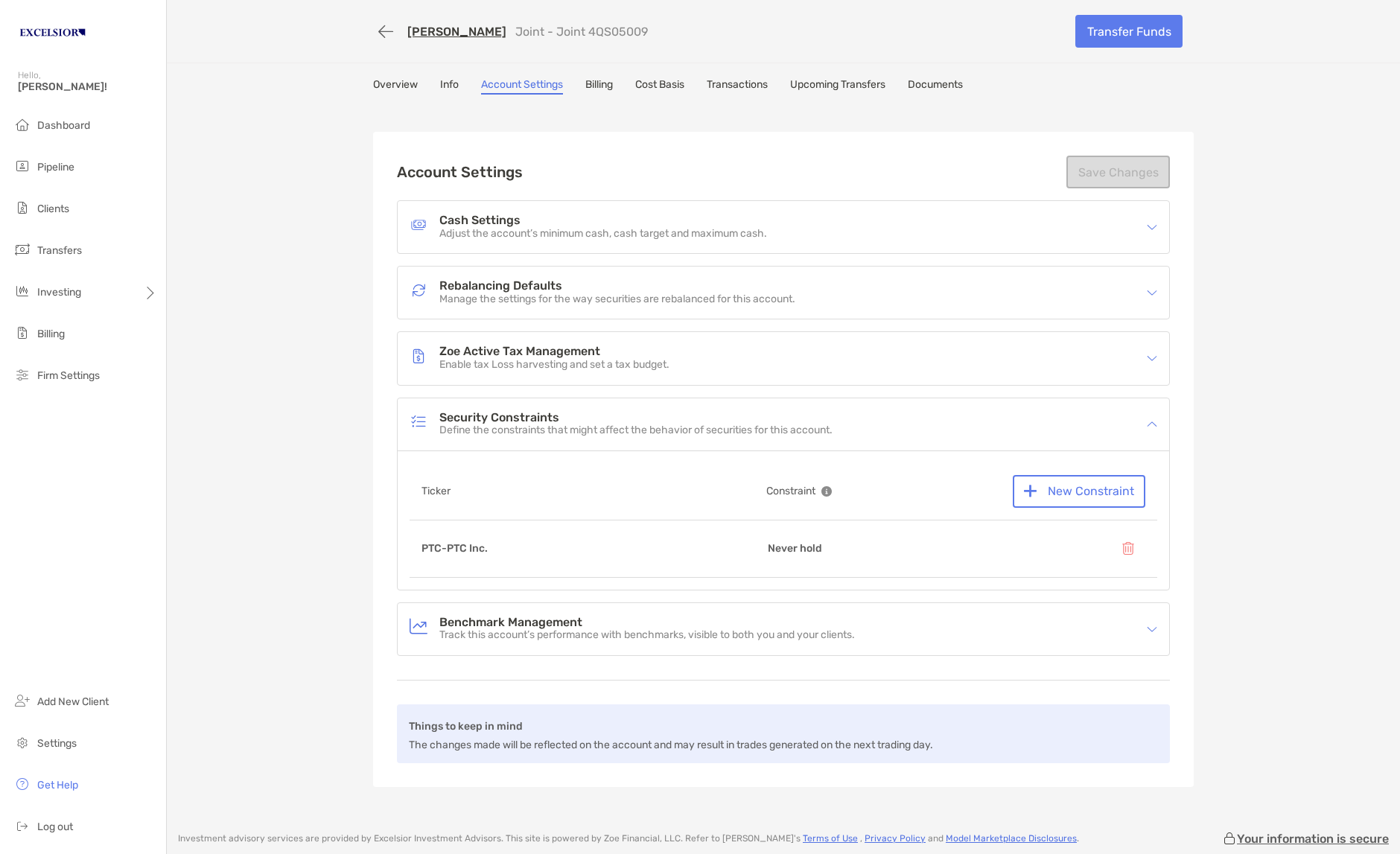
click at [273, 491] on div "[PERSON_NAME] Joint - Joint 4QS05009 Transfer Funds Overview Info Account Setti…" at bounding box center [783, 408] width 1233 height 817
click at [1102, 496] on button "New Constraint" at bounding box center [1078, 491] width 132 height 33
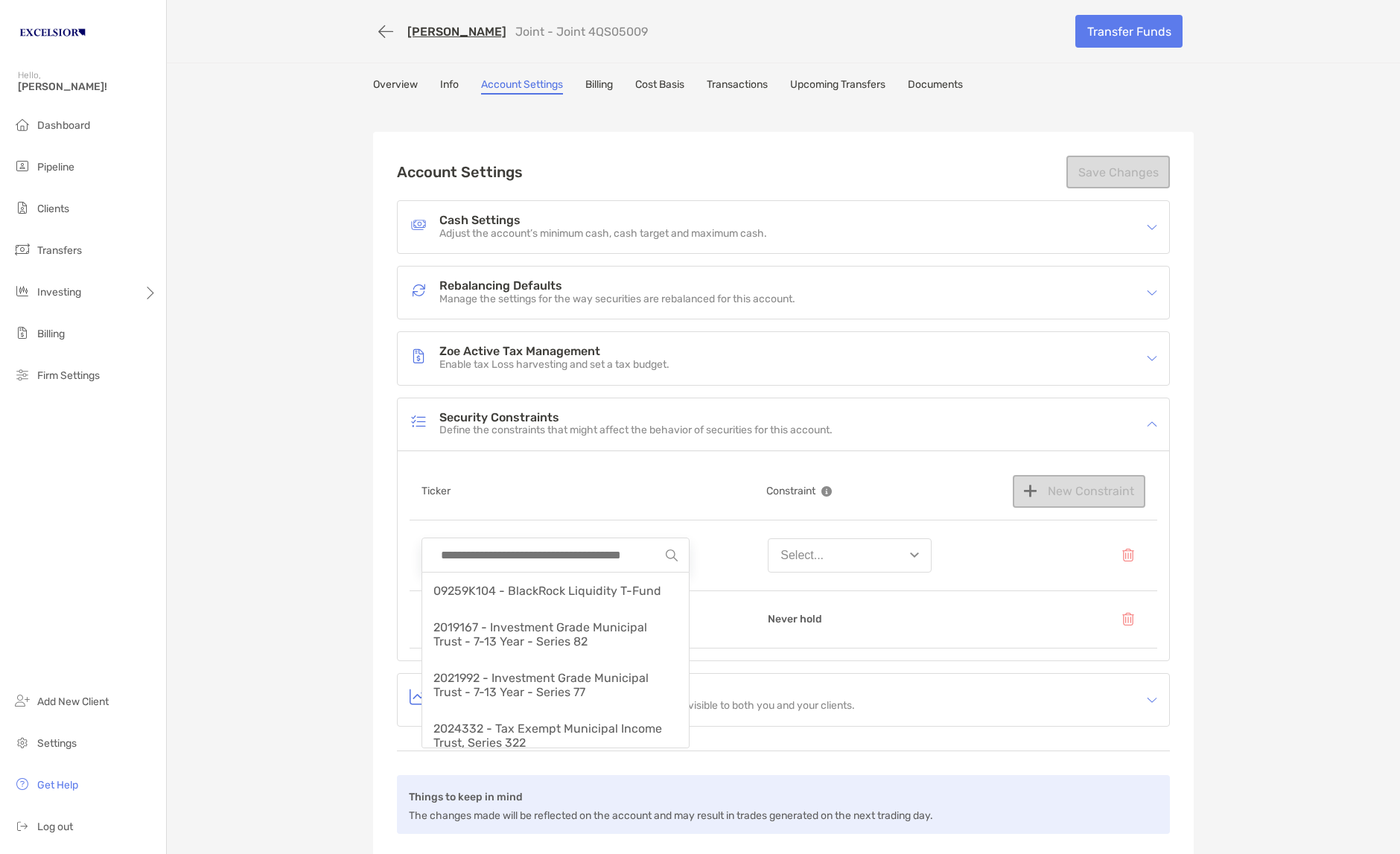
click at [548, 552] on input at bounding box center [549, 555] width 232 height 34
click at [585, 585] on span "VTI - Vanguard Total Stock Market ETF" at bounding box center [538, 590] width 211 height 14
type input "**********"
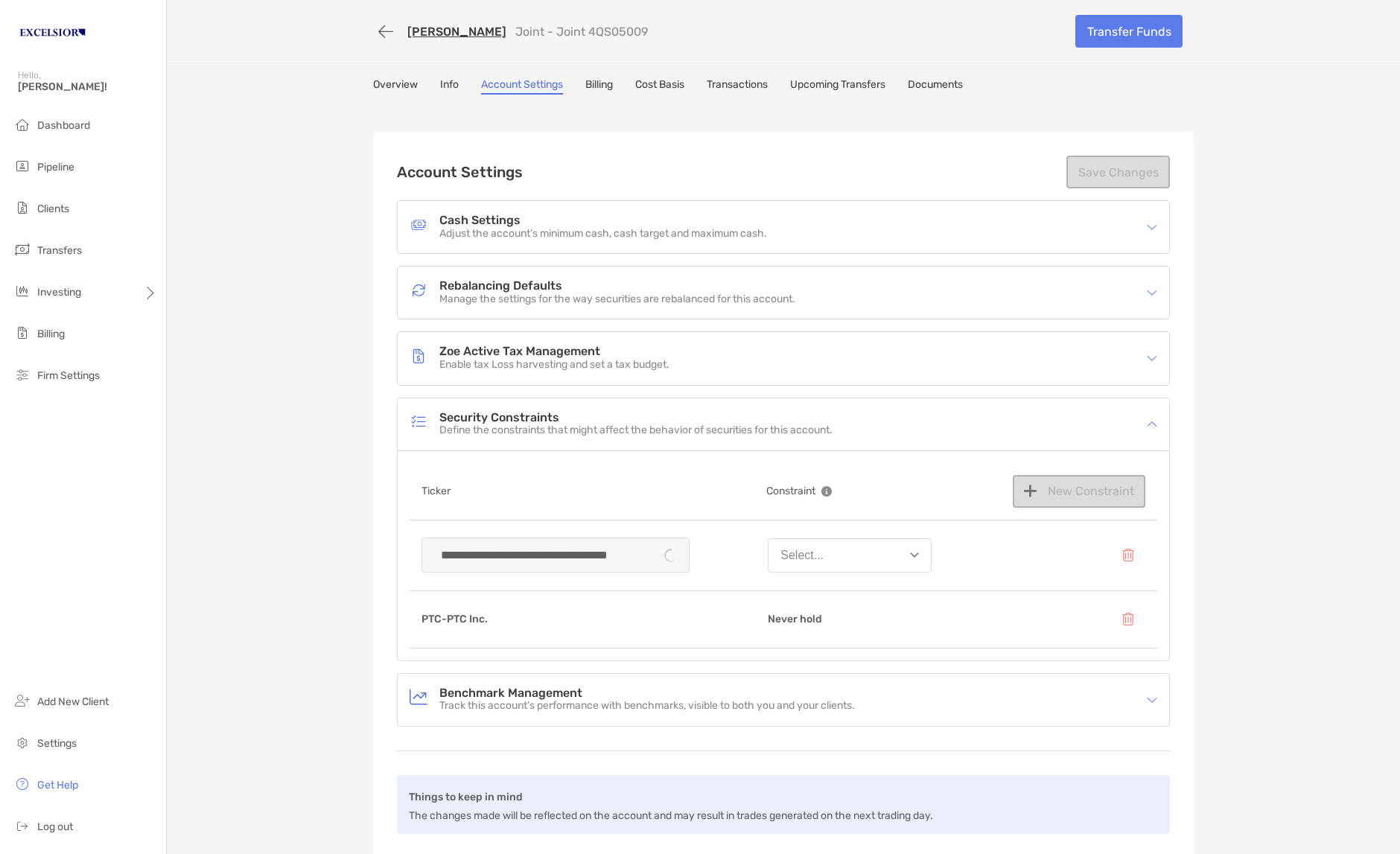
click at [847, 557] on button "Select..." at bounding box center [849, 555] width 163 height 35
click at [814, 666] on div "Never buy" at bounding box center [807, 670] width 55 height 13
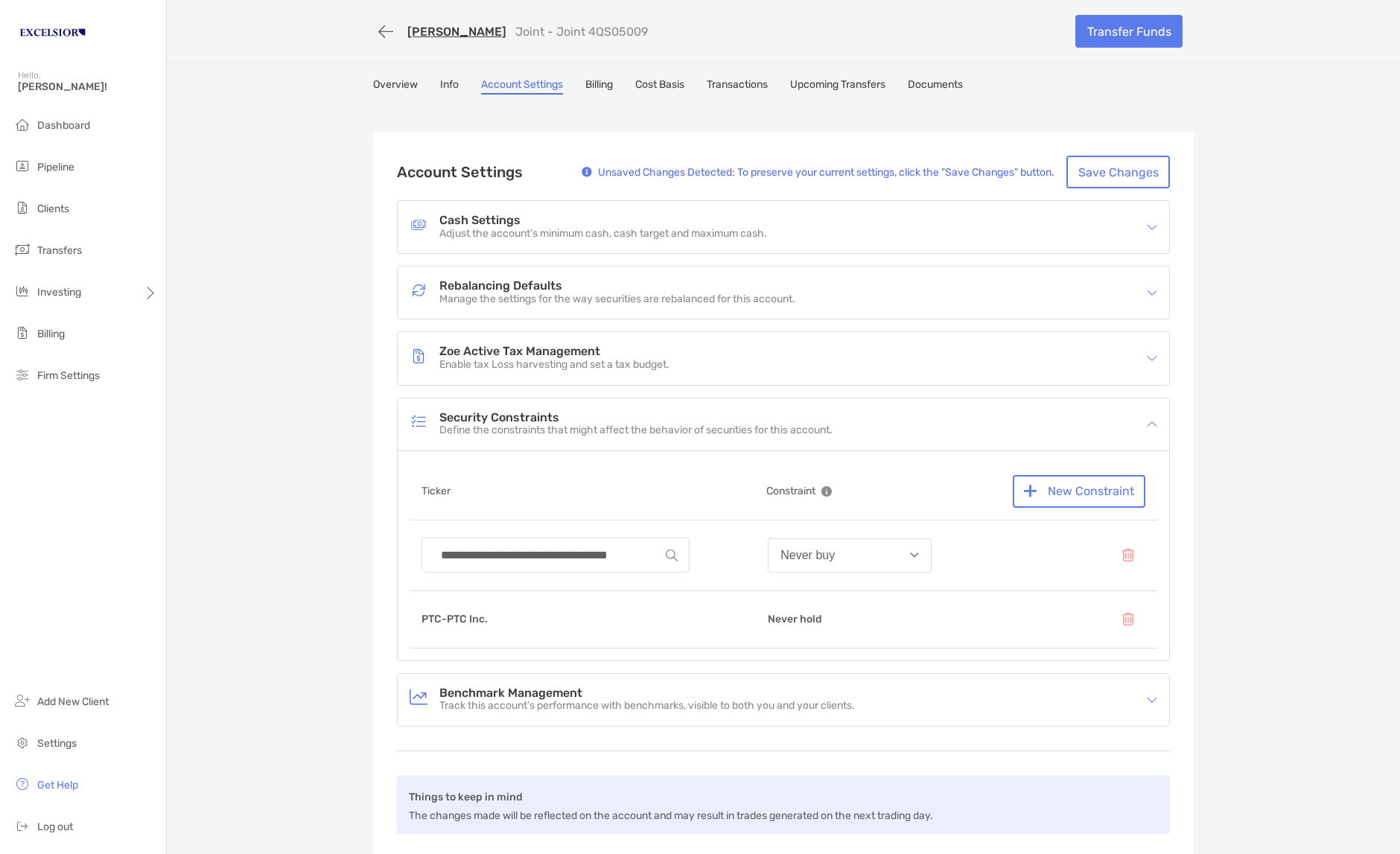
click at [1205, 529] on div "**********" at bounding box center [783, 444] width 1233 height 888
click at [1119, 494] on button "New Constraint" at bounding box center [1078, 491] width 132 height 33
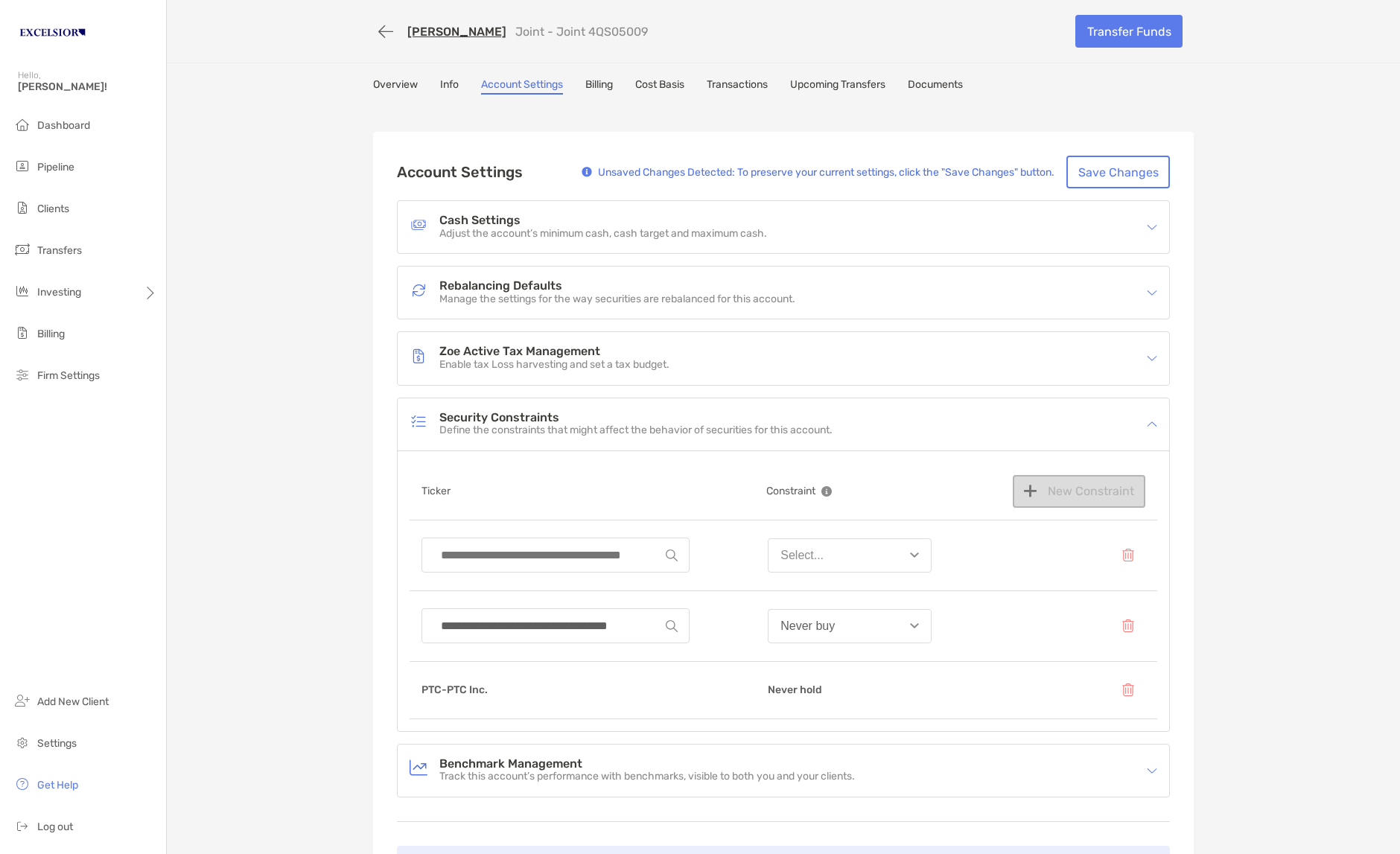
click at [529, 562] on input at bounding box center [549, 555] width 232 height 34
click at [506, 585] on span "VEA - Vanguard FTSE Developed Markets ETF" at bounding box center [548, 598] width 230 height 29
type input "**********"
click at [882, 562] on button "Select..." at bounding box center [849, 555] width 163 height 35
click at [819, 663] on div "Never buy" at bounding box center [807, 670] width 55 height 13
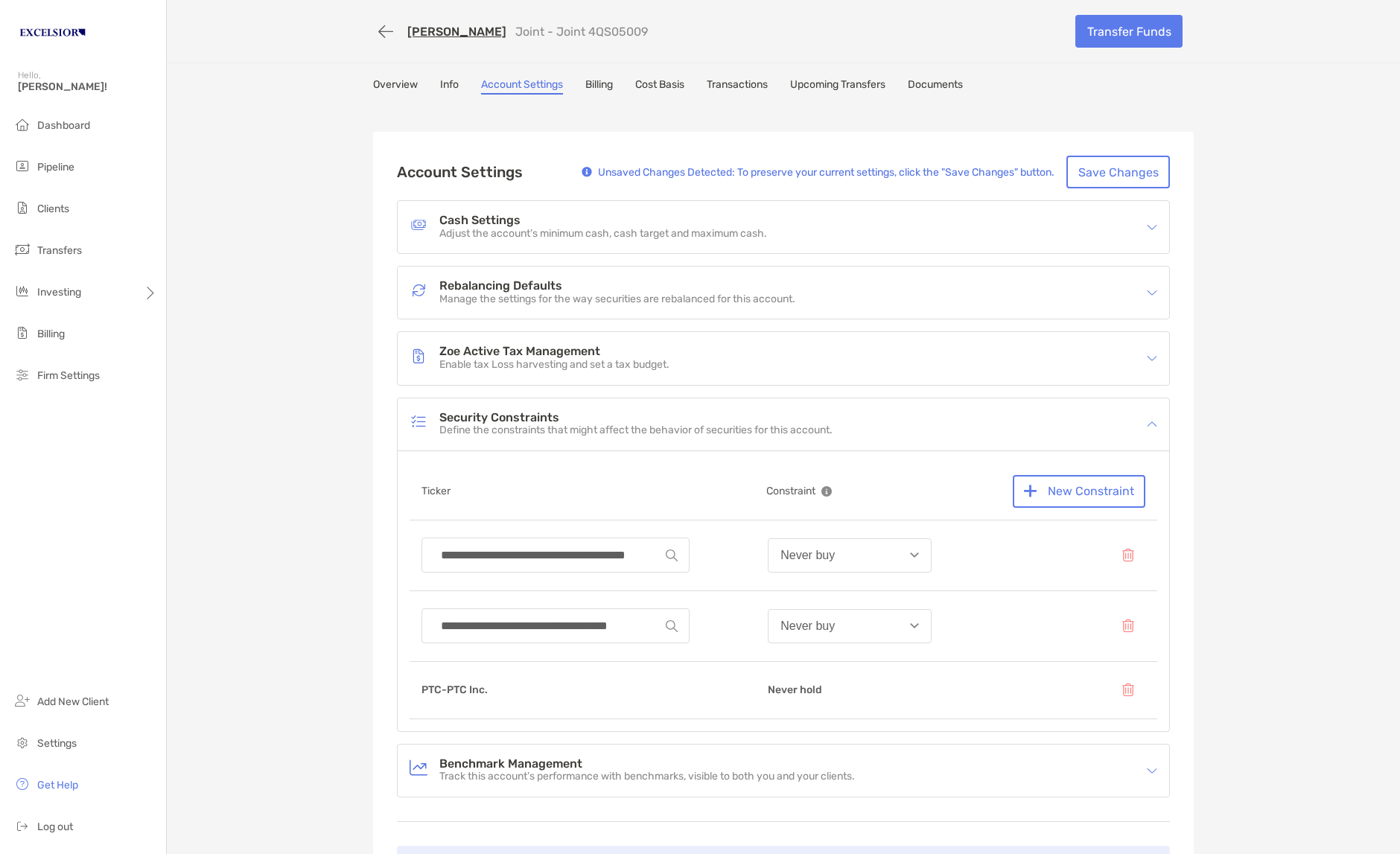
click at [1256, 298] on div "**********" at bounding box center [783, 479] width 1233 height 958
click at [1104, 176] on button "Save Changes" at bounding box center [1118, 172] width 104 height 33
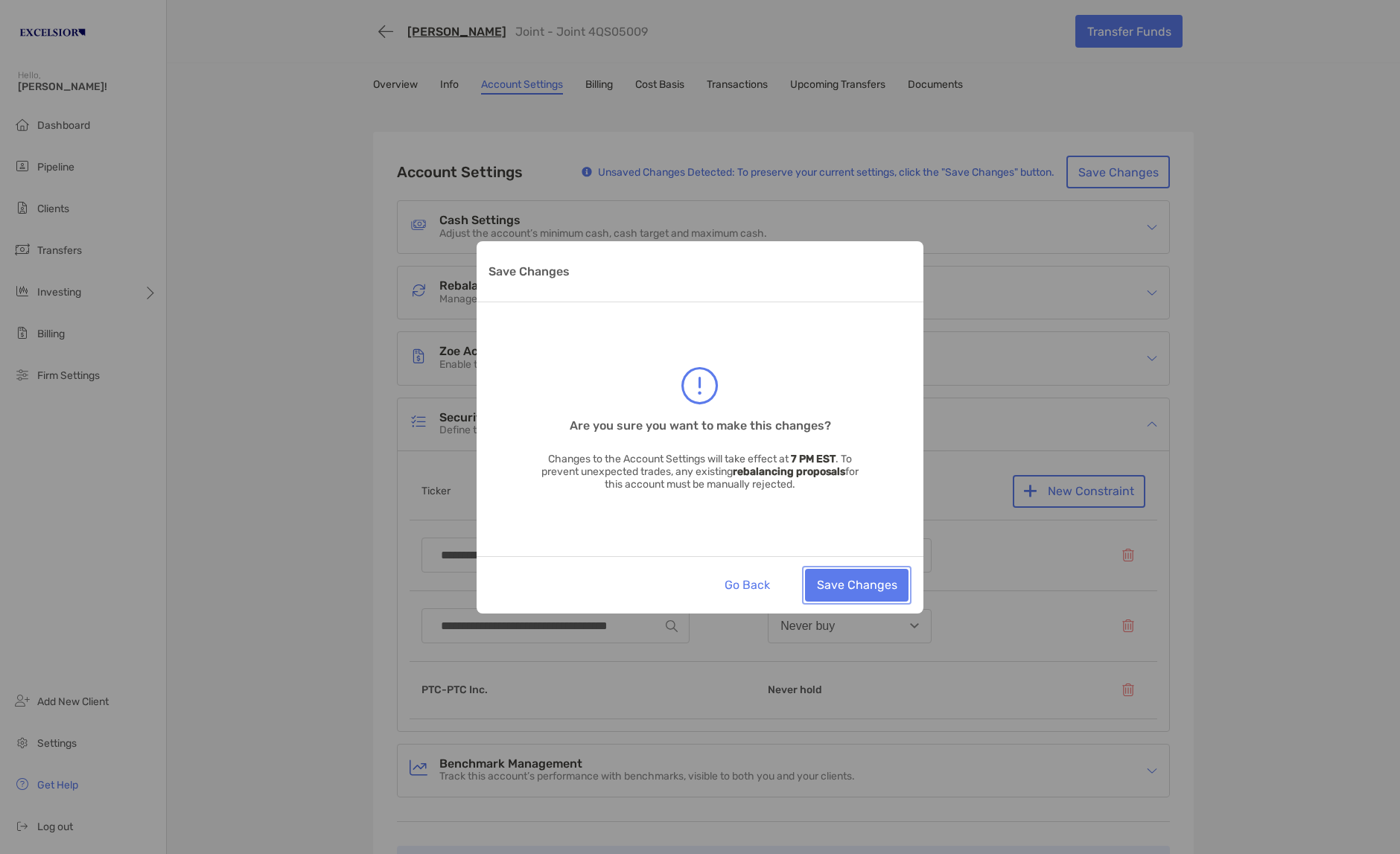
click at [860, 580] on button "Save Changes" at bounding box center [856, 584] width 104 height 33
